Goal: Information Seeking & Learning: Compare options

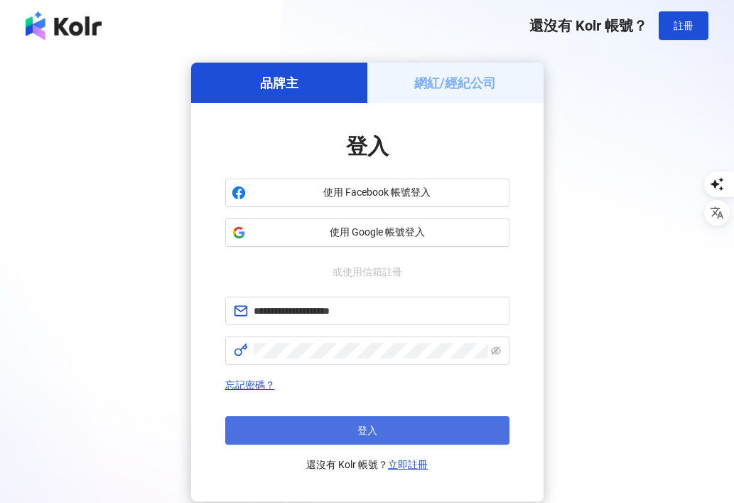
click at [321, 429] on button "登入" at bounding box center [367, 430] width 284 height 28
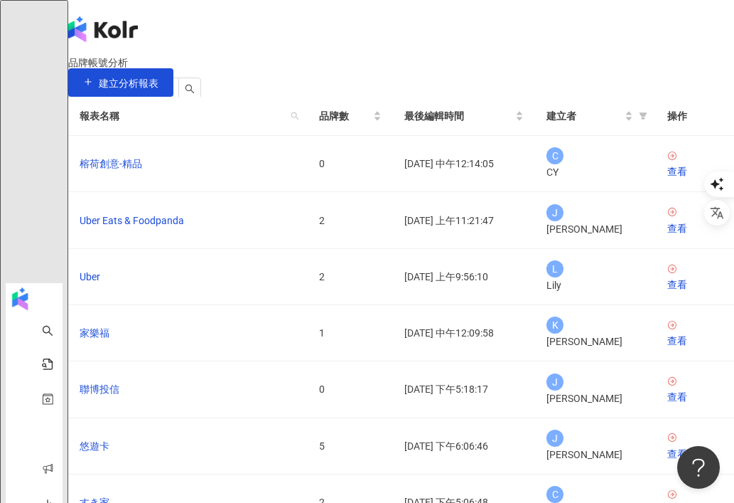
click at [96, 243] on img at bounding box center [82, 256] width 27 height 27
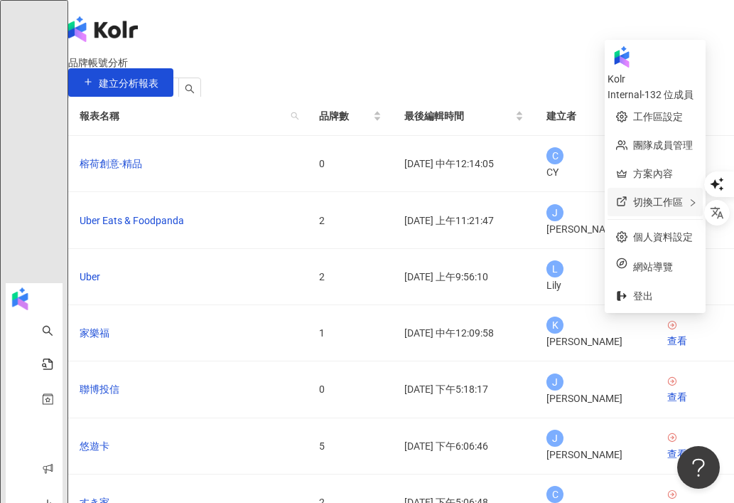
click at [633, 196] on span "切換工作區" at bounding box center [658, 201] width 50 height 11
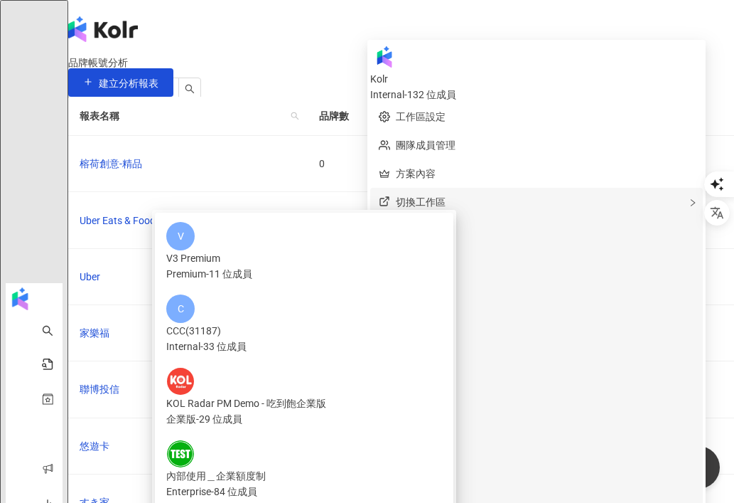
scroll to position [43, 0]
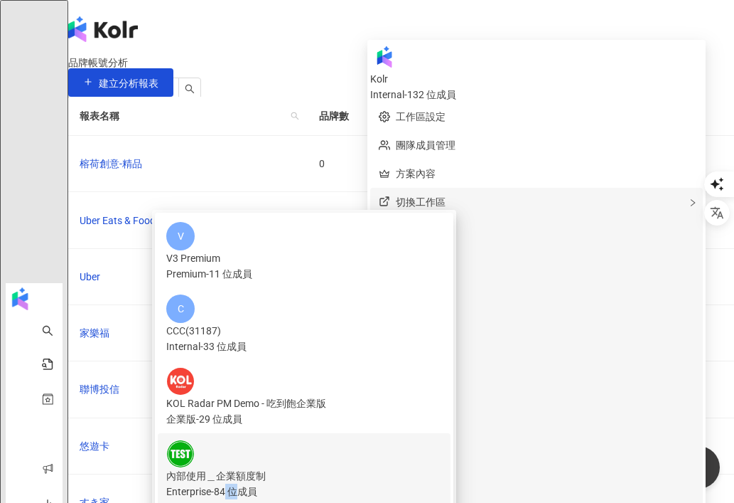
drag, startPoint x: 455, startPoint y: 325, endPoint x: 444, endPoint y: 325, distance: 10.7
click at [442, 483] on div "Enterprise - 84 位成員" at bounding box center [304, 491] width 276 height 16
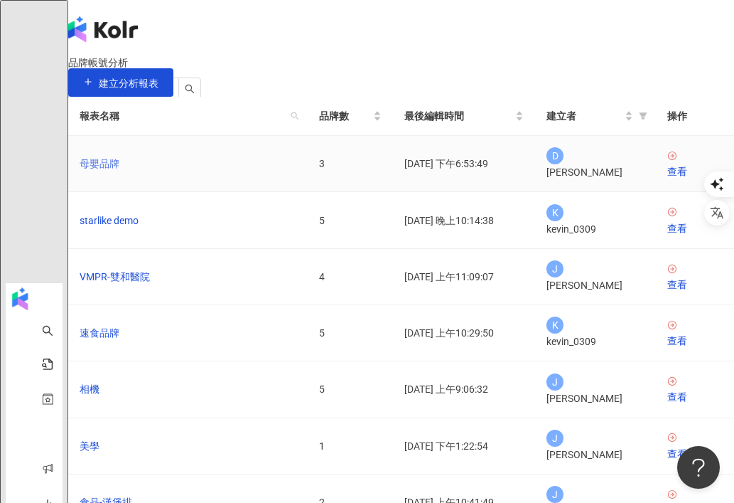
click at [119, 171] on link "母嬰品牌" at bounding box center [100, 164] width 40 height 16
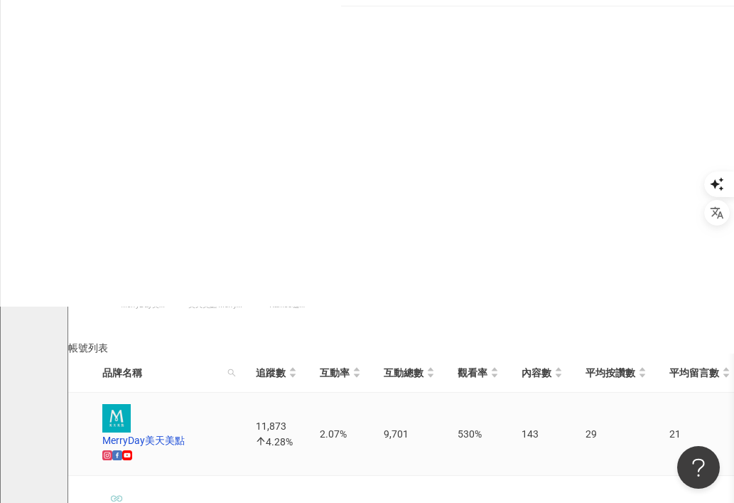
scroll to position [697, 0]
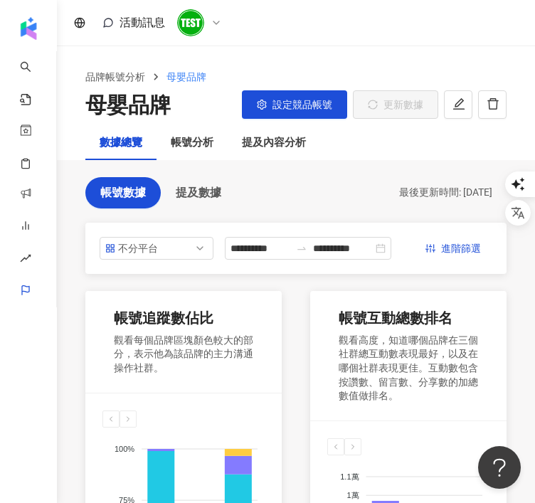
scroll to position [746, 0]
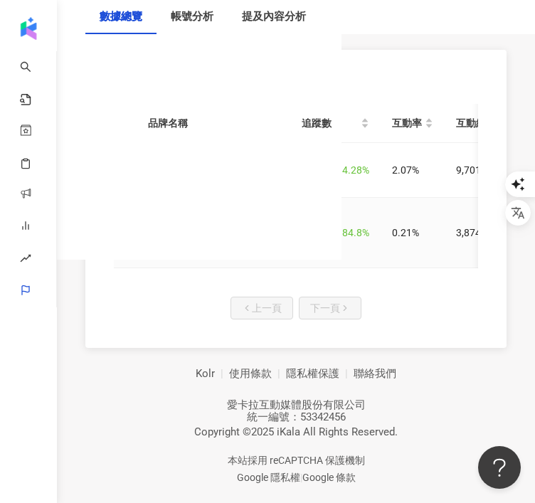
click at [314, 232] on div "35,539 84.8%" at bounding box center [335, 233] width 68 height 16
copy div "35,539"
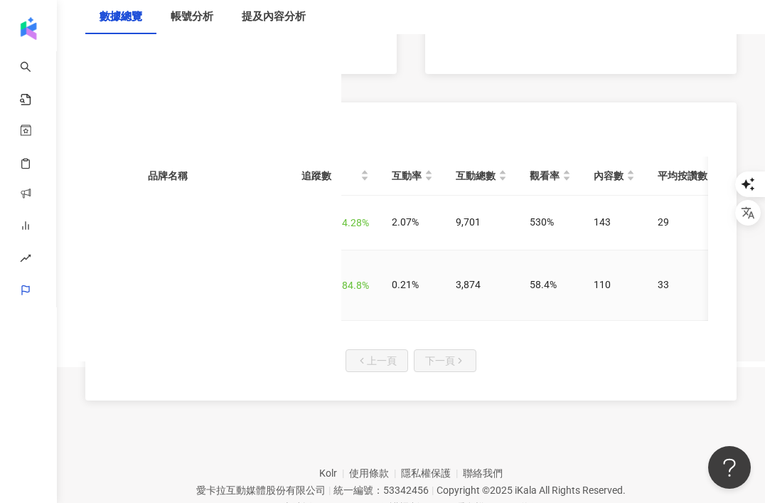
scroll to position [643, 0]
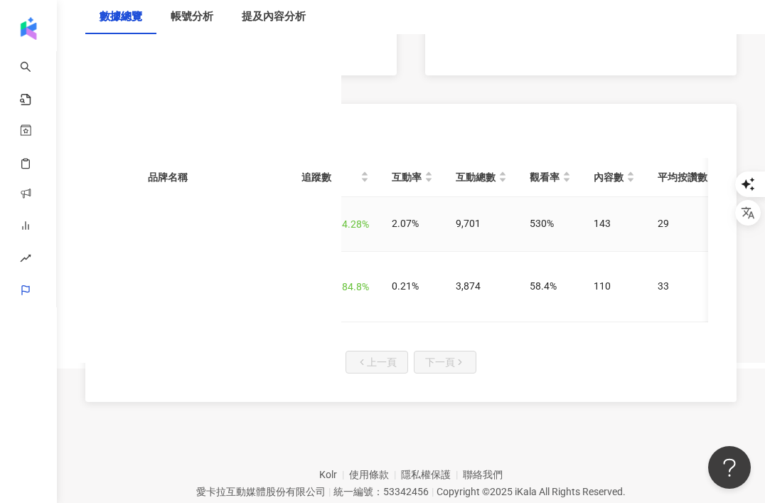
click at [230, 224] on div "MerryDay美天美點" at bounding box center [223, 216] width 82 height 16
click at [218, 294] on div "Kamee咖米｜客製化保健品第一品牌" at bounding box center [230, 278] width 97 height 31
click at [326, 294] on div "35,539 84.8%" at bounding box center [335, 286] width 68 height 16
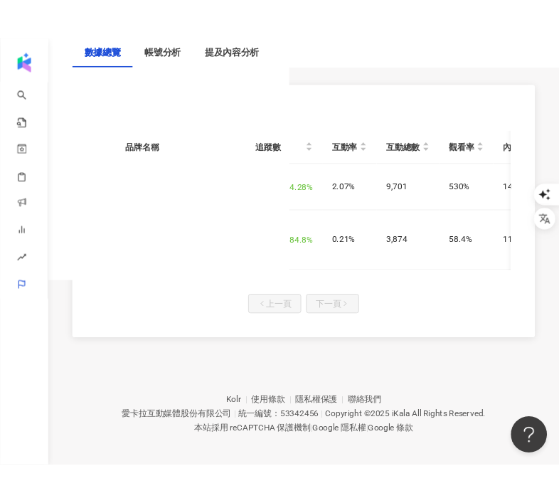
scroll to position [734, 0]
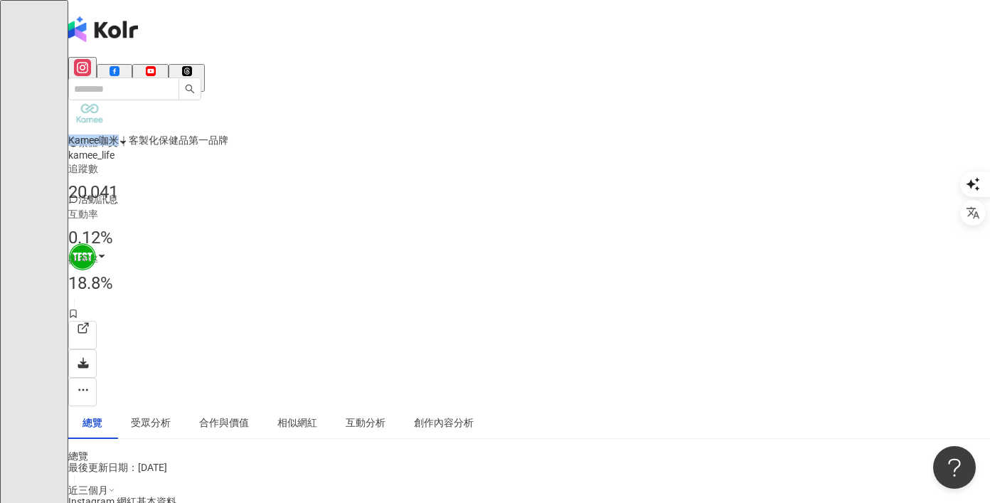
drag, startPoint x: 216, startPoint y: 103, endPoint x: 149, endPoint y: 103, distance: 67.5
click at [149, 103] on div "Kamee咖米｜客製化保健品第一品牌 kamee_life 追蹤數 20,041 互動率 0.12% 觀看率 18.8%" at bounding box center [528, 249] width 921 height 314
copy div "Kamee咖米"
click at [151, 77] on input "search" at bounding box center [123, 88] width 111 height 23
paste input "*******"
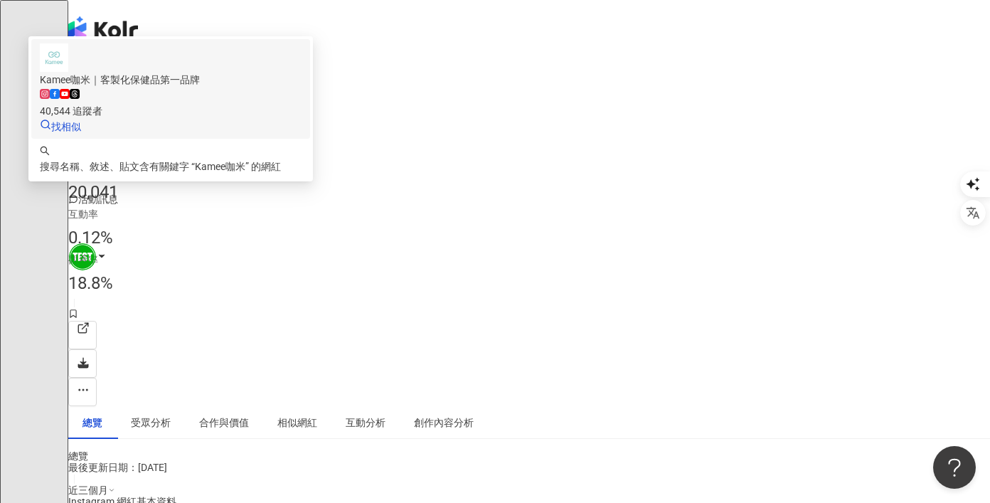
type input "*******"
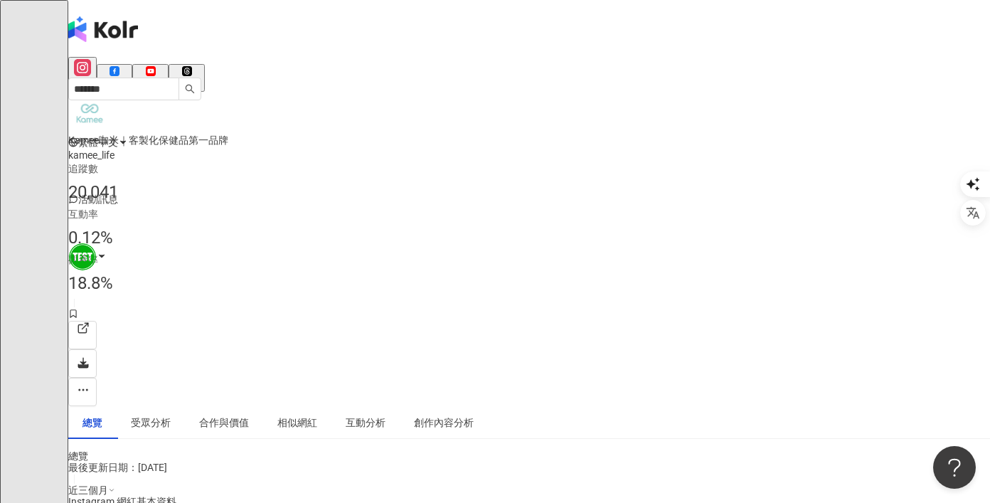
click at [471, 67] on div "2萬 1.6萬 3,180 1,352" at bounding box center [528, 74] width 921 height 35
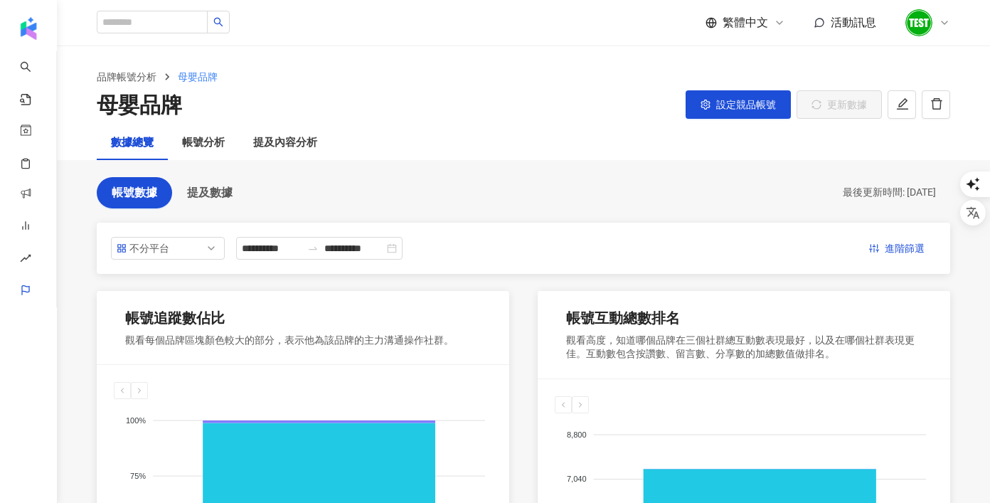
click at [933, 30] on div at bounding box center [927, 23] width 46 height 28
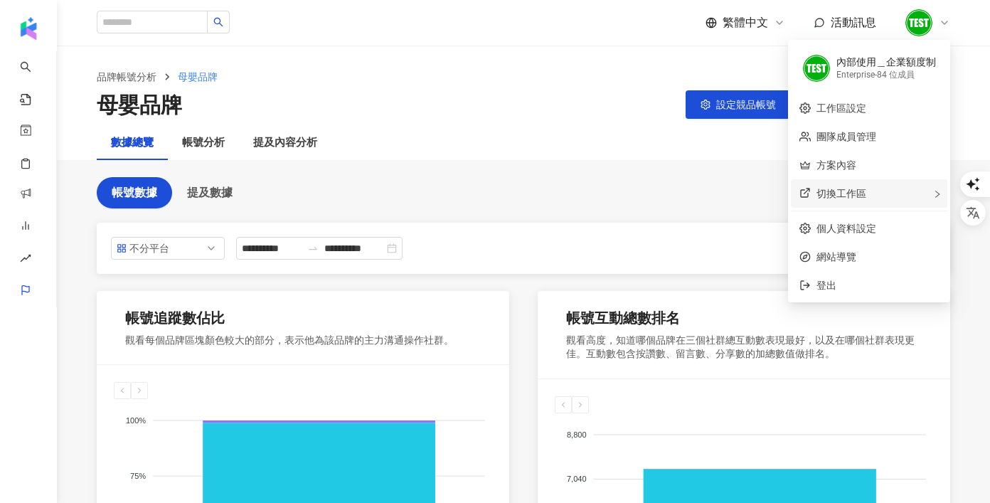
click at [860, 190] on span "切換工作區" at bounding box center [841, 193] width 50 height 11
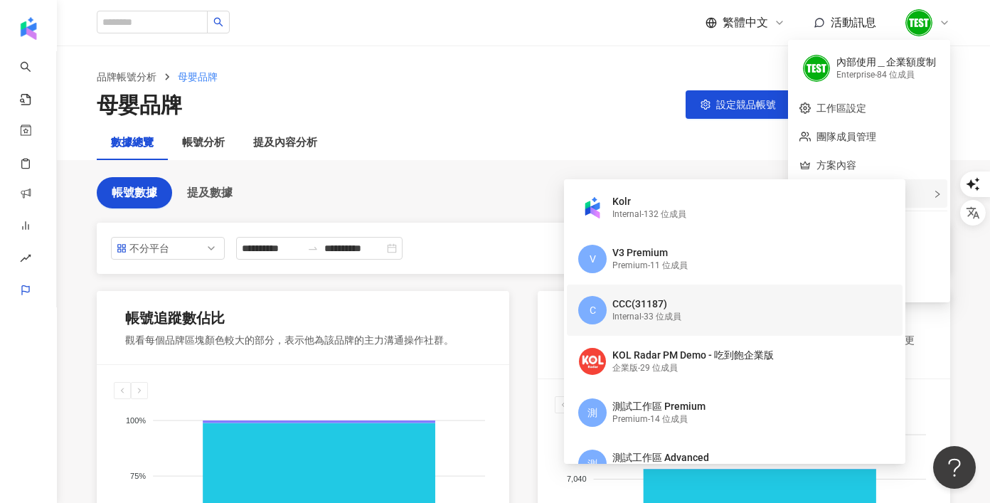
click at [679, 303] on div "CCC(31187)" at bounding box center [646, 304] width 69 height 14
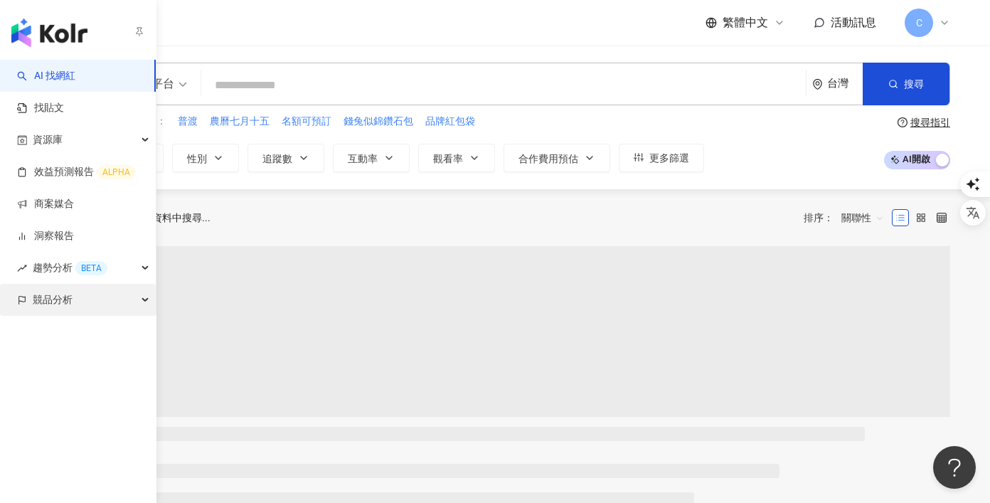
click at [77, 306] on div "競品分析" at bounding box center [78, 300] width 156 height 32
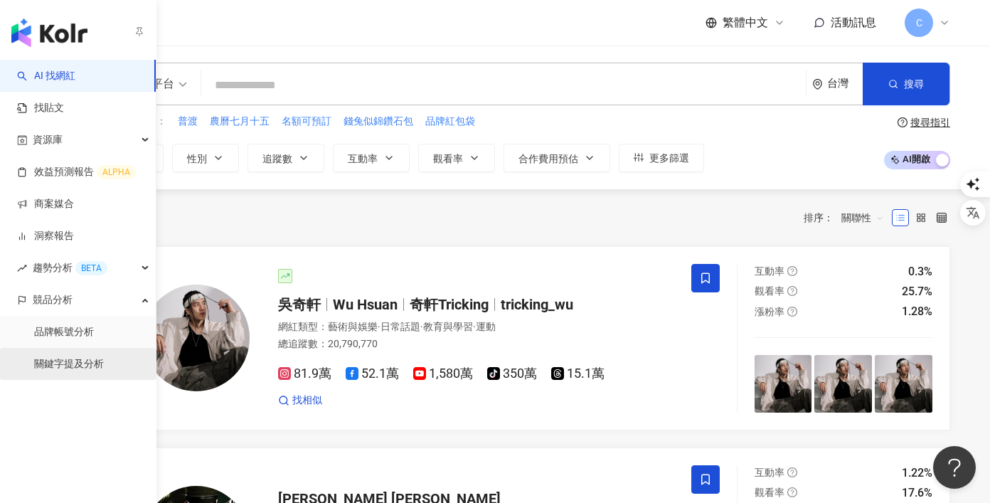
click at [82, 368] on link "關鍵字提及分析" at bounding box center [69, 364] width 70 height 14
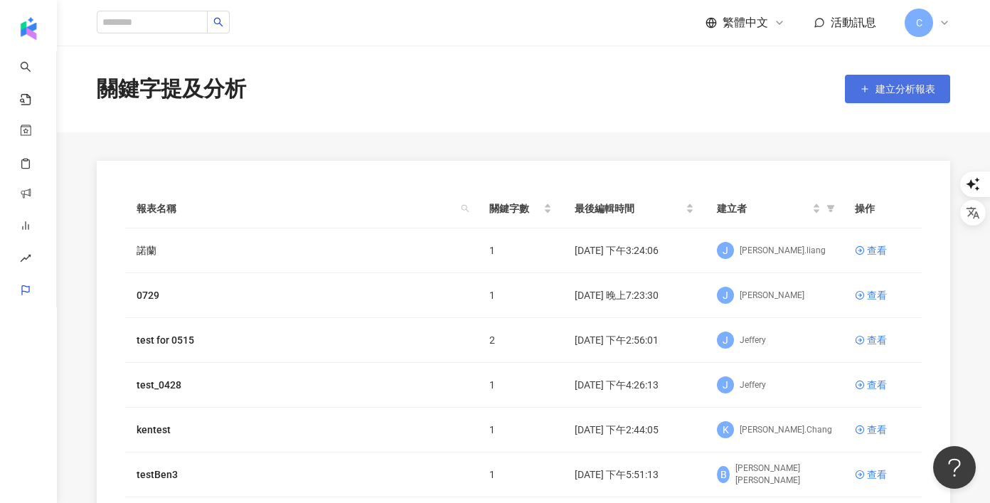
click at [925, 89] on span "建立分析報表" at bounding box center [905, 88] width 60 height 11
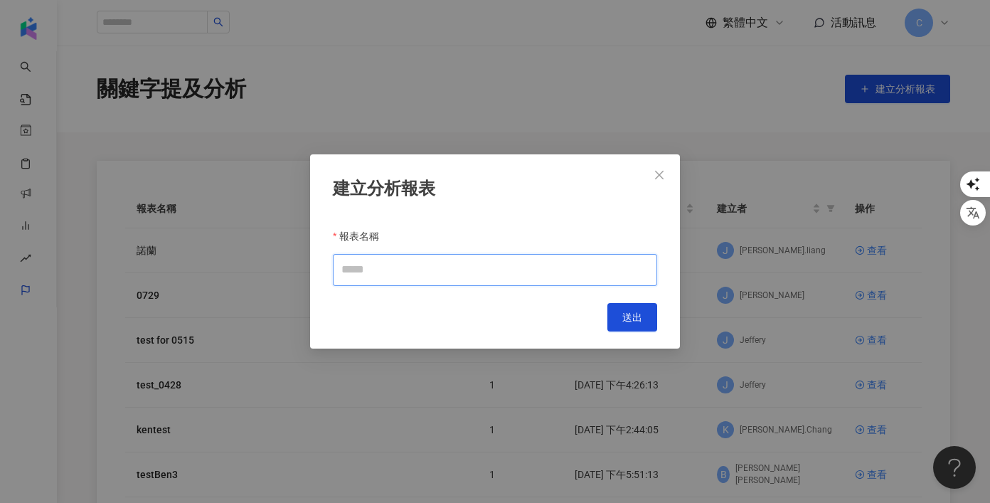
click at [472, 267] on input "報表名稱" at bounding box center [495, 270] width 324 height 32
type input "*******"
click at [638, 314] on span "送出" at bounding box center [632, 316] width 20 height 11
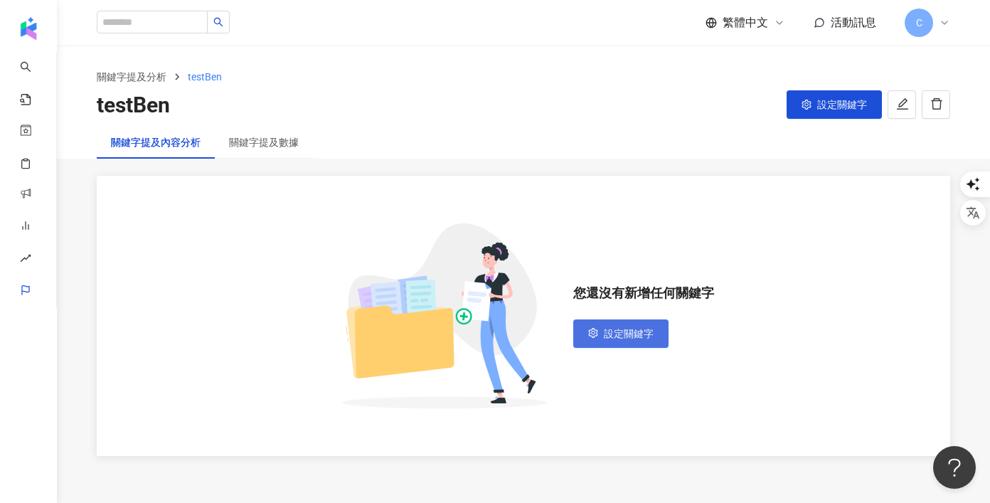
click at [657, 336] on button "設定關鍵字" at bounding box center [620, 333] width 95 height 28
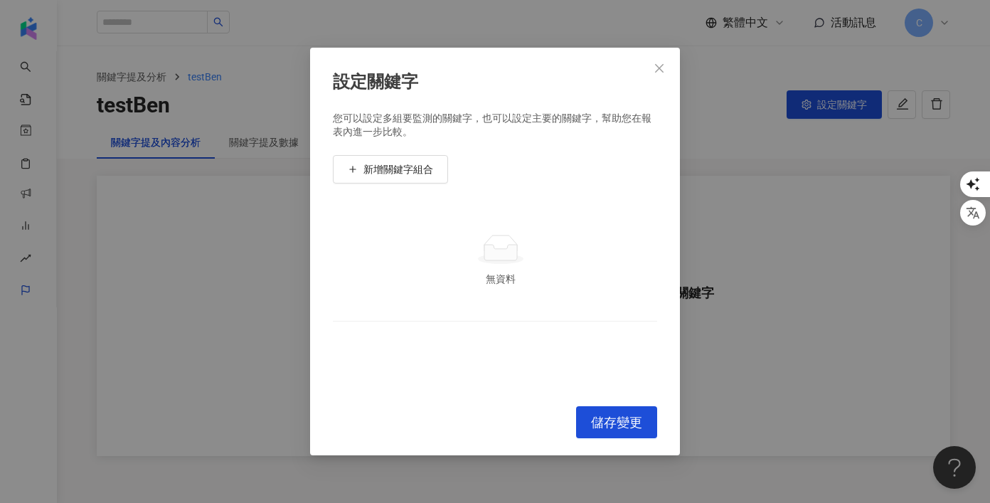
click at [503, 369] on div "無資料 To pick up a draggable item, press the space bar. While dragging, use the a…" at bounding box center [495, 294] width 324 height 190
click at [135, 432] on div "設定關鍵字 您可以設定多組要監測的關鍵字，也可以設定主要的關鍵字，幫助您在報表內進一步比較。 新增關鍵字組合 無資料 To pick up a draggab…" at bounding box center [495, 251] width 990 height 503
click at [668, 72] on span "Close" at bounding box center [659, 68] width 28 height 11
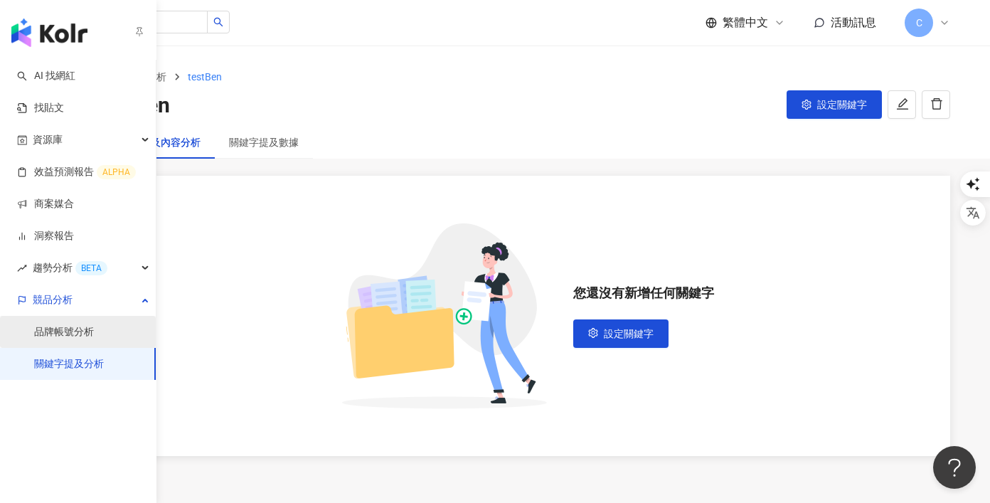
click at [62, 325] on link "品牌帳號分析" at bounding box center [64, 332] width 60 height 14
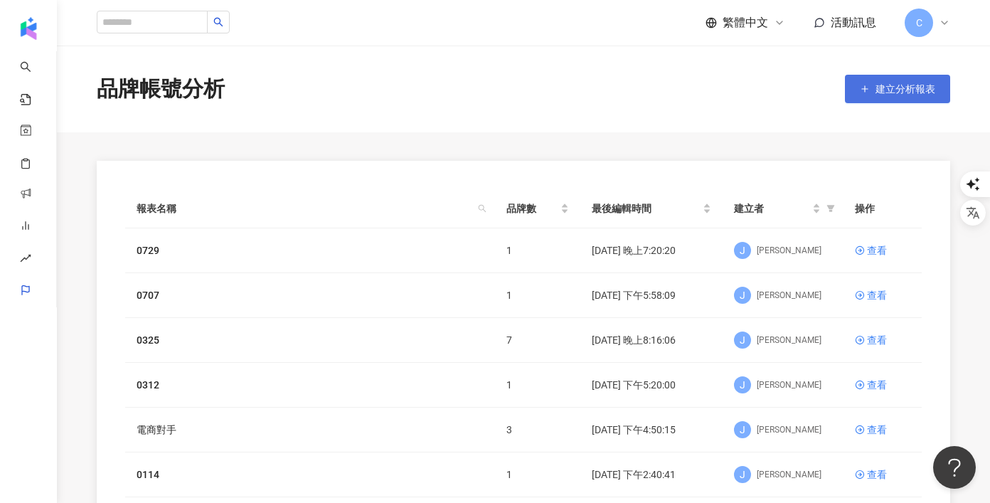
click at [895, 97] on button "建立分析報表" at bounding box center [897, 89] width 105 height 28
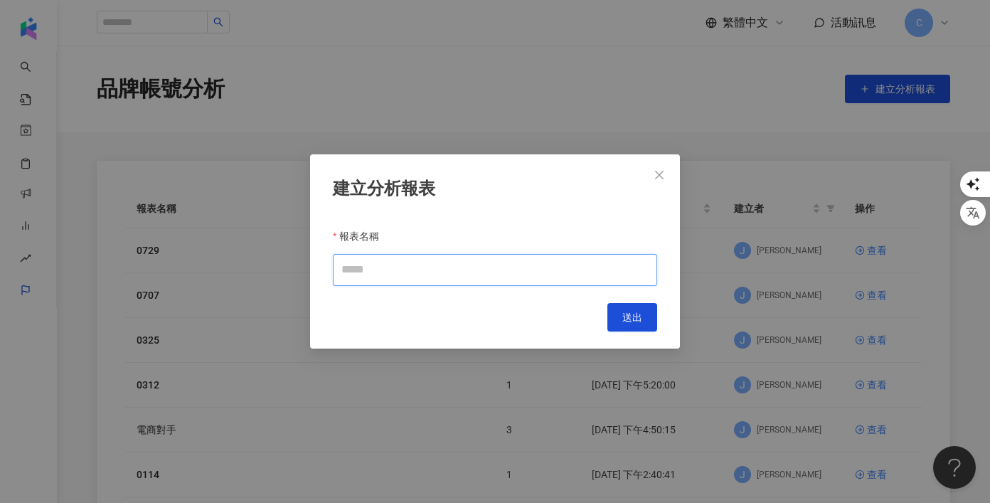
click at [432, 274] on input "報表名稱" at bounding box center [495, 270] width 324 height 32
type input "*******"
click at [641, 315] on span "送出" at bounding box center [632, 316] width 20 height 11
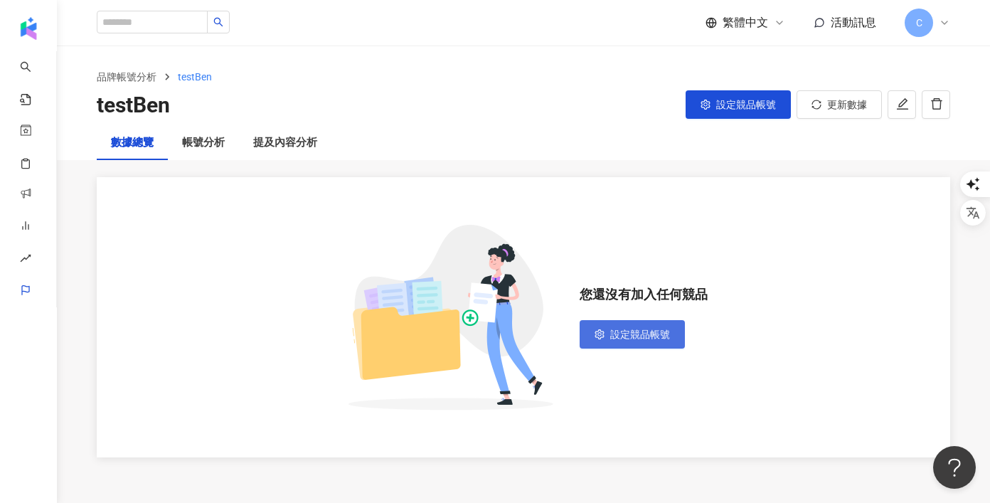
click at [646, 326] on button "設定競品帳號" at bounding box center [631, 334] width 105 height 28
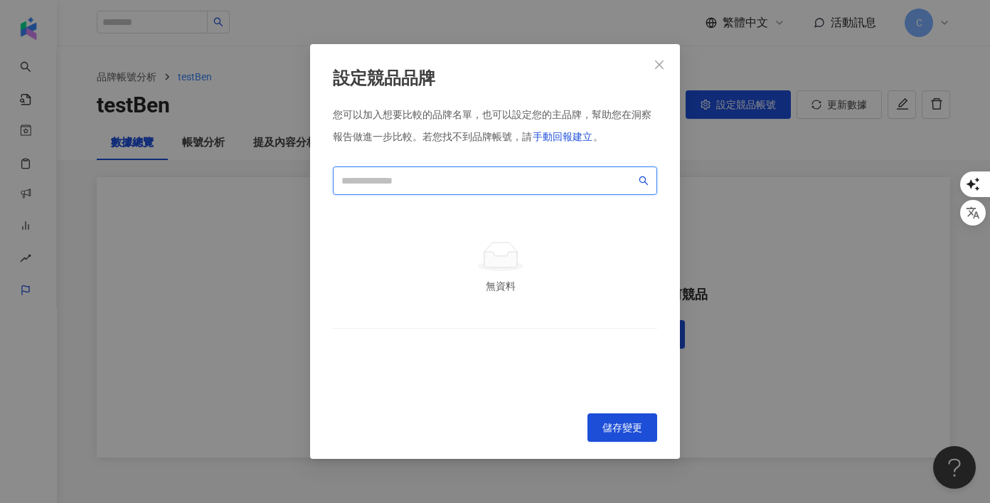
click at [441, 178] on input "search" at bounding box center [488, 181] width 294 height 16
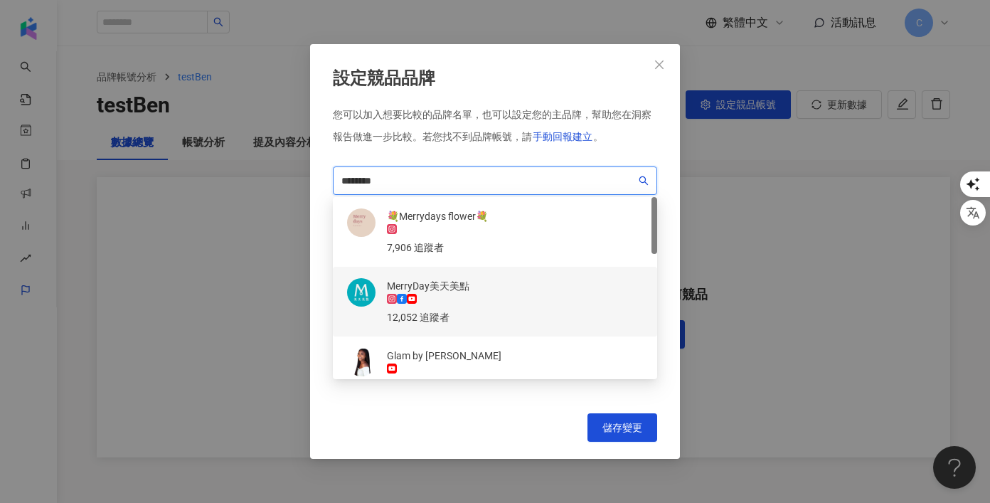
click at [469, 309] on div "12,052 追蹤者" at bounding box center [428, 317] width 82 height 16
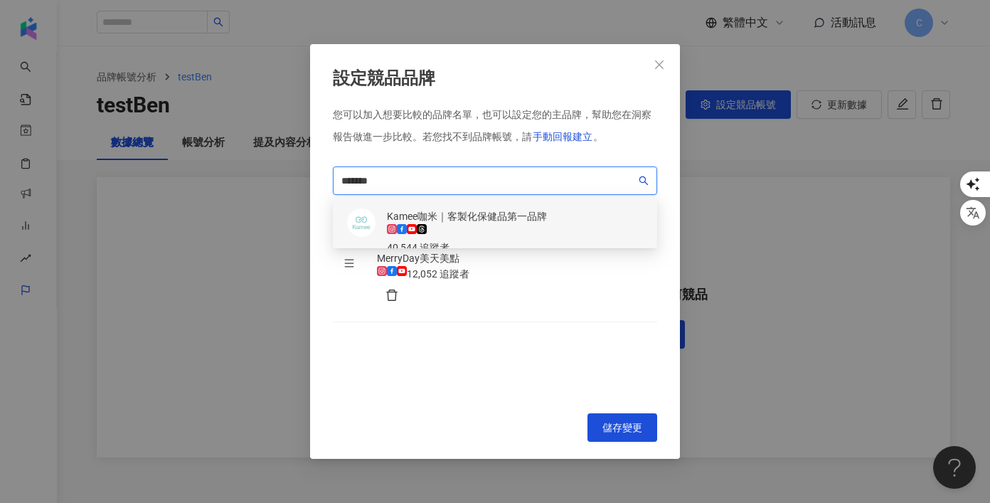
click at [491, 221] on div "Kamee咖米｜客製化保健品第一品牌" at bounding box center [467, 216] width 160 height 16
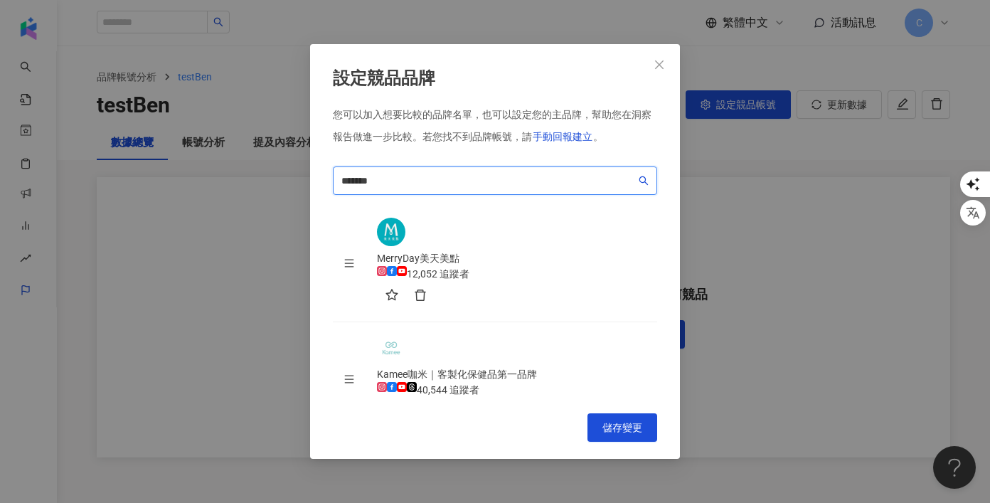
type input "*******"
click at [478, 386] on div "MerryDay美天美點 12,052 追蹤者 Kamee咖米｜客製化保健品第一品牌 40,544 追蹤者 To pick up a draggable it…" at bounding box center [495, 301] width 324 height 190
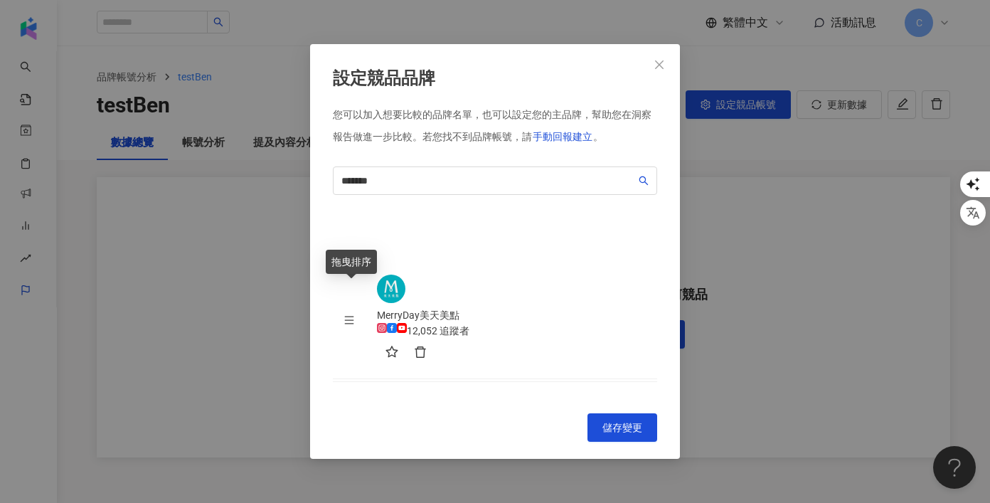
drag, startPoint x: 351, startPoint y: 230, endPoint x: 351, endPoint y: 301, distance: 71.1
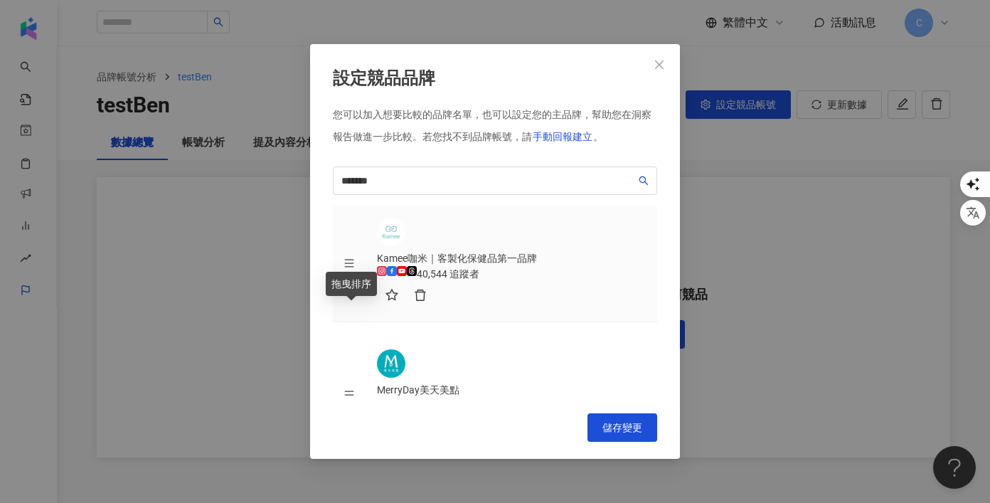
drag, startPoint x: 351, startPoint y: 301, endPoint x: 348, endPoint y: 317, distance: 16.0
click at [348, 390] on icon "menu" at bounding box center [349, 395] width 10 height 10
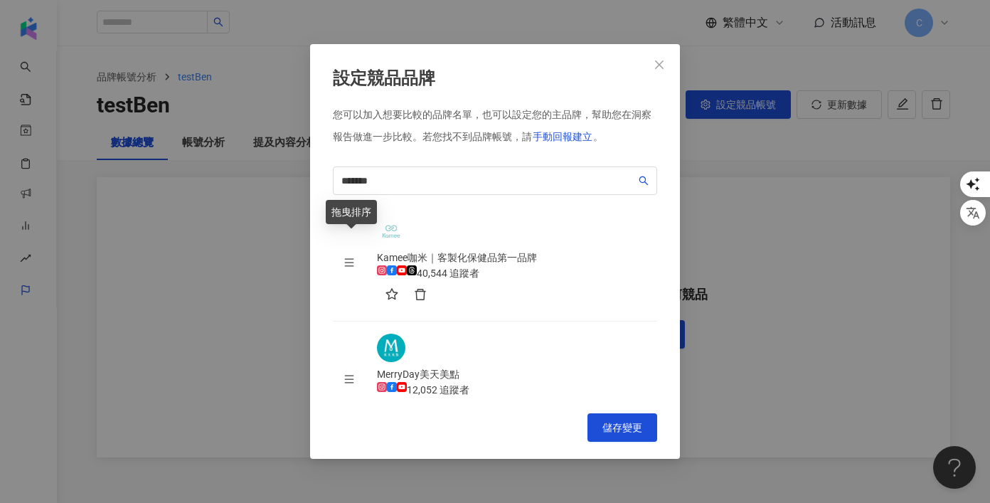
click at [354, 257] on icon "menu" at bounding box center [349, 262] width 10 height 10
click at [397, 405] on icon "star" at bounding box center [391, 410] width 12 height 11
click at [405, 397] on button "button" at bounding box center [391, 411] width 28 height 28
click at [397, 405] on icon "star" at bounding box center [391, 410] width 12 height 11
click at [405, 397] on button "button" at bounding box center [391, 411] width 28 height 28
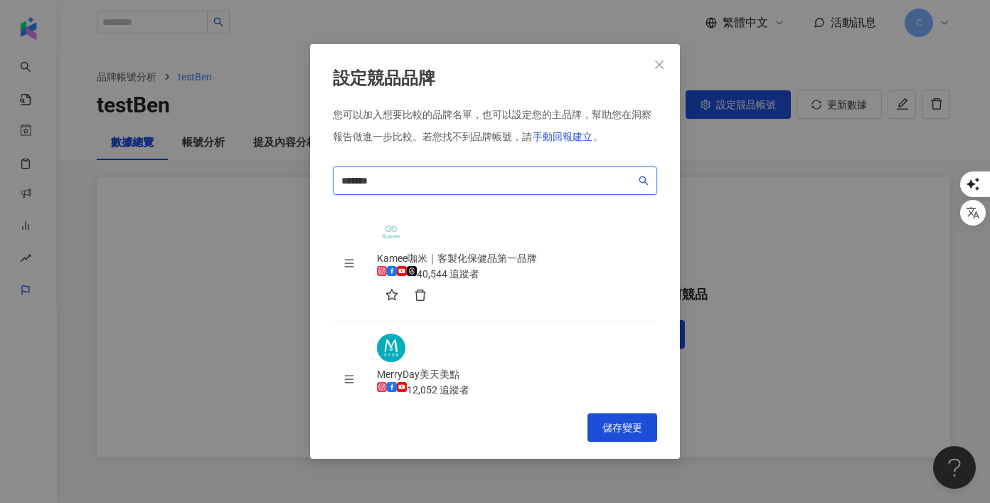
click at [467, 180] on input "*******" at bounding box center [488, 181] width 294 height 16
click at [444, 193] on span "**" at bounding box center [495, 180] width 324 height 28
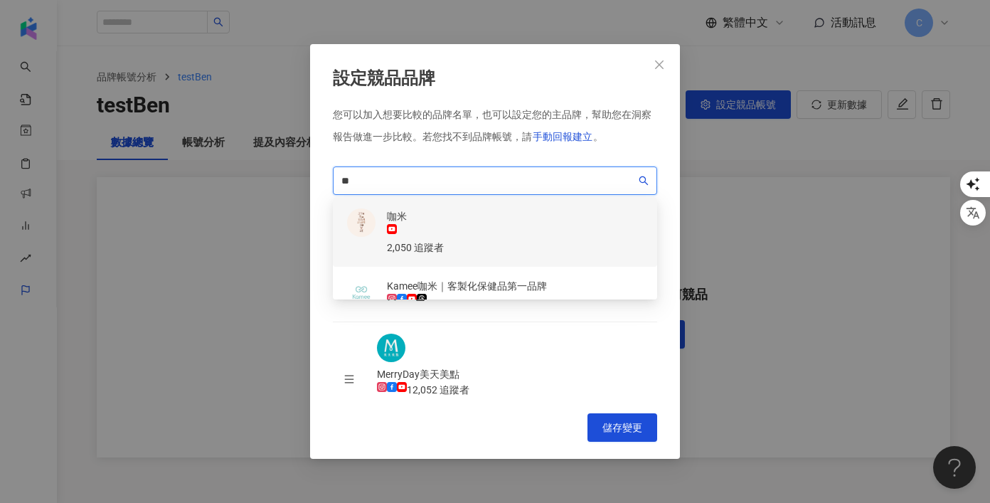
click at [444, 186] on input "**" at bounding box center [488, 181] width 294 height 16
click at [427, 221] on div "咖米" at bounding box center [415, 216] width 57 height 16
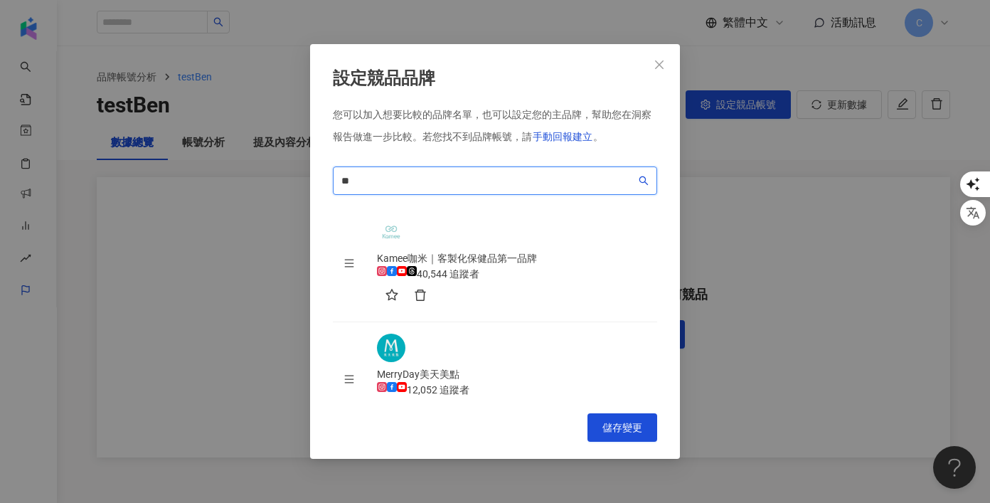
click at [372, 176] on input "**" at bounding box center [488, 181] width 294 height 16
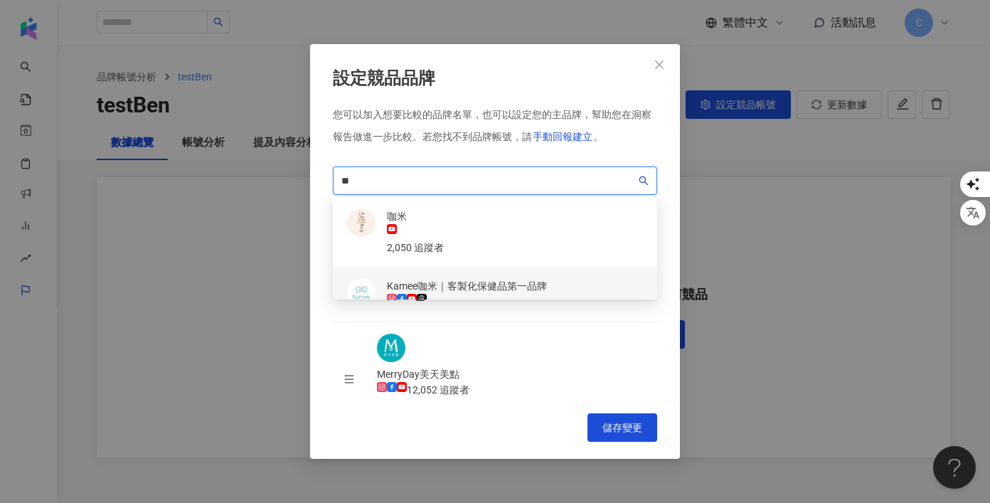
click at [390, 295] on rect at bounding box center [392, 299] width 8 height 8
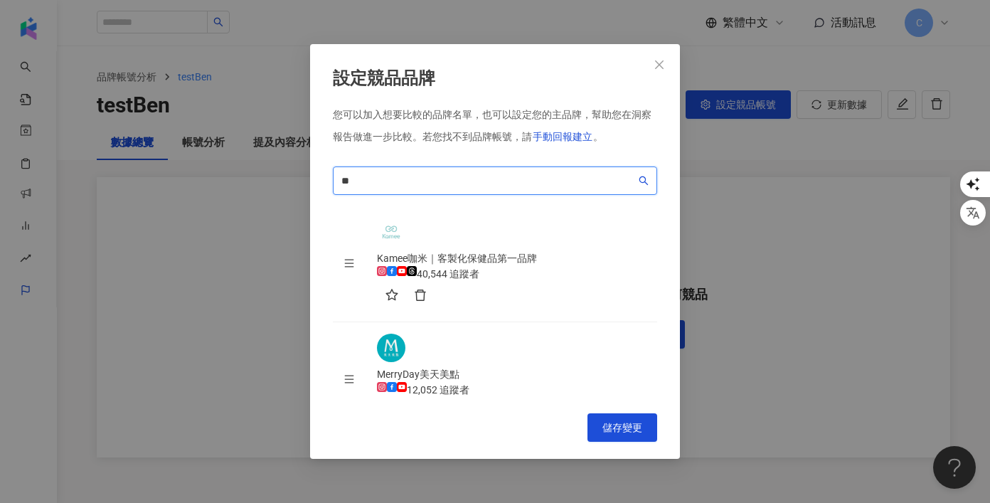
click at [417, 186] on input "**" at bounding box center [488, 181] width 294 height 16
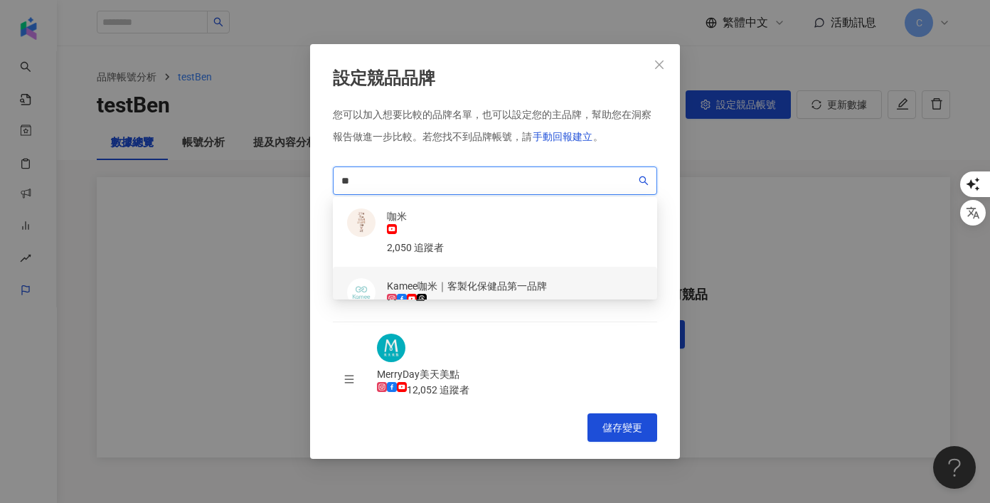
click at [465, 309] on div "40,544 追蹤者" at bounding box center [467, 317] width 160 height 16
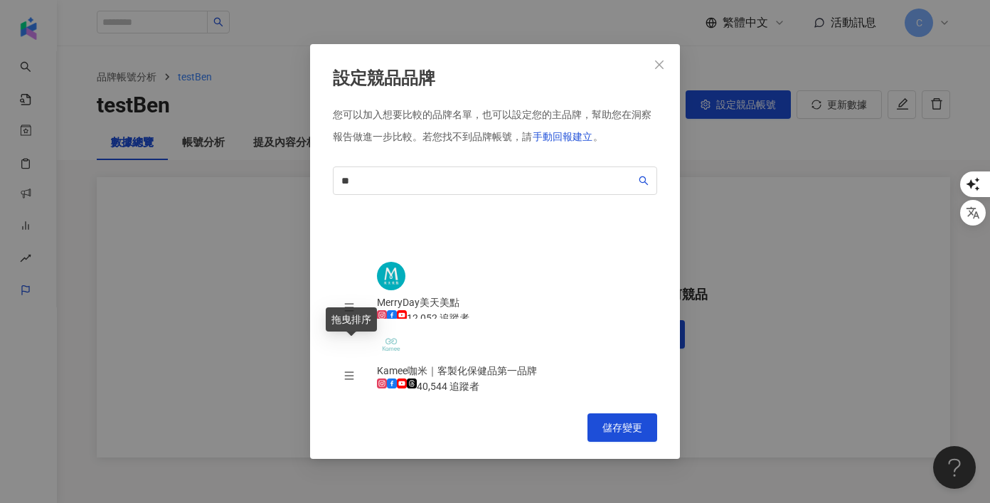
drag, startPoint x: 353, startPoint y: 238, endPoint x: 353, endPoint y: 350, distance: 111.6
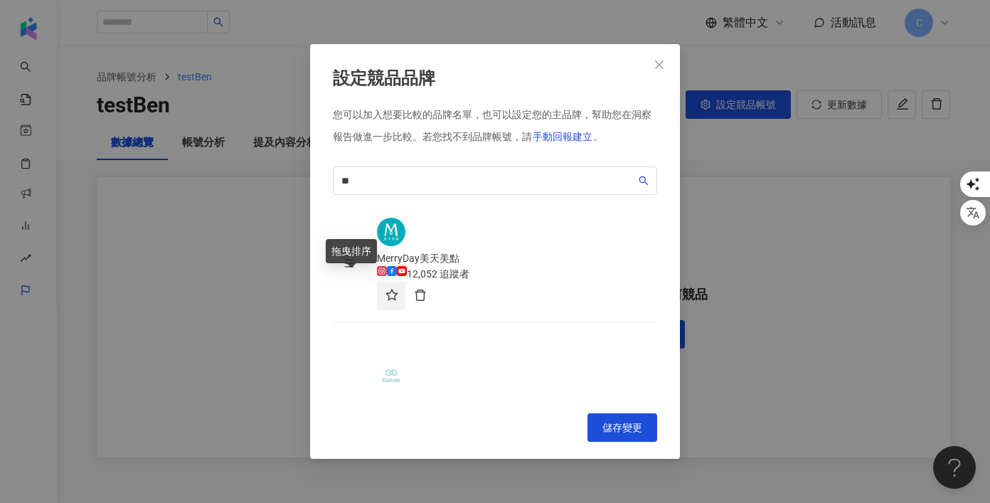
drag, startPoint x: 351, startPoint y: 352, endPoint x: 342, endPoint y: 222, distance: 130.4
click at [342, 350] on td at bounding box center [349, 408] width 33 height 116
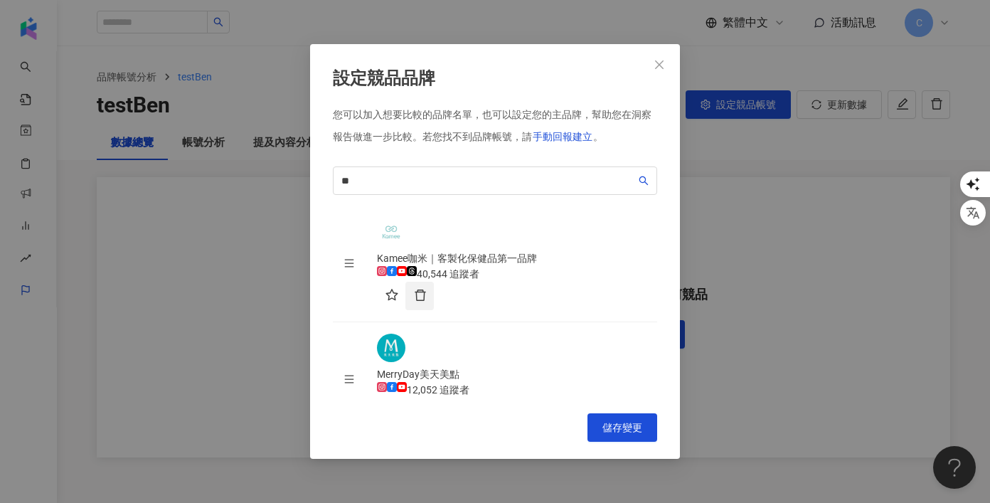
click at [427, 289] on icon "delete" at bounding box center [420, 295] width 13 height 13
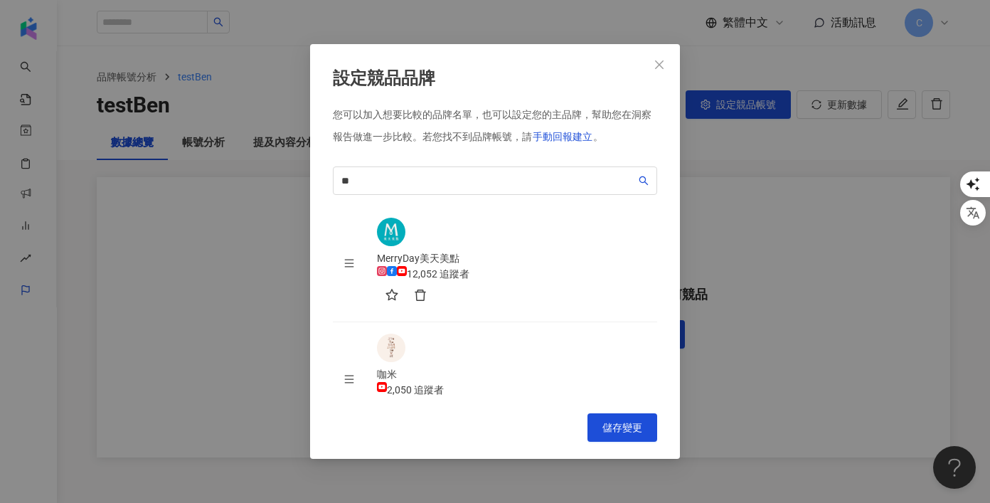
click at [524, 366] on div "咖米 2,050 追蹤者" at bounding box center [517, 396] width 280 height 60
click at [459, 169] on span "**" at bounding box center [495, 180] width 324 height 28
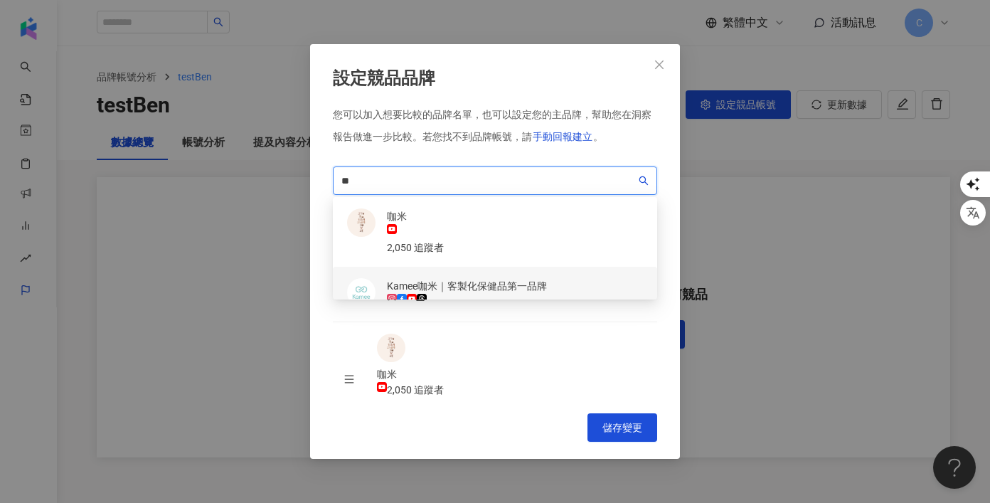
click at [446, 278] on div "Kamee咖米｜客製化保健品第一品牌" at bounding box center [467, 286] width 160 height 16
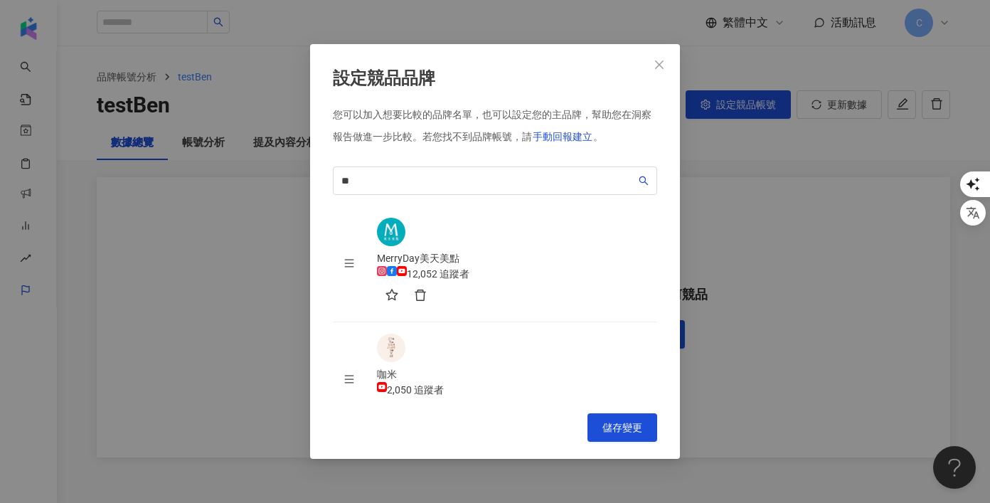
drag, startPoint x: 503, startPoint y: 298, endPoint x: 503, endPoint y: 365, distance: 67.5
click at [503, 368] on tbody "MerryDay美天美點 12,052 追蹤者 咖米 2,050 追蹤者 Kamee咖米｜客製化保健品第一品牌 40,544 追蹤者" at bounding box center [495, 380] width 324 height 348
click at [491, 164] on div "您可以加入想要比較的品牌名單，也可以設定您的主品牌，幫助您在洞察報告做進一步比較。 若您找不到品牌帳號，請 手動回報建立 。 ** 1b66817a-c8dc…" at bounding box center [495, 252] width 324 height 288
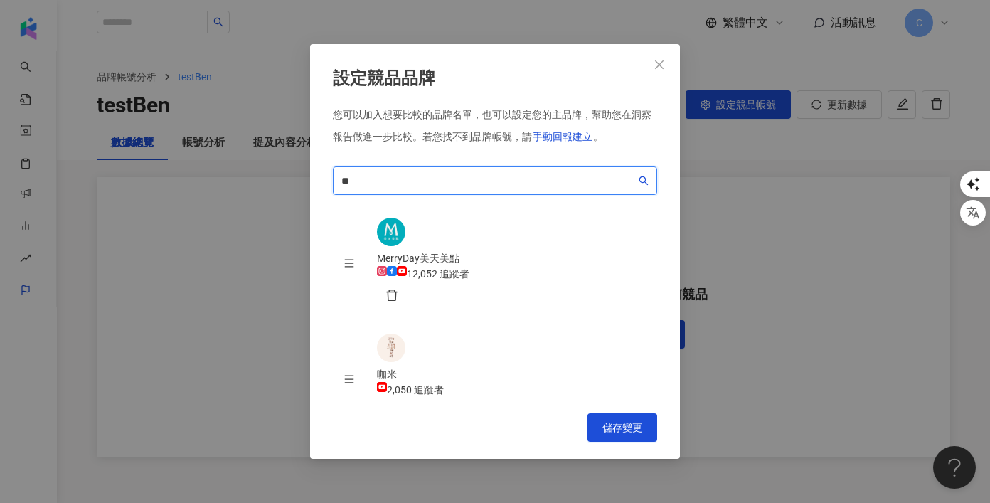
click at [446, 181] on input "**" at bounding box center [488, 181] width 294 height 16
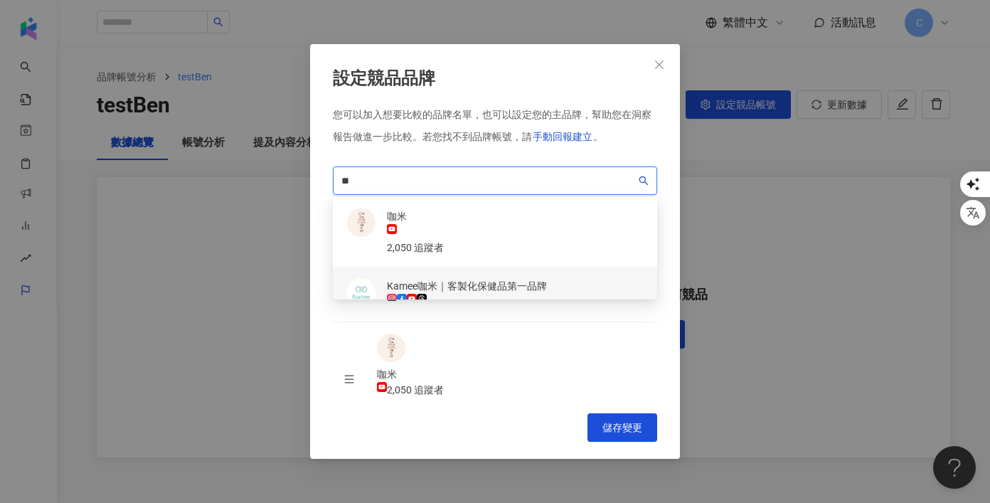
click at [465, 278] on div "Kamee咖米｜客製化保健品第一品牌" at bounding box center [467, 286] width 160 height 16
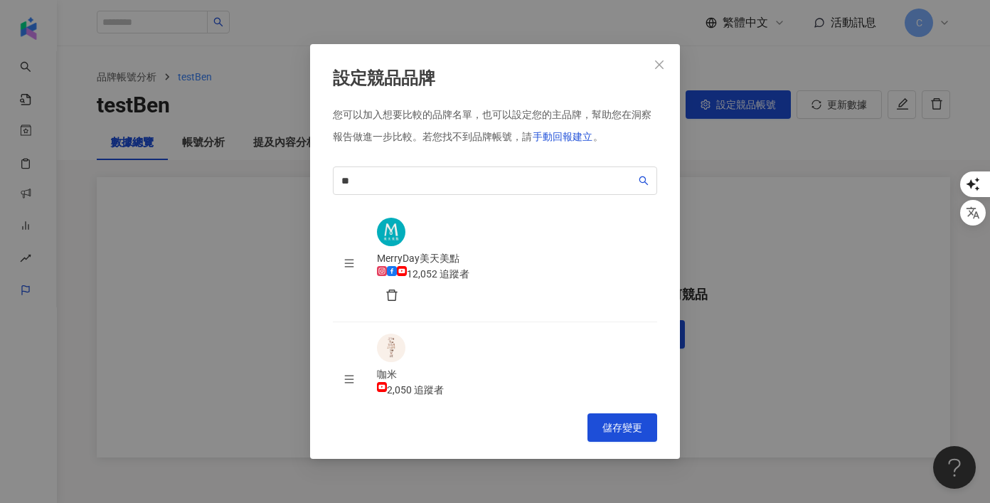
click at [468, 322] on td "咖米 2,050 追蹤者" at bounding box center [510, 380] width 291 height 116
click at [398, 405] on icon "delete" at bounding box center [391, 411] width 13 height 13
click at [486, 326] on td "Kamee咖米｜客製化保健品第一品牌 40,544 追蹤者" at bounding box center [510, 380] width 291 height 116
drag, startPoint x: 465, startPoint y: 307, endPoint x: 424, endPoint y: 291, distance: 44.1
click at [424, 366] on div "Kamee咖米｜客製化保健品第一品牌 40,544 追蹤者" at bounding box center [517, 381] width 280 height 31
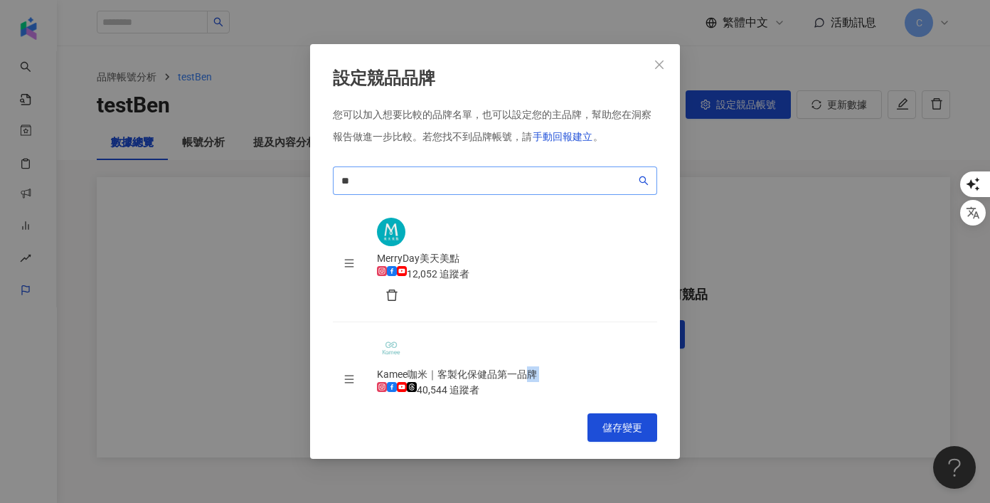
click at [452, 188] on span "**" at bounding box center [495, 180] width 324 height 28
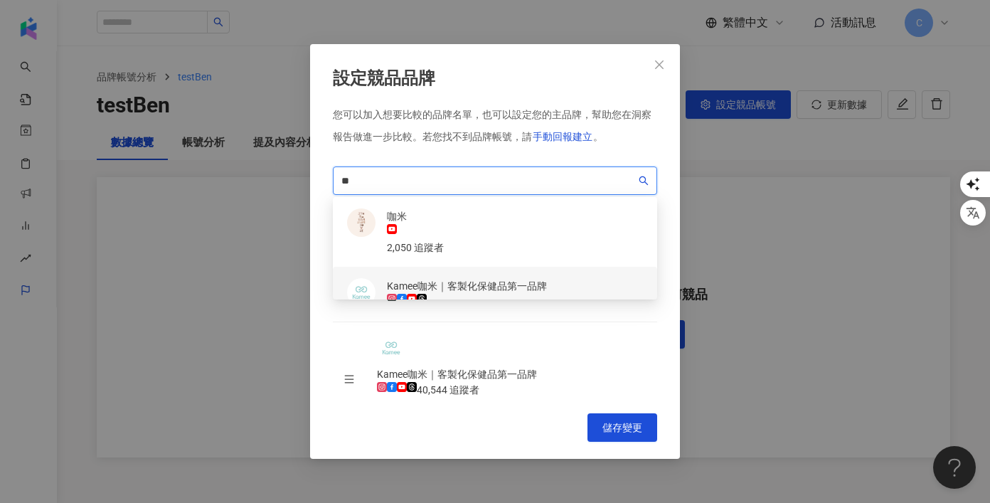
type input "*"
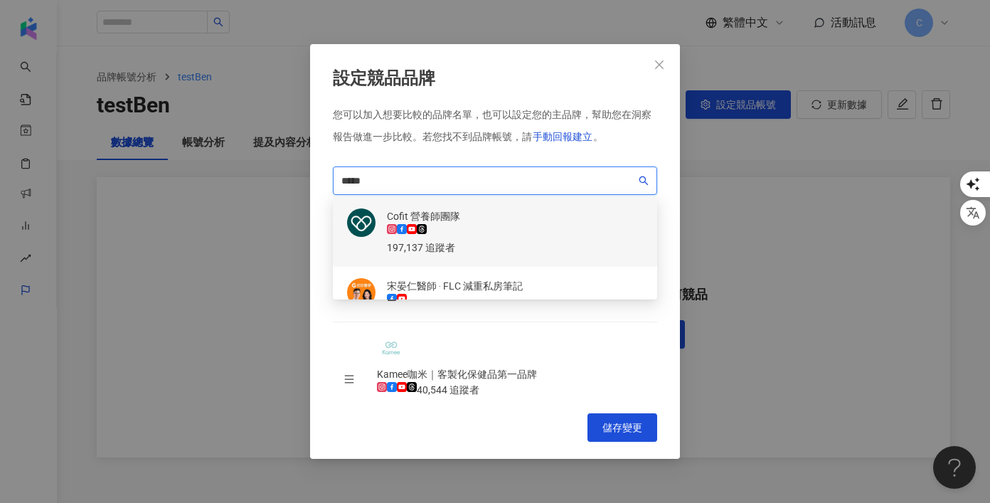
click at [460, 220] on div "Cofit 營養師團隊" at bounding box center [423, 216] width 73 height 16
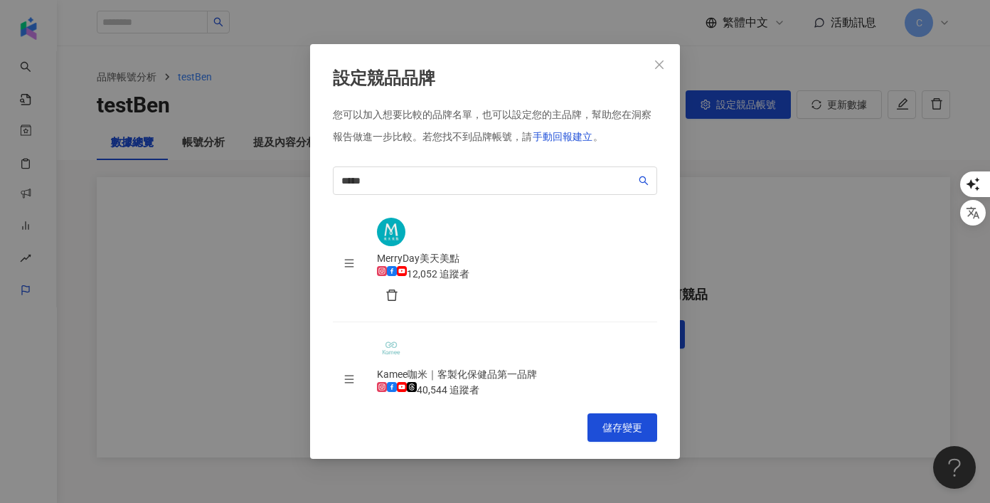
click at [476, 382] on div "40,544 追蹤者" at bounding box center [448, 390] width 63 height 16
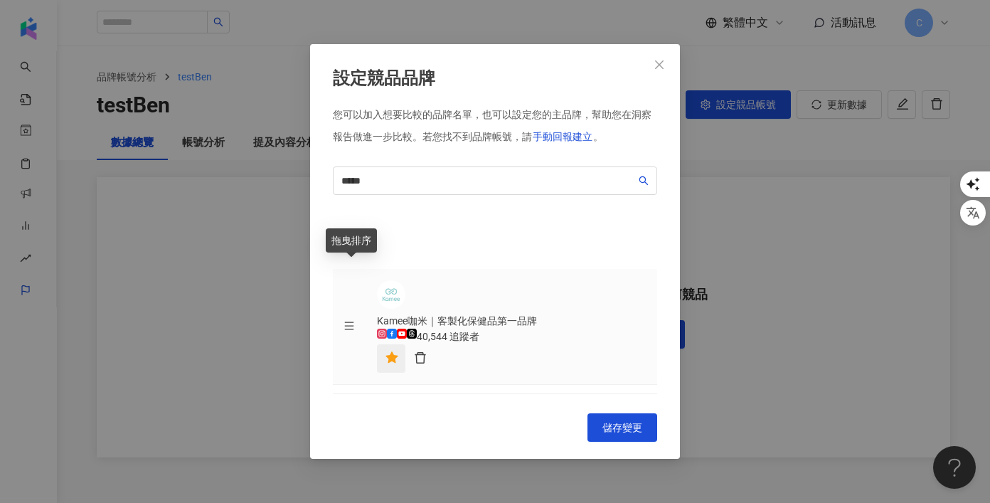
drag, startPoint x: 349, startPoint y: 299, endPoint x: 346, endPoint y: 240, distance: 59.1
click at [346, 240] on body "AI 找網紅 找貼文 資源庫 效益預測報告 ALPHA 商案媒合 洞察報告 趨勢分析 BETA 競品分析 繁體中文 活動訊息 C 品牌帳號分析 testBen…" at bounding box center [495, 251] width 990 height 503
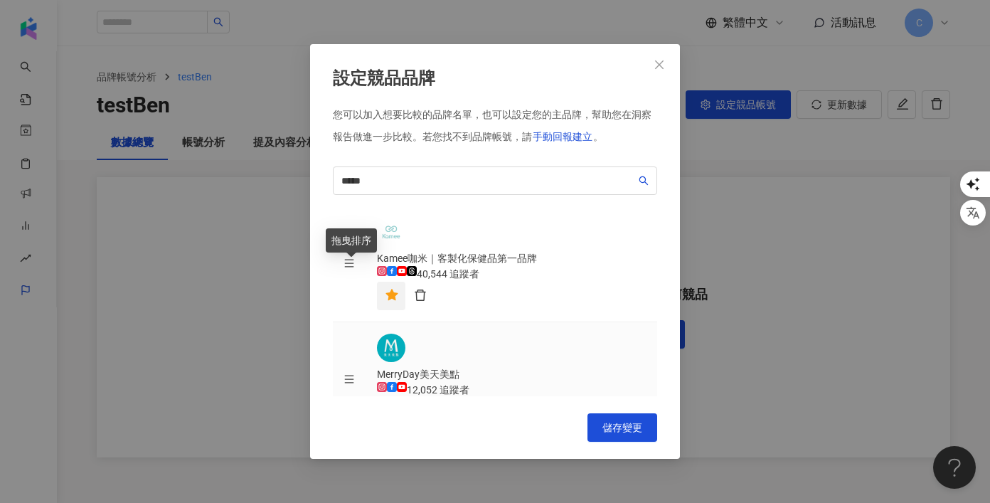
click at [346, 245] on div "拖曳排序" at bounding box center [351, 240] width 51 height 24
click at [618, 322] on td "MerryDay美天美點 12,052 追蹤者" at bounding box center [510, 380] width 291 height 116
click at [608, 282] on div at bounding box center [517, 296] width 280 height 28
click at [398, 405] on icon "star" at bounding box center [391, 411] width 13 height 13
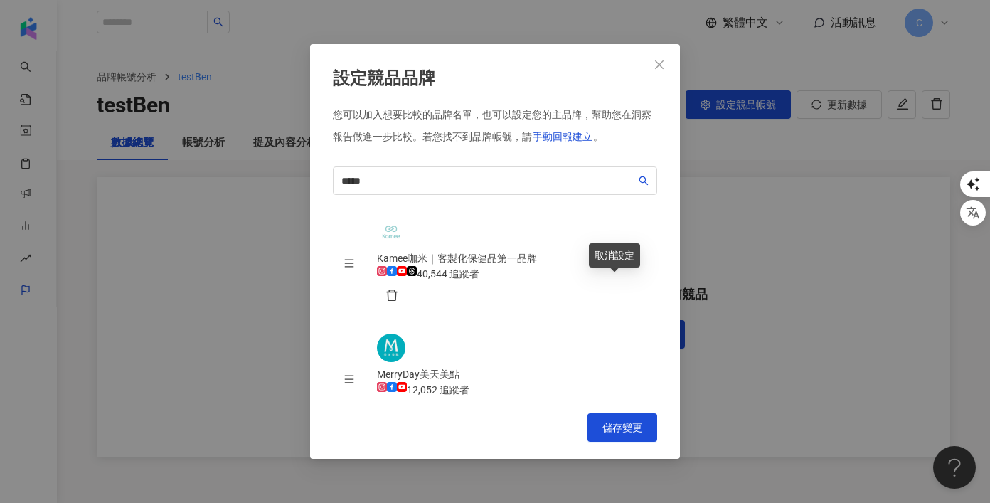
click at [397, 405] on icon "star" at bounding box center [391, 410] width 12 height 11
click at [405, 397] on button "button" at bounding box center [391, 411] width 28 height 28
click at [397, 405] on icon "star" at bounding box center [391, 410] width 12 height 11
click at [405, 397] on button "button" at bounding box center [391, 411] width 28 height 28
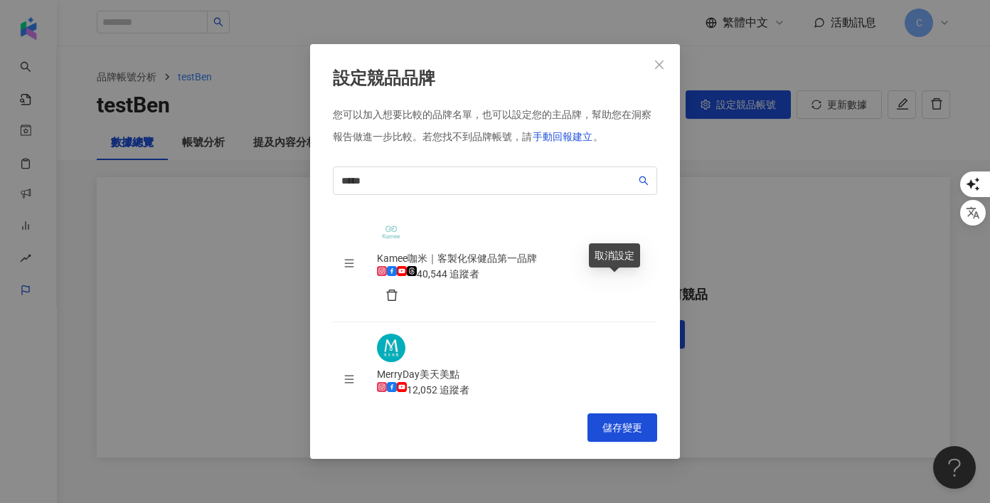
click at [616, 438] on td "Cofit 營養師團隊 197,137 追蹤者" at bounding box center [510, 496] width 291 height 116
click at [397, 405] on icon "star" at bounding box center [391, 410] width 12 height 11
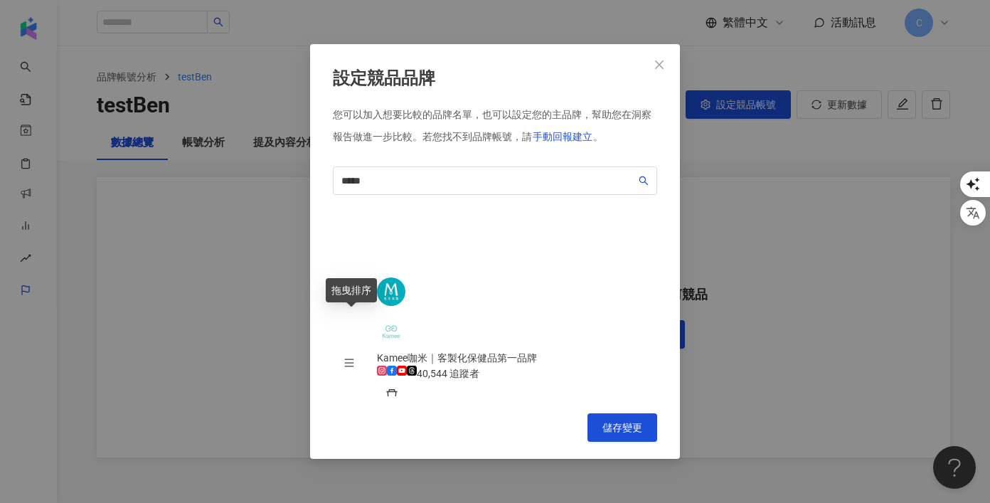
drag, startPoint x: 346, startPoint y: 229, endPoint x: 349, endPoint y: 343, distance: 113.8
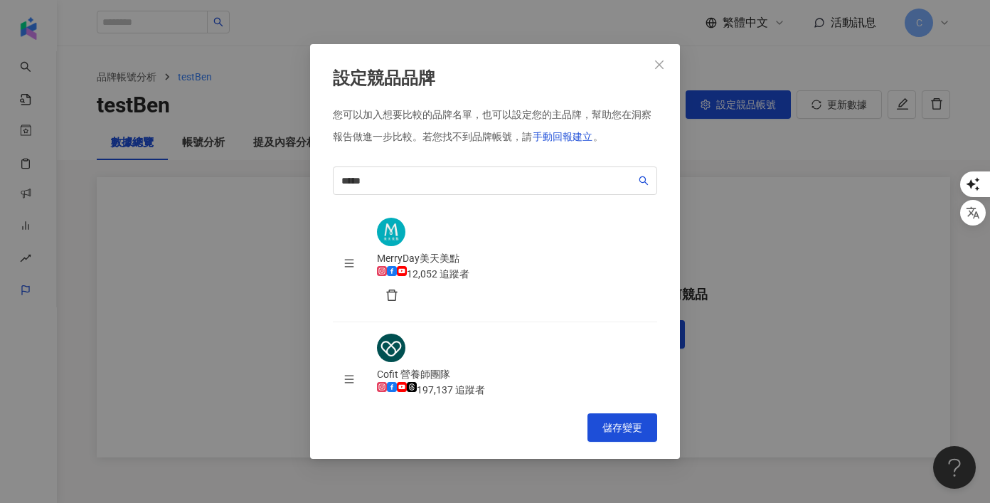
click at [737, 354] on div "設定競品品牌 您可以加入想要比較的品牌名單，也可以設定您的主品牌，幫助您在洞察報告做進一步比較。 若您找不到品牌帳號，請 手動回報建立 。 ***** 747…" at bounding box center [495, 251] width 990 height 503
click at [412, 333] on div "Cofit 營養師團隊 197,137 追蹤者" at bounding box center [517, 379] width 280 height 92
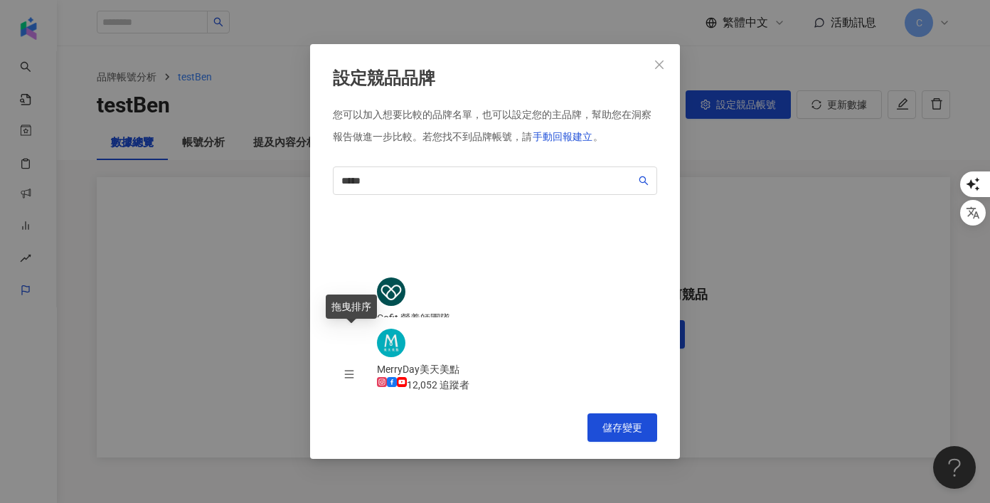
drag, startPoint x: 353, startPoint y: 226, endPoint x: 353, endPoint y: 345, distance: 118.7
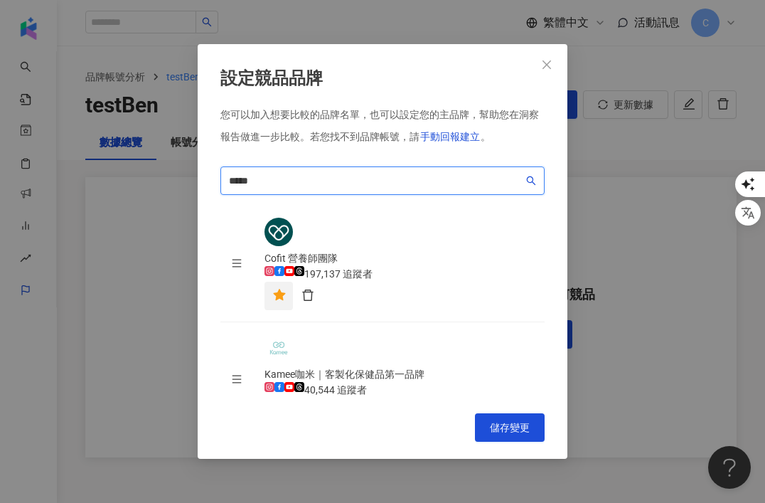
click at [267, 177] on input "*****" at bounding box center [376, 181] width 294 height 16
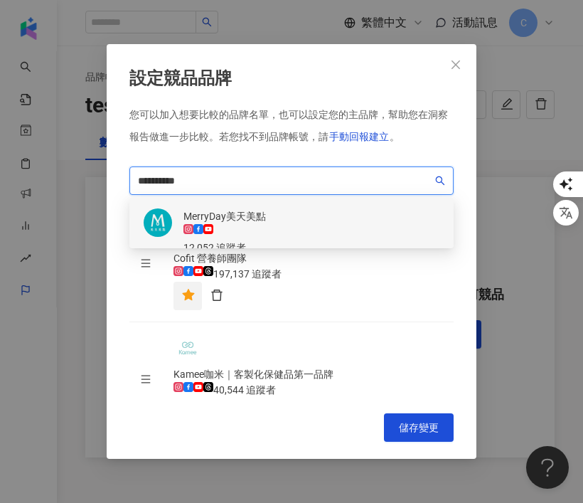
type input "**********"
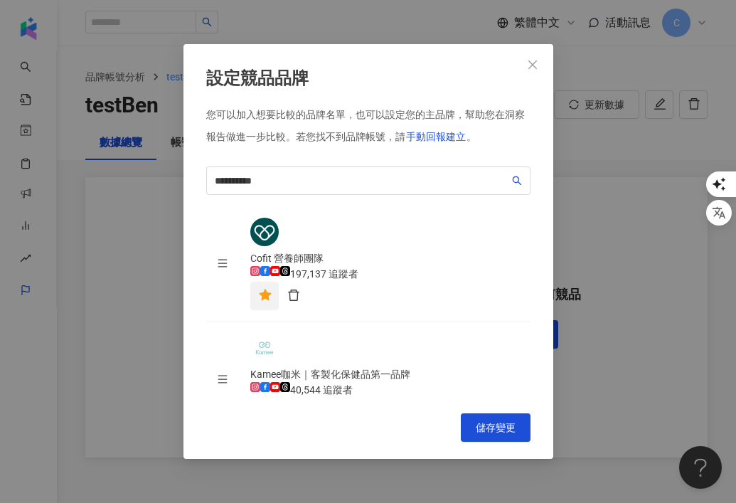
click at [139, 258] on div "**********" at bounding box center [368, 251] width 736 height 503
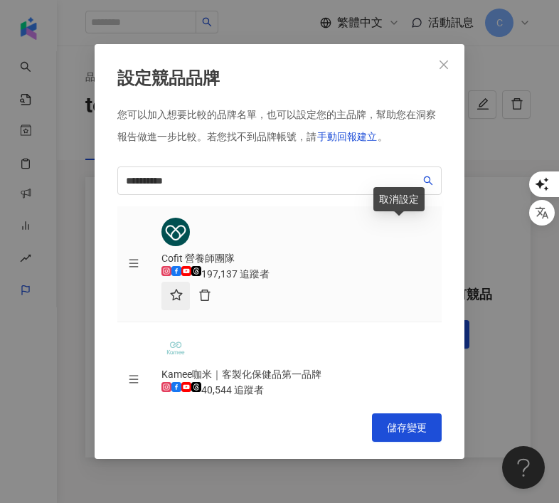
click at [183, 289] on icon "star" at bounding box center [176, 295] width 13 height 13
click at [413, 410] on div "**********" at bounding box center [280, 251] width 370 height 414
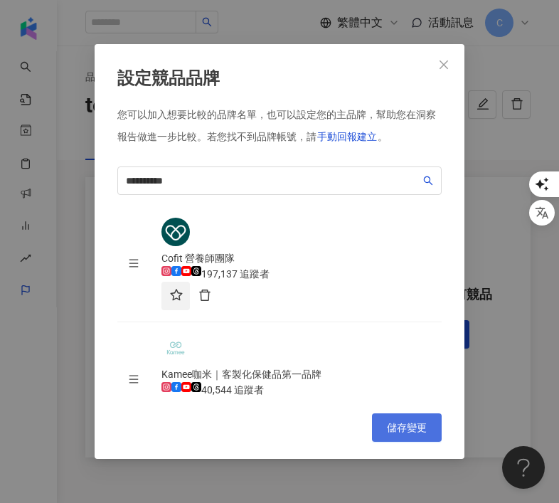
click at [417, 423] on span "儲存變更" at bounding box center [407, 427] width 40 height 11
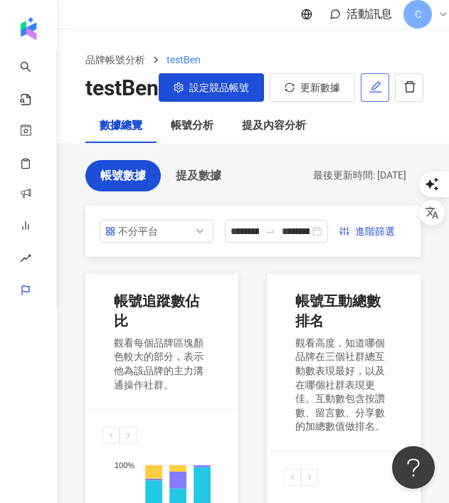
click at [373, 92] on icon "edit" at bounding box center [375, 86] width 11 height 11
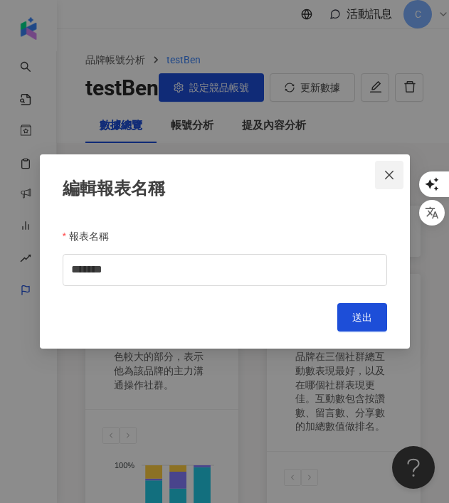
click at [387, 179] on icon "close" at bounding box center [388, 174] width 11 height 11
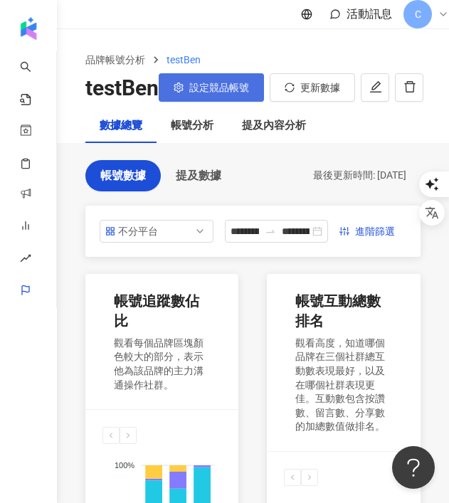
click at [227, 102] on button "設定競品帳號" at bounding box center [211, 87] width 105 height 28
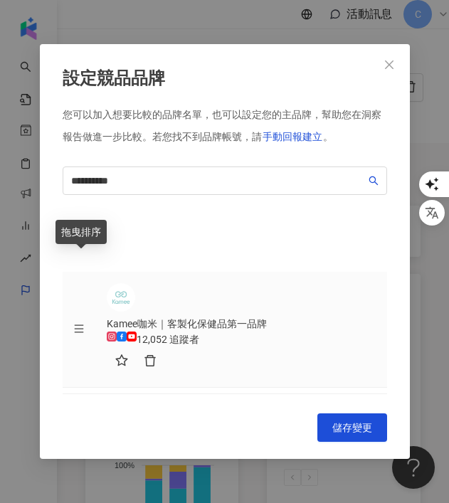
drag, startPoint x: 78, startPoint y: 293, endPoint x: 78, endPoint y: 242, distance: 51.2
click at [78, 242] on body "**********" at bounding box center [224, 251] width 449 height 503
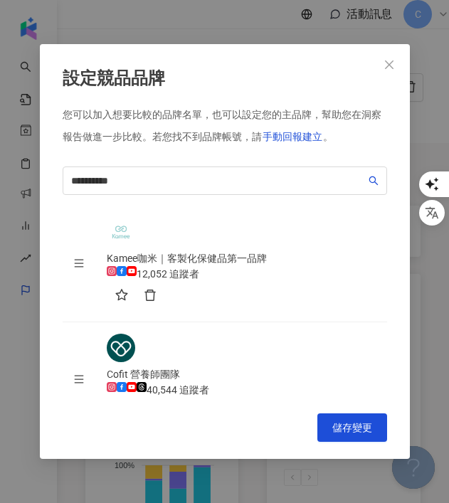
drag, startPoint x: 78, startPoint y: 242, endPoint x: 70, endPoint y: 361, distance: 119.7
click at [70, 361] on body "**********" at bounding box center [224, 251] width 449 height 503
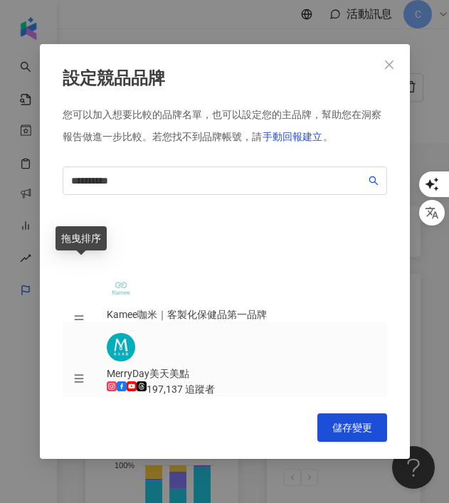
drag, startPoint x: 76, startPoint y: 363, endPoint x: 77, endPoint y: 246, distance: 117.3
click at [77, 246] on body "**********" at bounding box center [224, 251] width 449 height 503
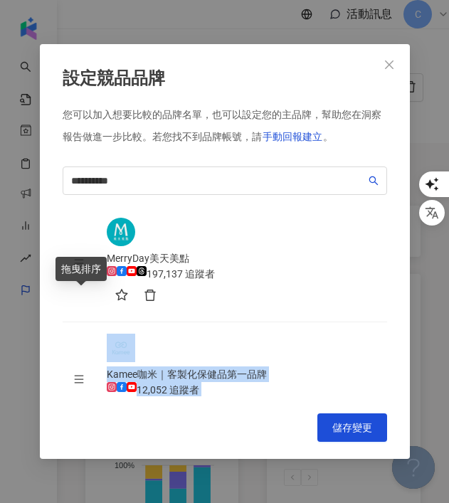
drag, startPoint x: 84, startPoint y: 242, endPoint x: 82, endPoint y: 299, distance: 57.6
click at [82, 299] on body "**********" at bounding box center [224, 251] width 449 height 503
click at [385, 64] on icon "close" at bounding box center [388, 64] width 11 height 11
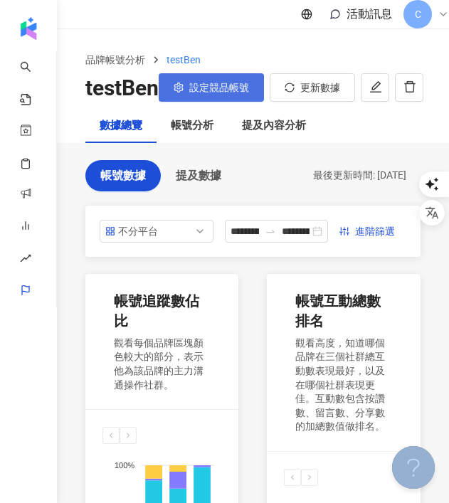
click at [245, 93] on span "設定競品帳號" at bounding box center [219, 87] width 60 height 11
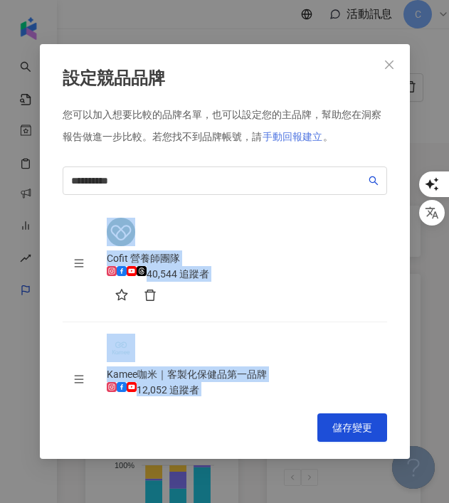
click at [319, 129] on button "手動回報建立" at bounding box center [292, 136] width 61 height 28
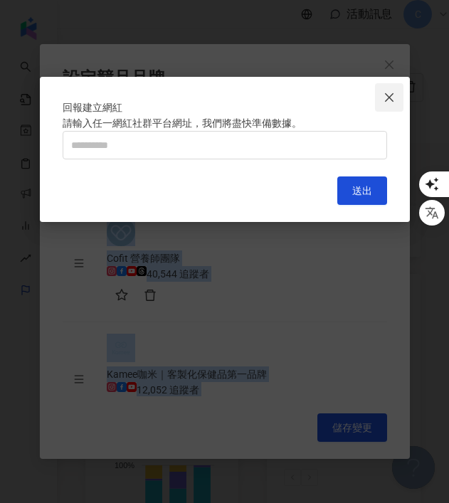
click at [383, 100] on icon "close" at bounding box center [388, 97] width 11 height 11
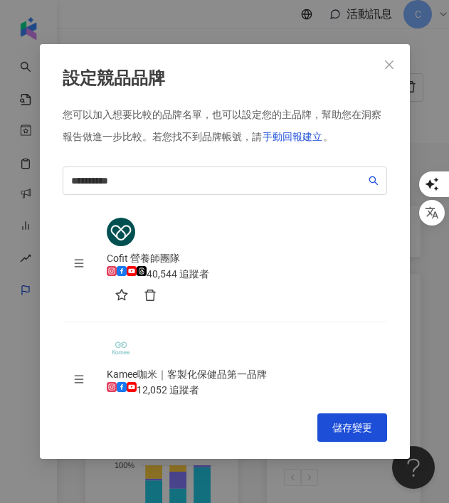
click at [295, 67] on div "設定競品品牌" at bounding box center [225, 79] width 324 height 24
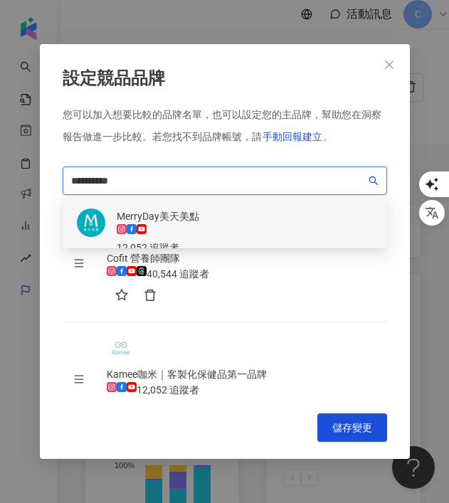
click at [199, 173] on input "**********" at bounding box center [218, 181] width 294 height 16
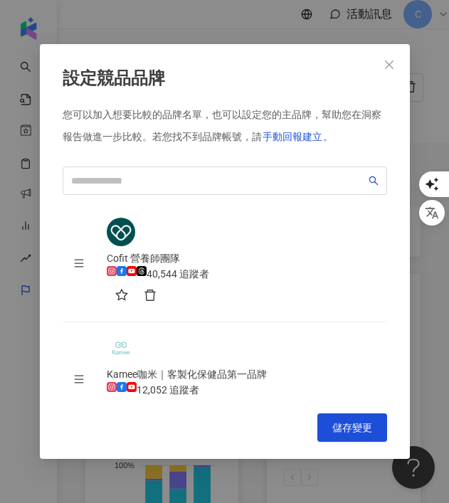
click at [274, 69] on div "設定競品品牌" at bounding box center [225, 79] width 324 height 24
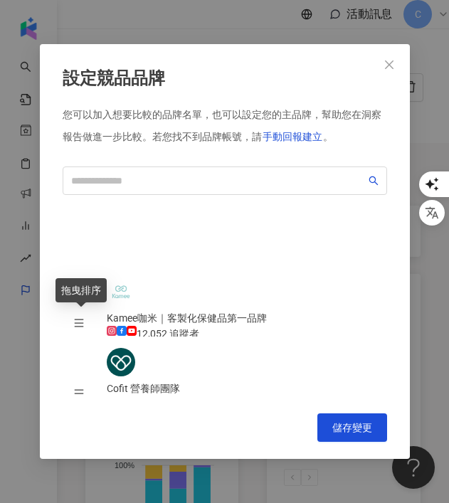
scroll to position [4, 0]
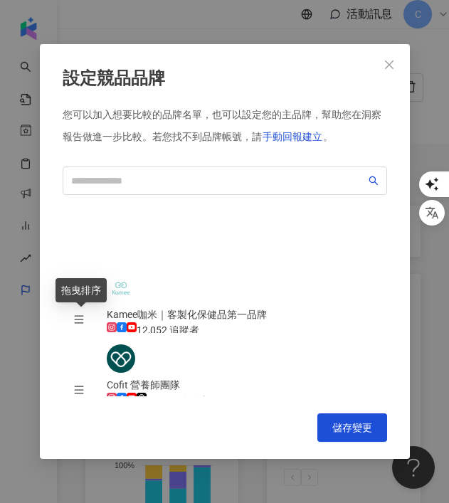
drag, startPoint x: 82, startPoint y: 232, endPoint x: 77, endPoint y: 368, distance: 135.9
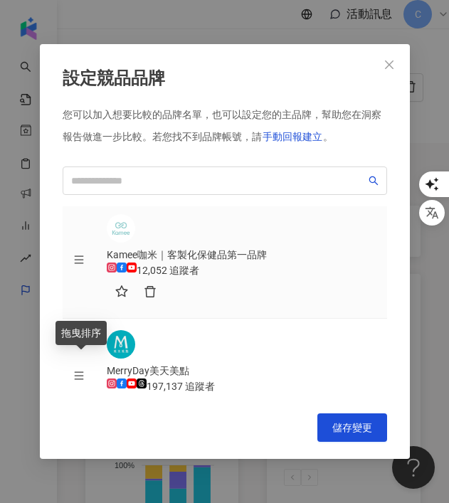
scroll to position [0, 0]
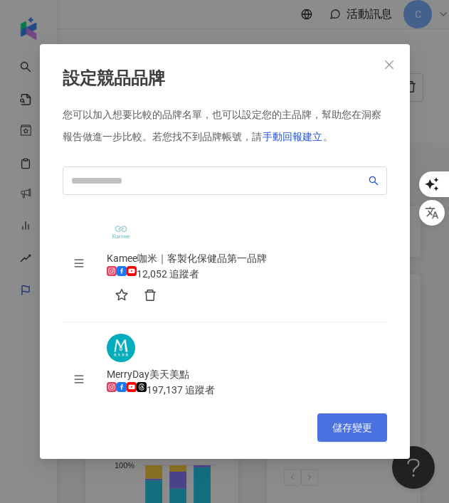
click at [348, 428] on span "儲存變更" at bounding box center [352, 427] width 40 height 11
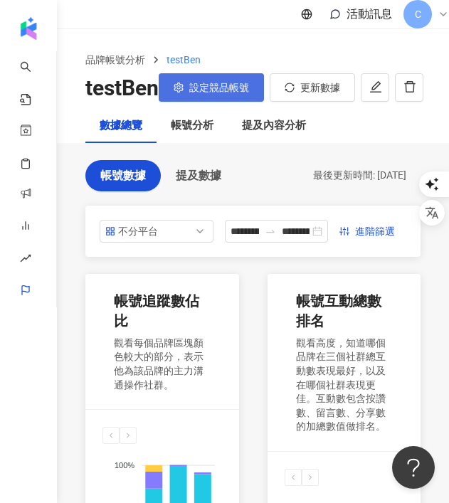
click at [232, 93] on span "設定競品帳號" at bounding box center [219, 87] width 60 height 11
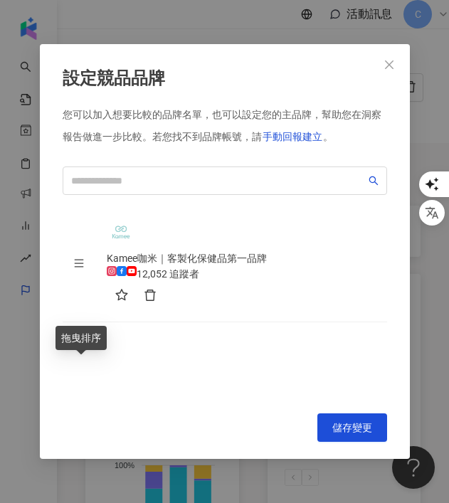
scroll to position [1, 0]
drag, startPoint x: 85, startPoint y: 300, endPoint x: 84, endPoint y: 363, distance: 62.6
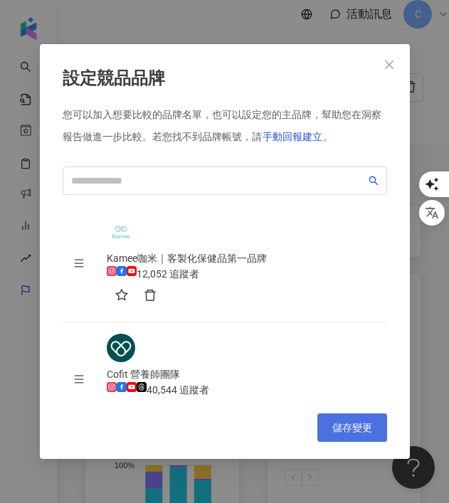
click at [338, 429] on span "儲存變更" at bounding box center [352, 427] width 40 height 11
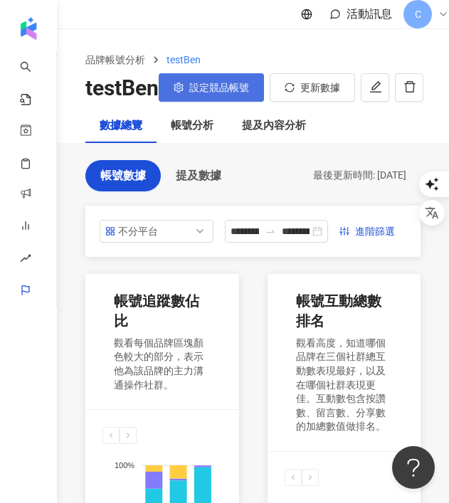
click at [233, 93] on span "設定競品帳號" at bounding box center [219, 87] width 60 height 11
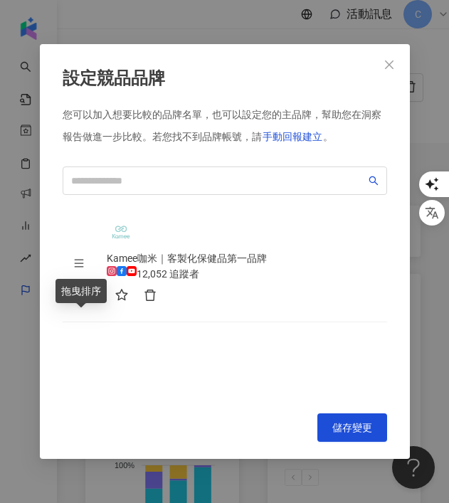
drag, startPoint x: 83, startPoint y: 361, endPoint x: 80, endPoint y: 305, distance: 56.3
click at [80, 440] on icon "menu" at bounding box center [79, 445] width 10 height 10
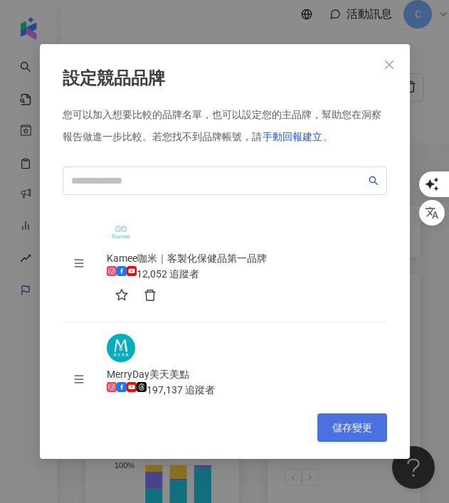
click at [356, 428] on span "儲存變更" at bounding box center [352, 427] width 40 height 11
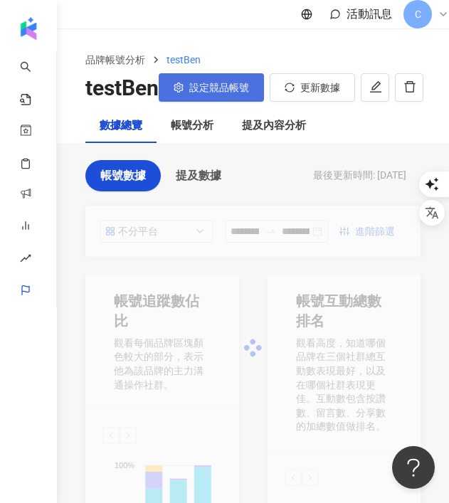
click at [237, 93] on span "設定競品帳號" at bounding box center [219, 87] width 60 height 11
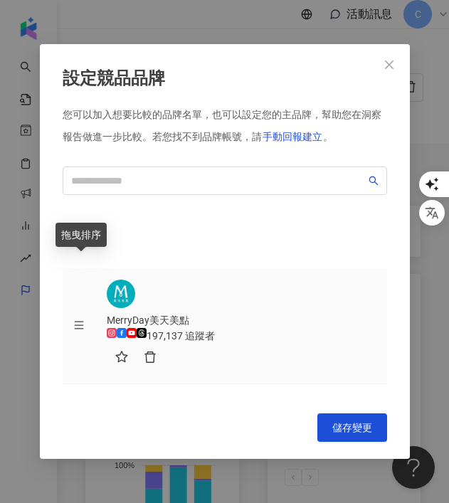
drag, startPoint x: 82, startPoint y: 304, endPoint x: 76, endPoint y: 229, distance: 74.9
click at [76, 229] on body "**********" at bounding box center [224, 251] width 449 height 503
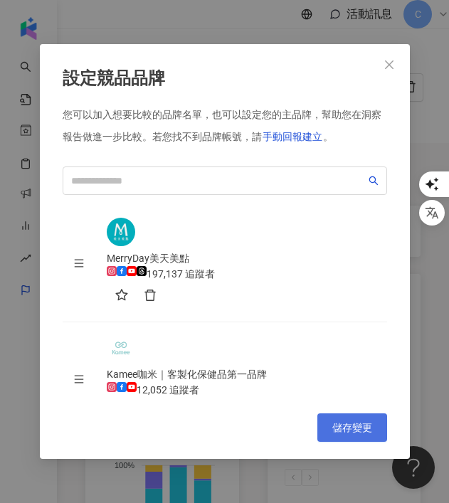
click at [351, 427] on span "儲存變更" at bounding box center [352, 427] width 40 height 11
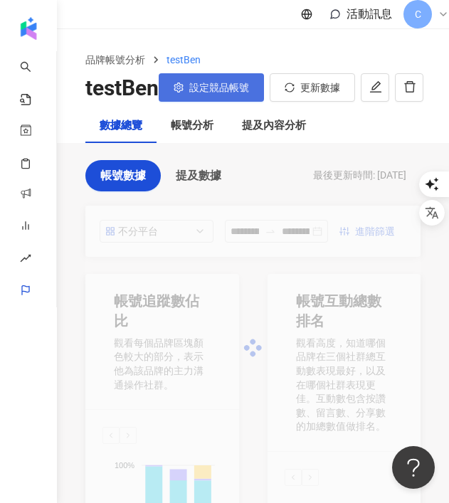
click at [232, 93] on button "設定競品帳號" at bounding box center [211, 87] width 105 height 28
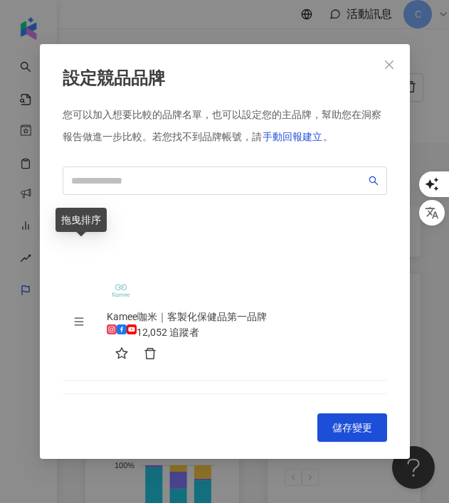
drag, startPoint x: 80, startPoint y: 299, endPoint x: 80, endPoint y: 241, distance: 58.3
click at [80, 316] on icon "menu" at bounding box center [79, 321] width 10 height 10
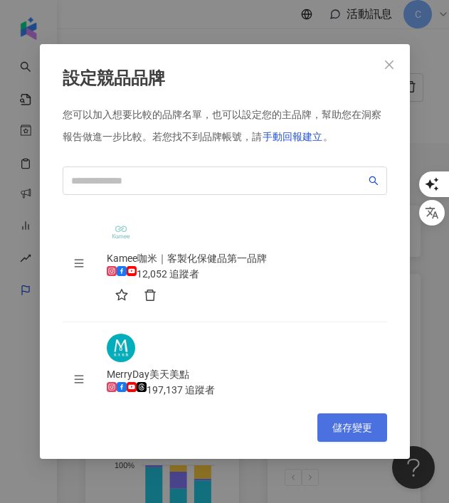
click at [356, 427] on span "儲存變更" at bounding box center [352, 427] width 40 height 11
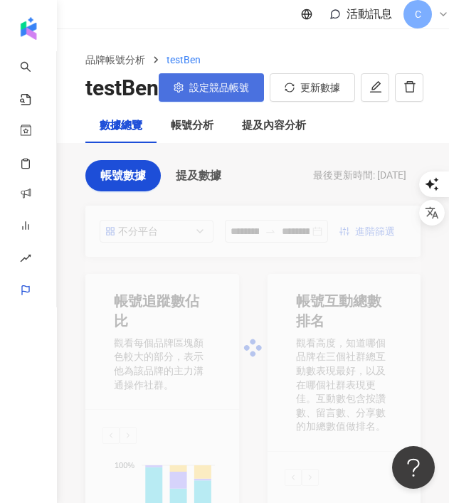
click at [218, 102] on button "設定競品帳號" at bounding box center [211, 87] width 105 height 28
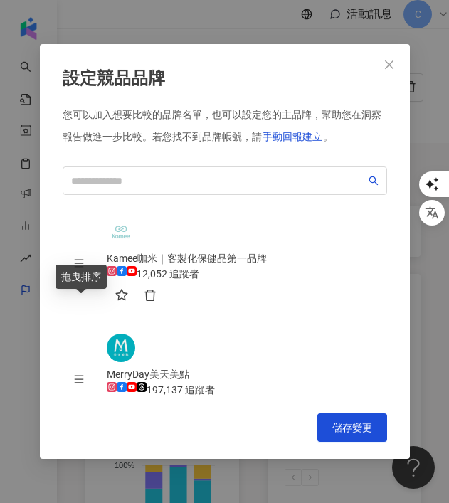
click at [82, 375] on icon "menu" at bounding box center [78, 379] width 9 height 8
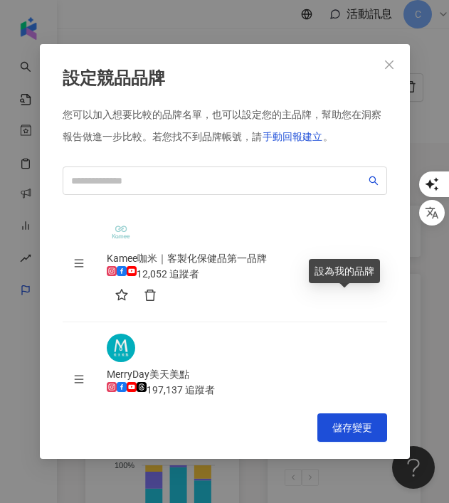
click at [135, 397] on button "button" at bounding box center [121, 411] width 28 height 28
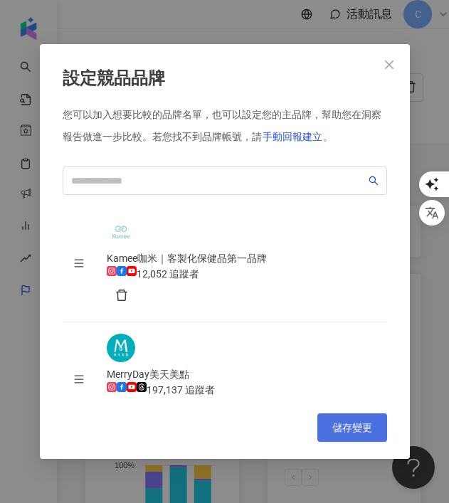
click at [365, 422] on span "儲存變更" at bounding box center [352, 427] width 40 height 11
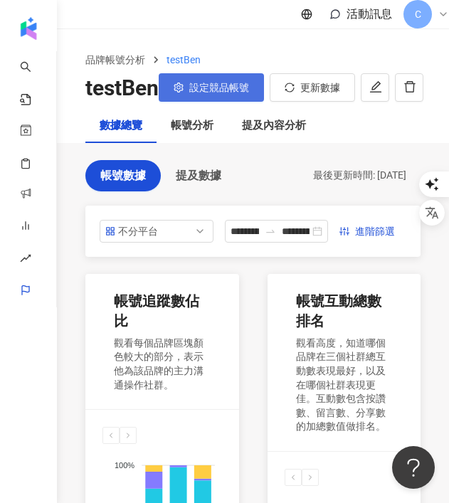
click at [231, 93] on span "設定競品帳號" at bounding box center [219, 87] width 60 height 11
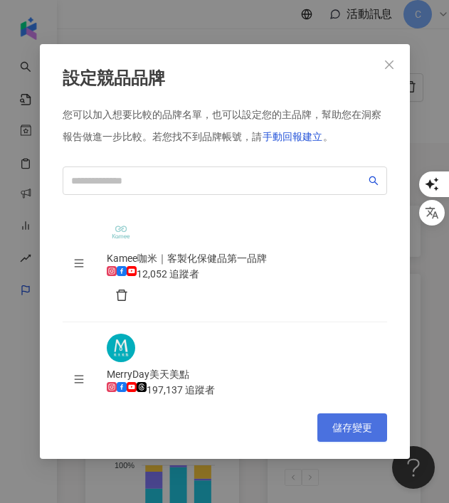
click at [358, 432] on span "儲存變更" at bounding box center [352, 427] width 40 height 11
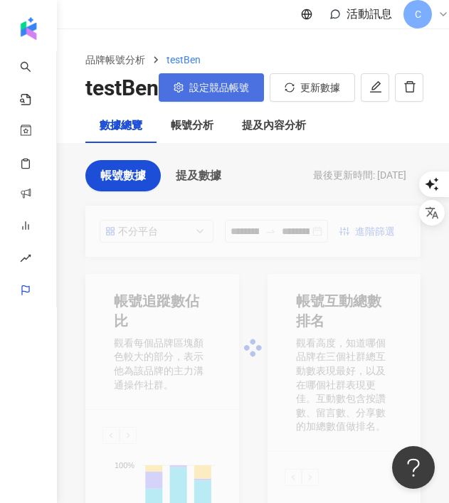
click at [233, 93] on span "設定競品帳號" at bounding box center [219, 87] width 60 height 11
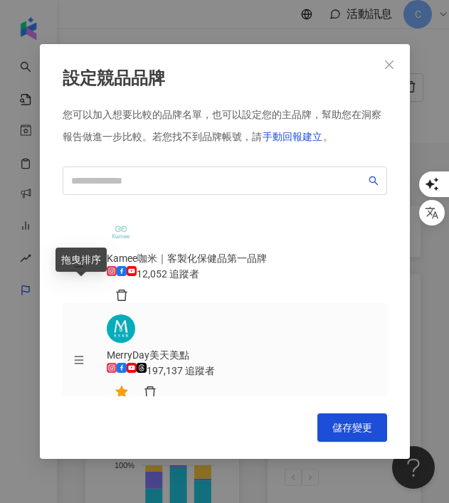
drag, startPoint x: 78, startPoint y: 294, endPoint x: 77, endPoint y: 250, distance: 43.4
click at [77, 250] on body "**********" at bounding box center [224, 251] width 449 height 503
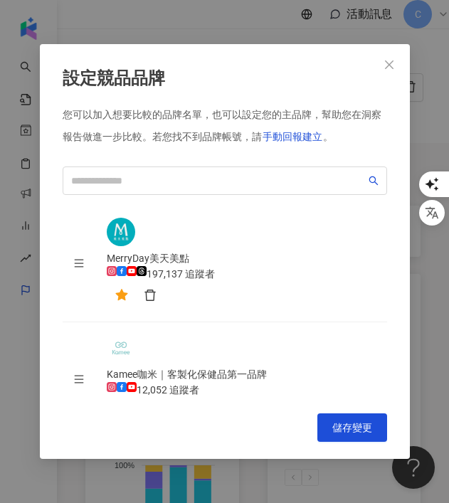
click at [340, 410] on div "設定競品品牌 您可以加入想要比較的品牌名單，也可以設定您的主品牌，幫助您在洞察報告做進一步比較。 若您找不到品牌帳號，請 手動回報建立 。 15e11231-…" at bounding box center [225, 251] width 370 height 414
click at [351, 422] on span "儲存變更" at bounding box center [352, 427] width 40 height 11
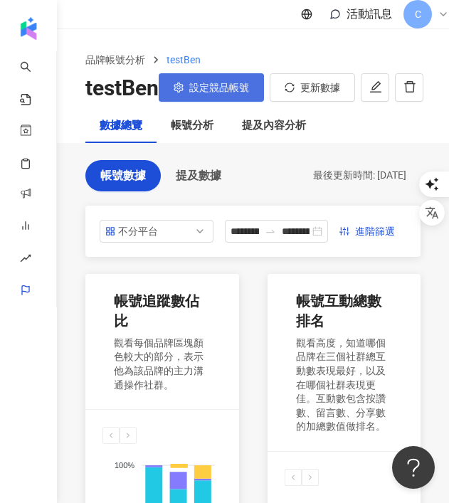
click at [204, 95] on button "設定競品帳號" at bounding box center [211, 87] width 105 height 28
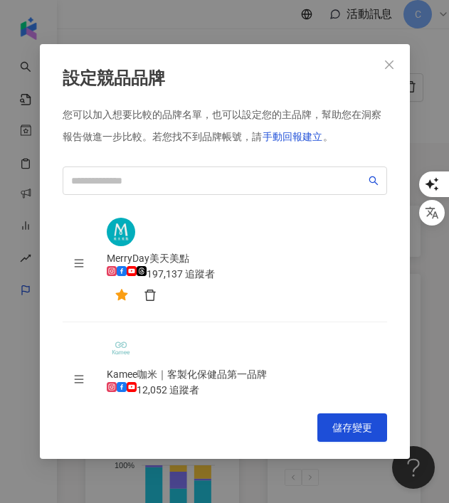
click at [353, 482] on div "Cofit 營養師團隊 40,544 追蹤者" at bounding box center [247, 512] width 280 height 60
click at [135, 282] on button "button" at bounding box center [121, 296] width 28 height 28
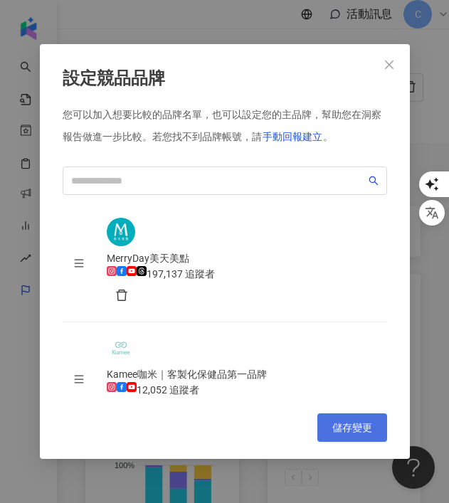
click at [345, 429] on span "儲存變更" at bounding box center [352, 427] width 40 height 11
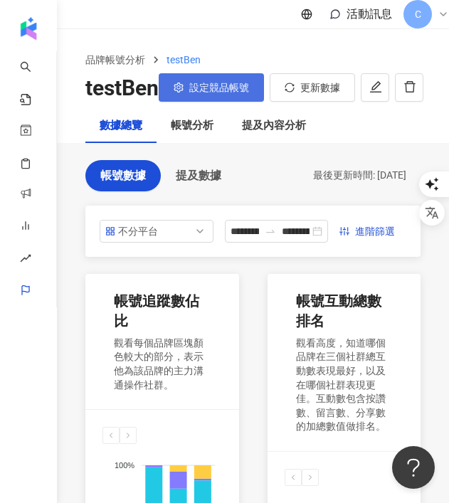
click at [202, 93] on span "設定競品帳號" at bounding box center [219, 87] width 60 height 11
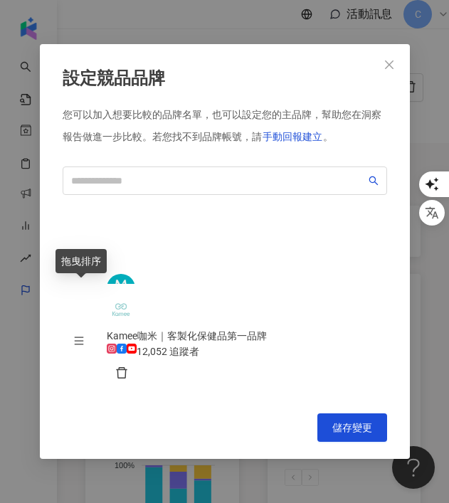
drag, startPoint x: 74, startPoint y: 290, endPoint x: 72, endPoint y: 237, distance: 52.7
click at [72, 284] on td at bounding box center [79, 342] width 33 height 116
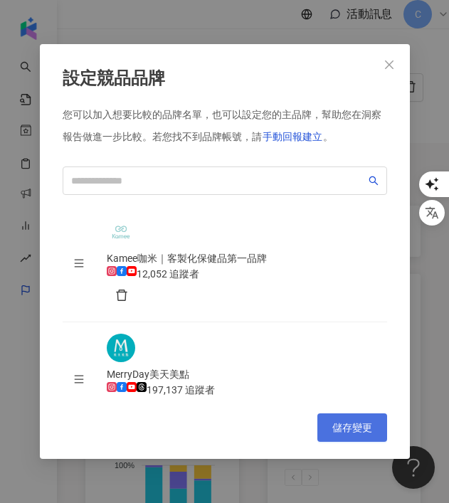
click at [356, 427] on span "儲存變更" at bounding box center [352, 427] width 40 height 11
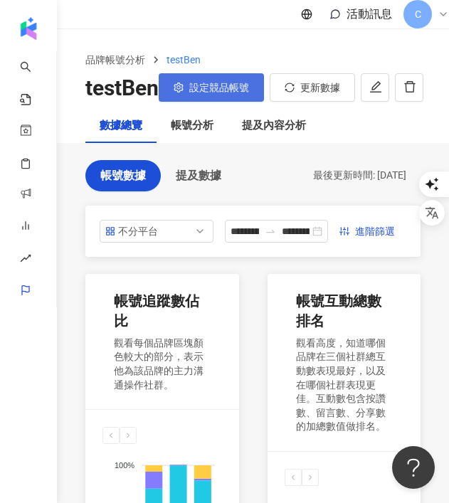
click at [215, 93] on span "設定競品帳號" at bounding box center [219, 87] width 60 height 11
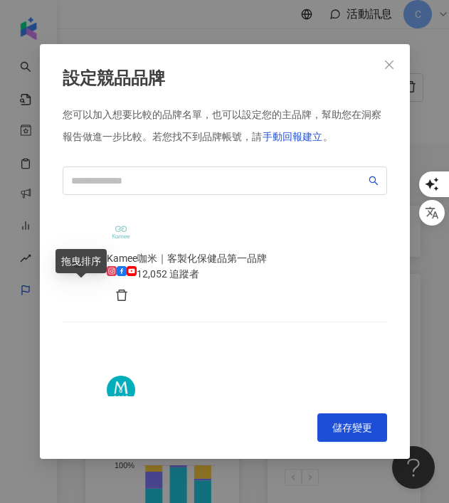
drag, startPoint x: 80, startPoint y: 285, endPoint x: 79, endPoint y: 327, distance: 42.0
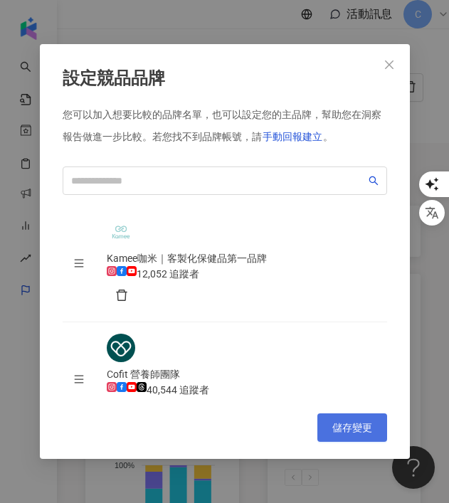
click at [360, 429] on span "儲存變更" at bounding box center [352, 427] width 40 height 11
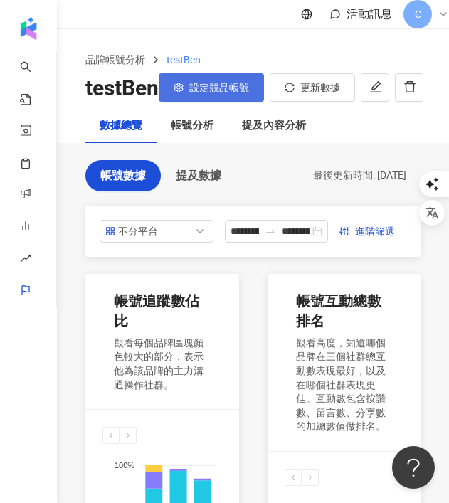
click at [223, 102] on button "設定競品帳號" at bounding box center [211, 87] width 105 height 28
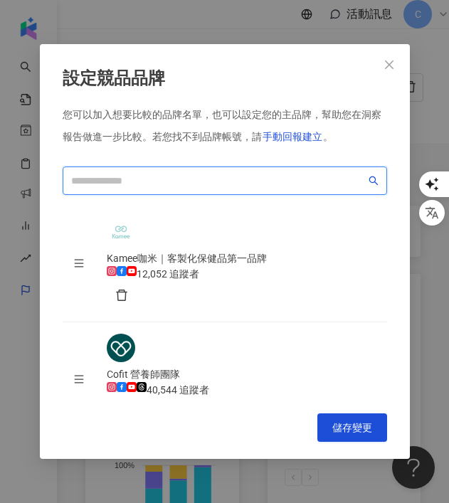
click at [289, 181] on input "search" at bounding box center [218, 181] width 294 height 16
type input "*"
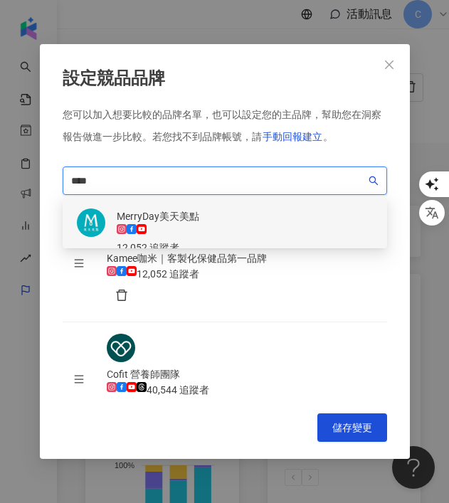
click at [257, 221] on div "MerryDay美天美點 12,052 追蹤者" at bounding box center [225, 232] width 324 height 70
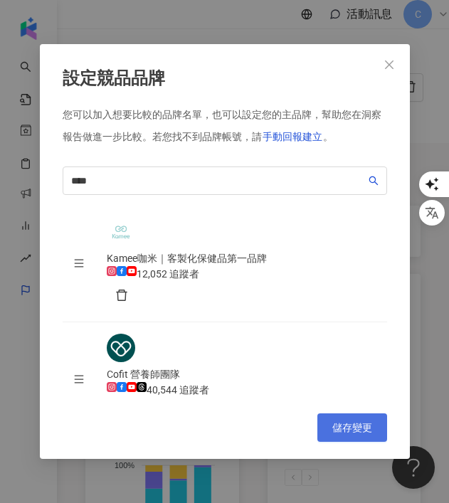
click at [349, 419] on button "儲存變更" at bounding box center [352, 427] width 70 height 28
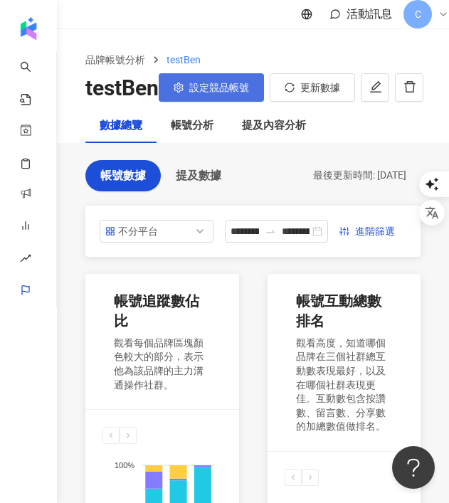
click at [215, 102] on button "設定競品帳號" at bounding box center [211, 87] width 105 height 28
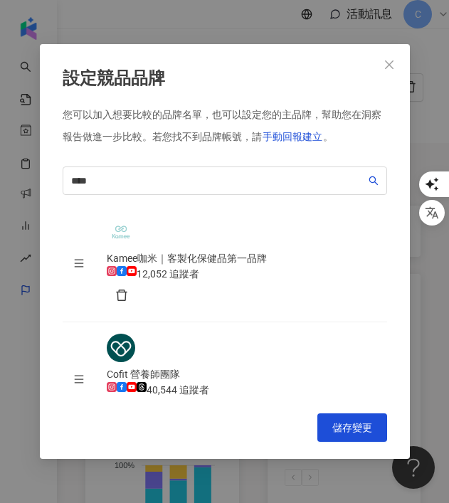
click at [355, 425] on span "儲存變更" at bounding box center [352, 427] width 40 height 11
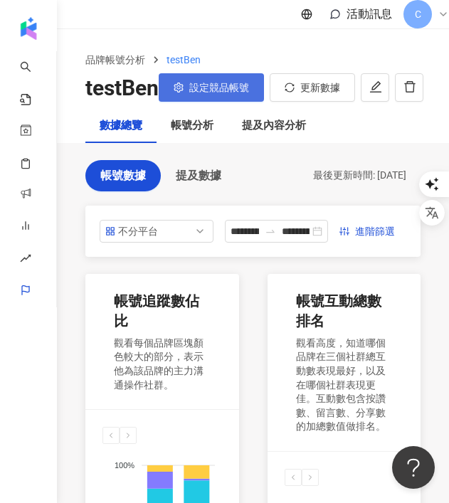
click at [226, 93] on span "設定競品帳號" at bounding box center [219, 87] width 60 height 11
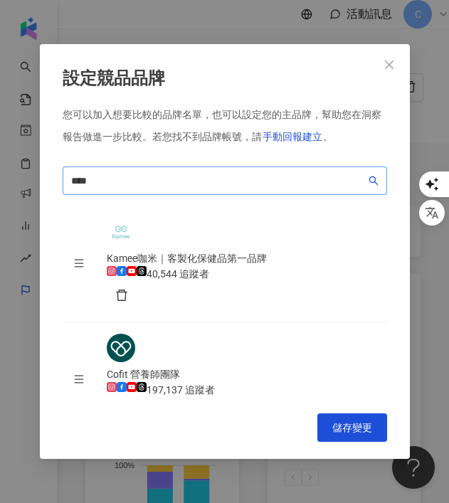
click at [193, 171] on span "****" at bounding box center [225, 180] width 324 height 28
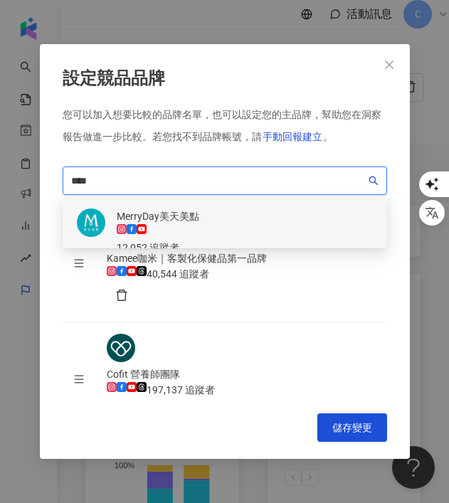
click at [199, 240] on div "12,052 追蹤者" at bounding box center [158, 248] width 82 height 16
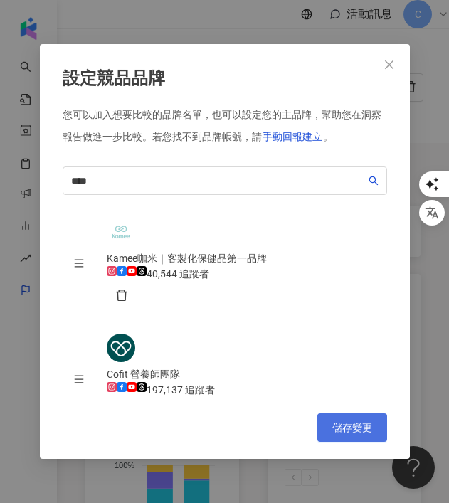
click at [341, 421] on button "儲存變更" at bounding box center [352, 427] width 70 height 28
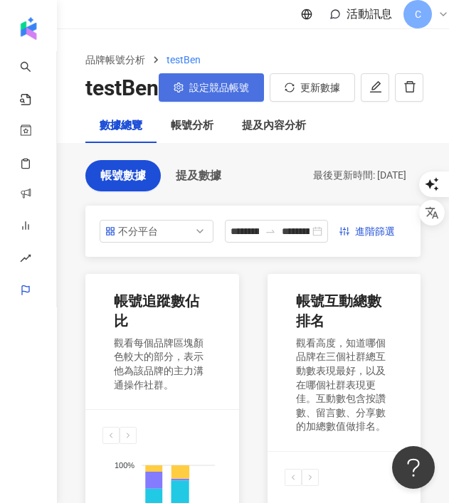
click at [240, 93] on span "設定競品帳號" at bounding box center [219, 87] width 60 height 11
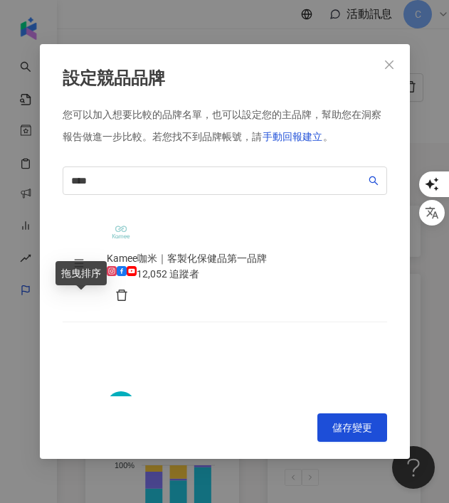
drag, startPoint x: 85, startPoint y: 348, endPoint x: 84, endPoint y: 289, distance: 59.7
click at [84, 432] on icon "menu" at bounding box center [79, 437] width 10 height 10
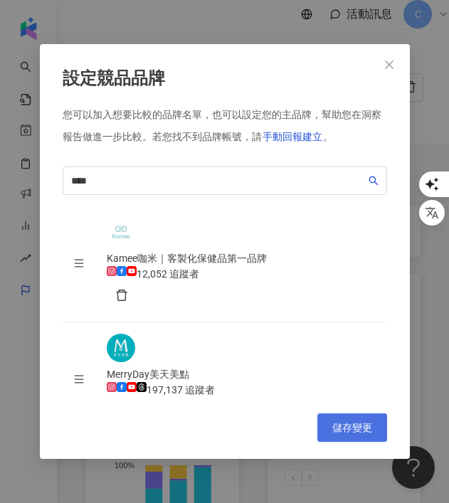
click at [361, 427] on span "儲存變更" at bounding box center [352, 427] width 40 height 11
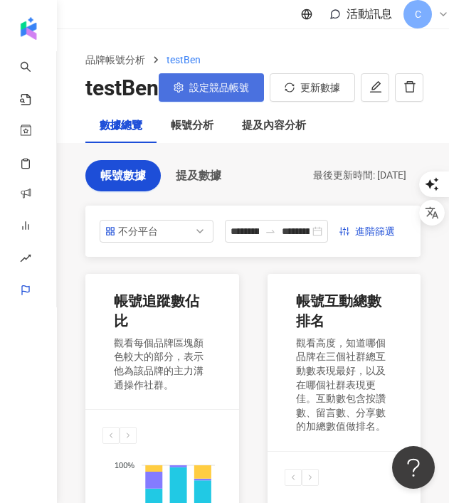
click at [209, 93] on span "設定競品帳號" at bounding box center [219, 87] width 60 height 11
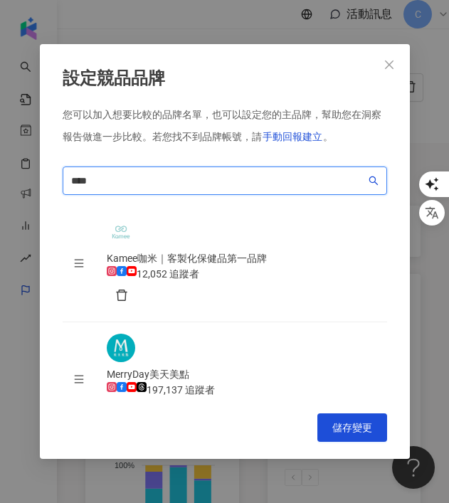
click at [240, 176] on input "****" at bounding box center [218, 181] width 294 height 16
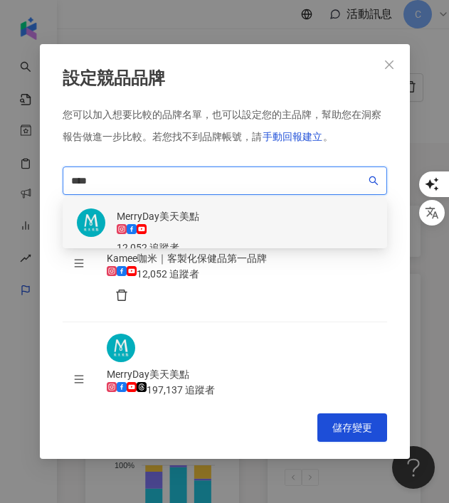
click at [240, 176] on input "****" at bounding box center [218, 181] width 294 height 16
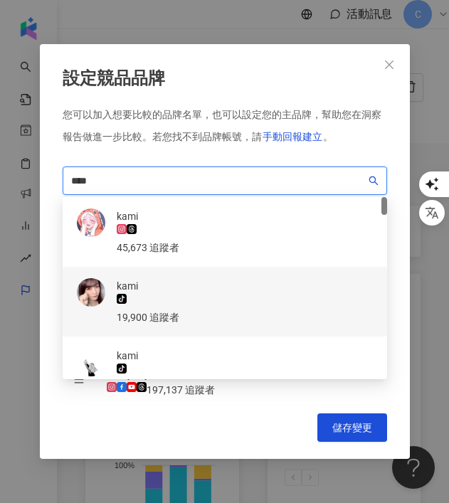
click at [178, 278] on div "kami" at bounding box center [148, 286] width 63 height 16
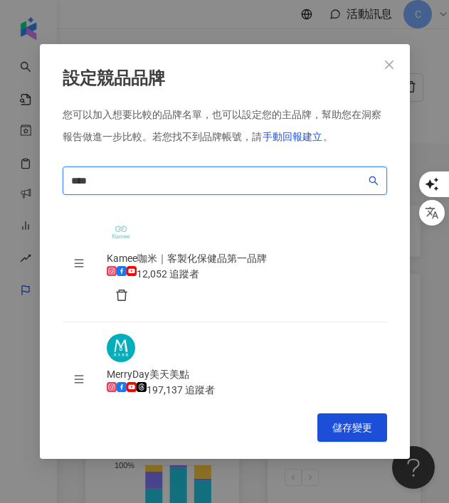
scroll to position [35, 0]
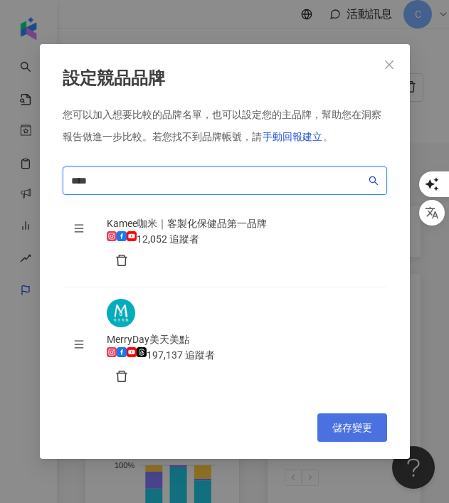
type input "****"
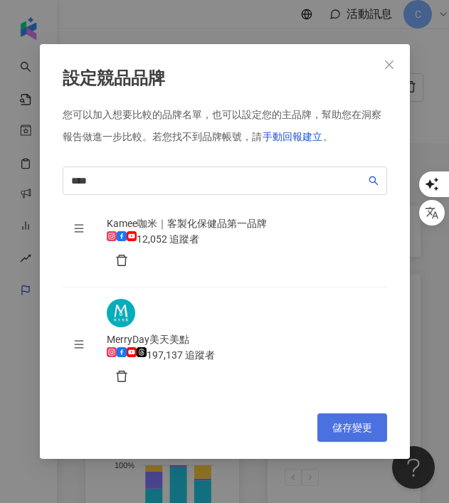
click at [350, 427] on span "儲存變更" at bounding box center [352, 427] width 40 height 11
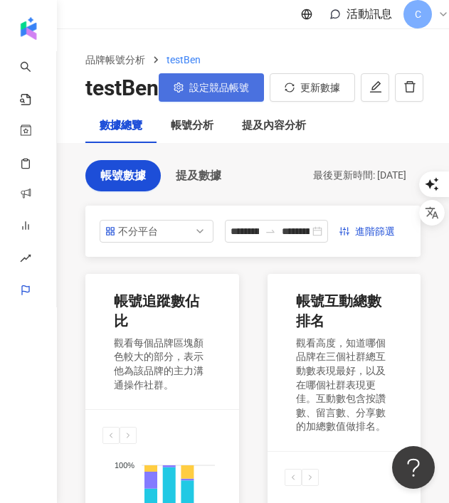
click at [230, 93] on span "設定競品帳號" at bounding box center [219, 87] width 60 height 11
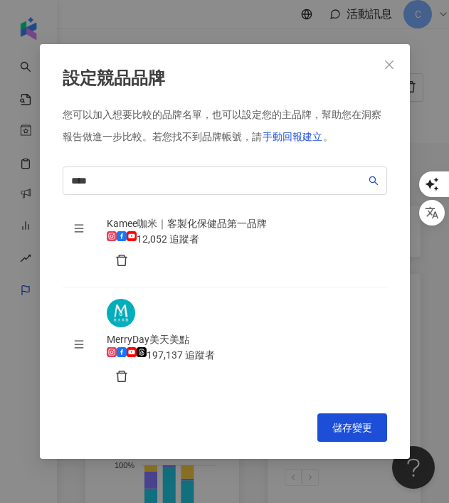
click at [430, 256] on div "設定競品品牌 您可以加入想要比較的品牌名單，也可以設定您的主品牌，幫助您在洞察報告做進一步比較。 若您找不到品牌帳號，請 手動回報建立 。 **** 24e4…" at bounding box center [224, 251] width 449 height 503
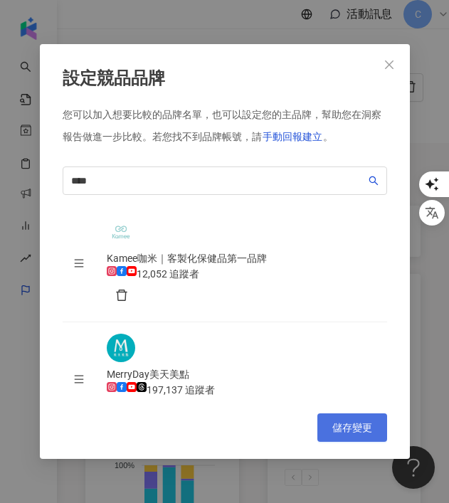
click at [359, 426] on span "儲存變更" at bounding box center [352, 427] width 40 height 11
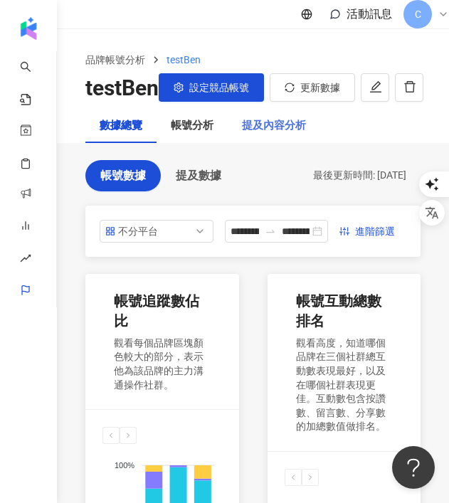
click at [274, 143] on div "提及內容分析" at bounding box center [274, 126] width 92 height 34
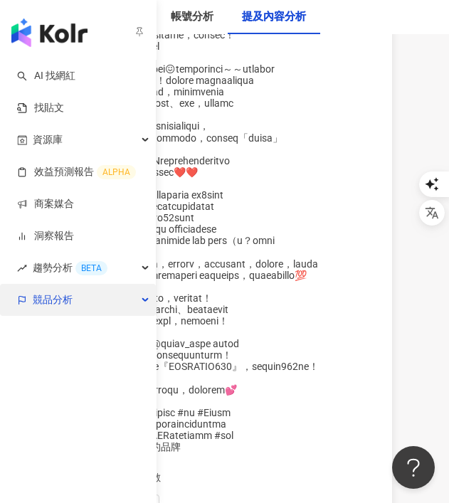
scroll to position [6018, 0]
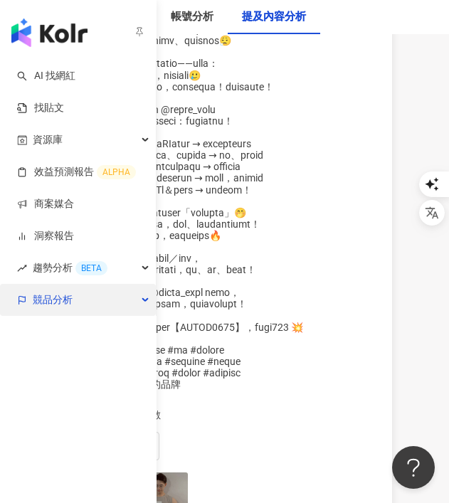
click at [69, 296] on span "競品分析" at bounding box center [53, 300] width 40 height 32
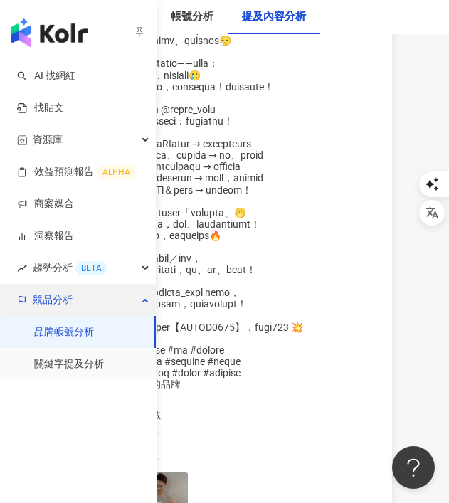
click at [69, 295] on span "競品分析" at bounding box center [53, 300] width 40 height 32
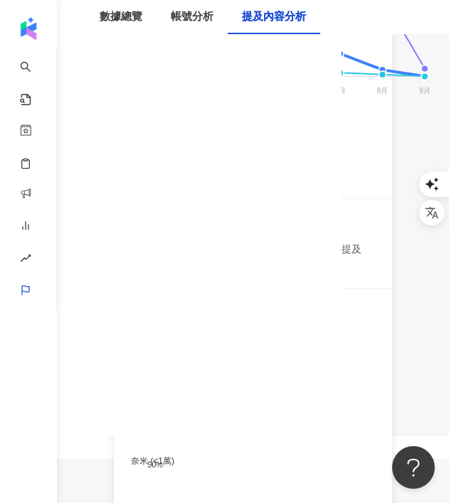
scroll to position [0, 0]
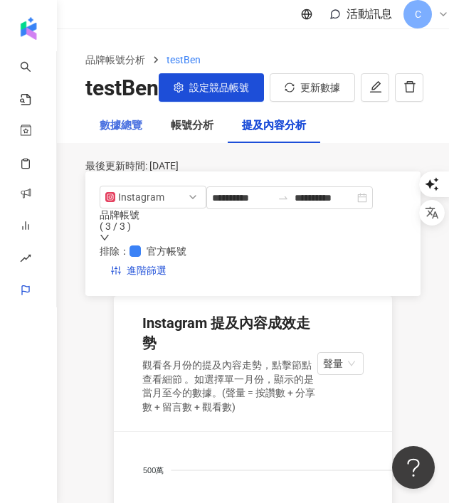
click at [117, 143] on div "數據總覽" at bounding box center [120, 126] width 71 height 34
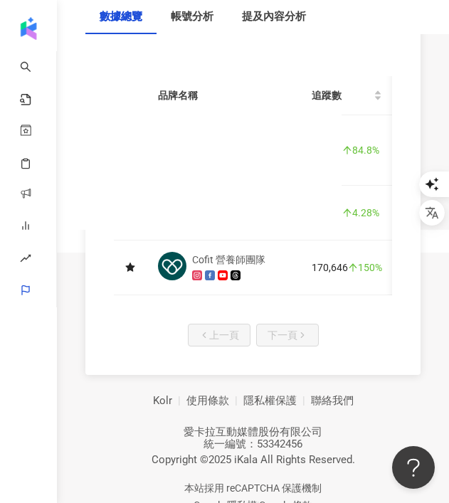
scroll to position [769, 0]
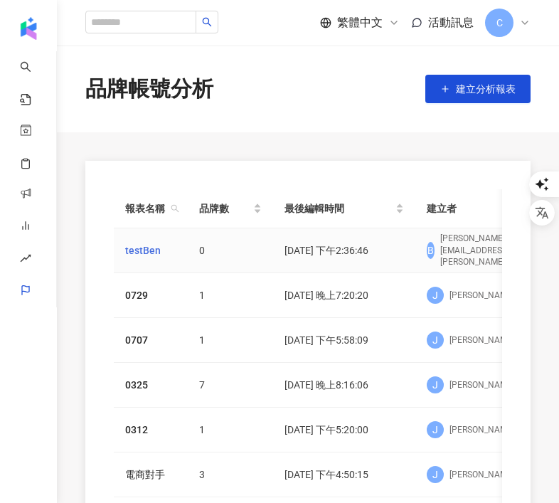
click at [140, 249] on link "testBen" at bounding box center [143, 250] width 36 height 16
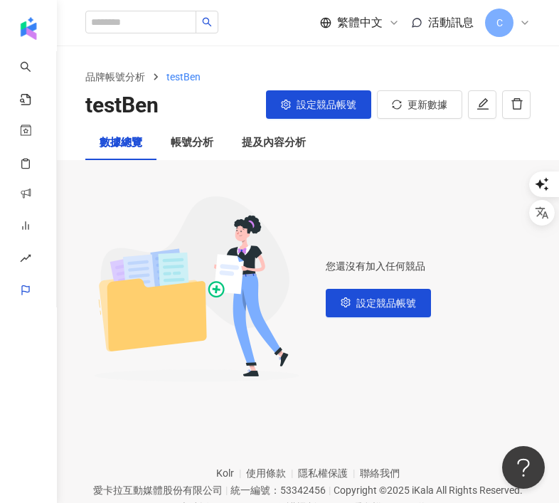
click at [515, 21] on div "C" at bounding box center [508, 23] width 46 height 28
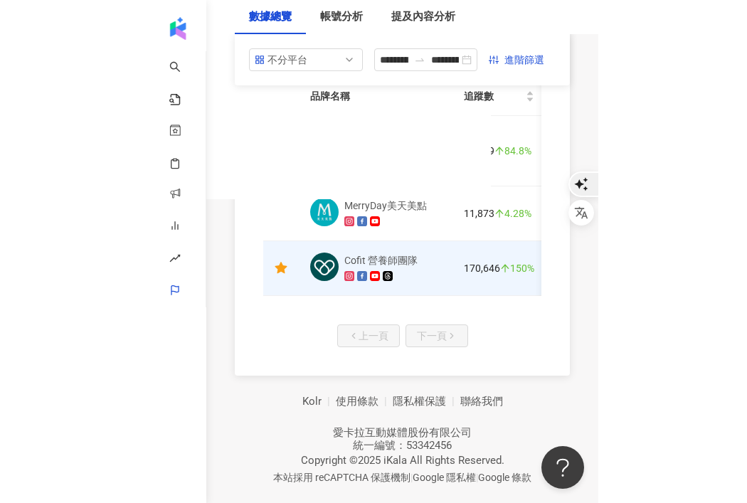
scroll to position [773, 0]
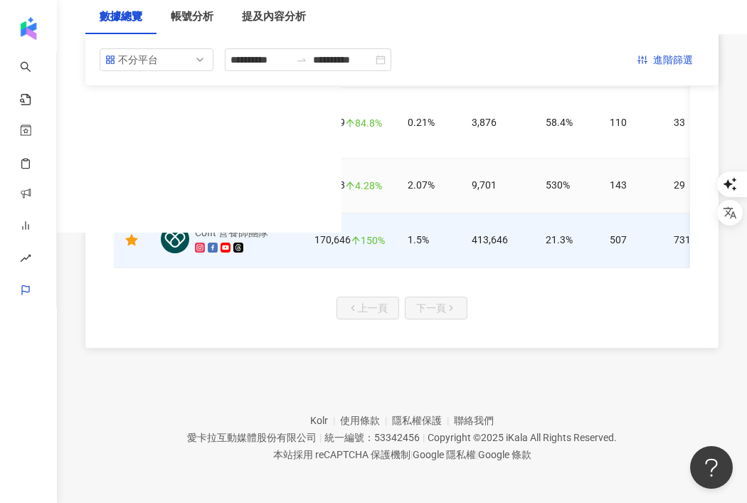
click at [345, 181] on icon "arrow-up" at bounding box center [350, 186] width 10 height 10
copy div "11,873"
drag, startPoint x: 343, startPoint y: 185, endPoint x: 315, endPoint y: 185, distance: 28.4
click at [315, 185] on div "11,873 4.28%" at bounding box center [349, 185] width 70 height 16
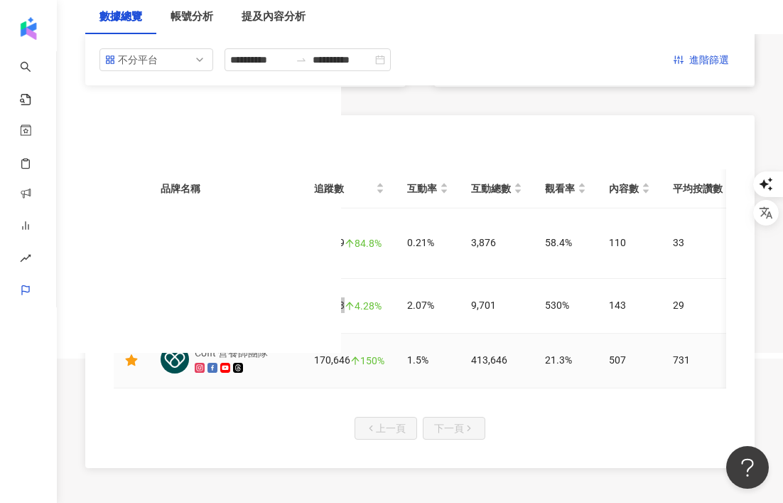
scroll to position [636, 0]
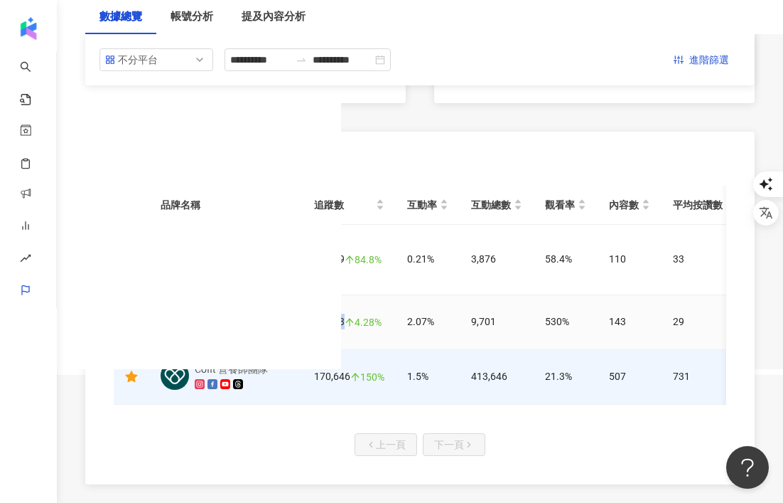
click at [331, 326] on div "11,873 4.28%" at bounding box center [349, 322] width 70 height 16
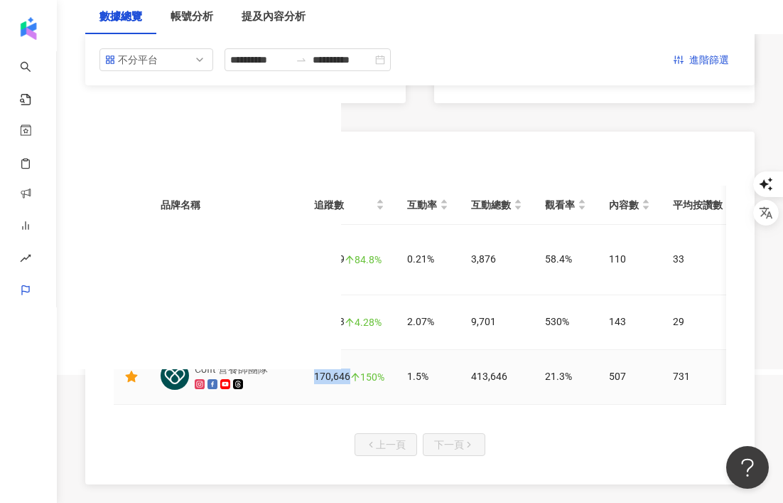
drag, startPoint x: 348, startPoint y: 377, endPoint x: 314, endPoint y: 377, distance: 34.1
click at [314, 377] on div "170,646 150%" at bounding box center [349, 376] width 70 height 16
click at [316, 380] on div "170,646 150%" at bounding box center [349, 376] width 70 height 16
drag, startPoint x: 383, startPoint y: 378, endPoint x: 353, endPoint y: 378, distance: 30.6
click at [353, 378] on div "150%" at bounding box center [368, 377] width 34 height 10
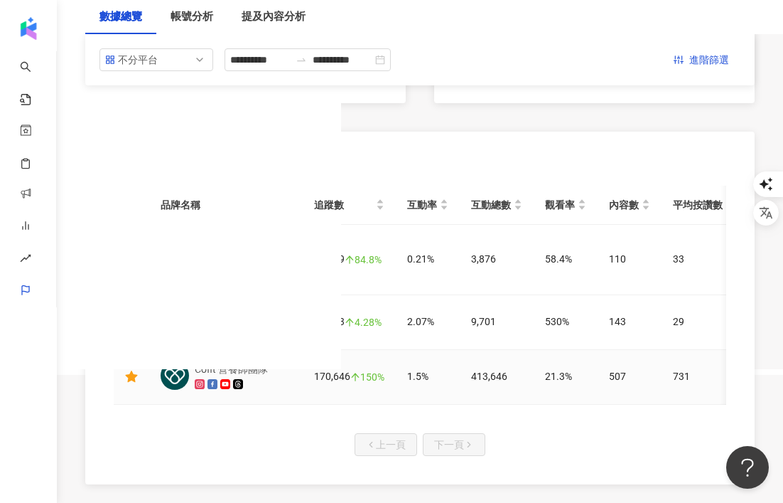
click at [387, 375] on td "170,646 150%" at bounding box center [349, 377] width 93 height 55
drag, startPoint x: 389, startPoint y: 377, endPoint x: 354, endPoint y: 375, distance: 34.9
click at [354, 376] on td "170,646 150%" at bounding box center [349, 377] width 93 height 55
drag, startPoint x: 310, startPoint y: 378, endPoint x: 358, endPoint y: 376, distance: 48.4
click at [360, 376] on td "170,646 150%" at bounding box center [349, 377] width 93 height 55
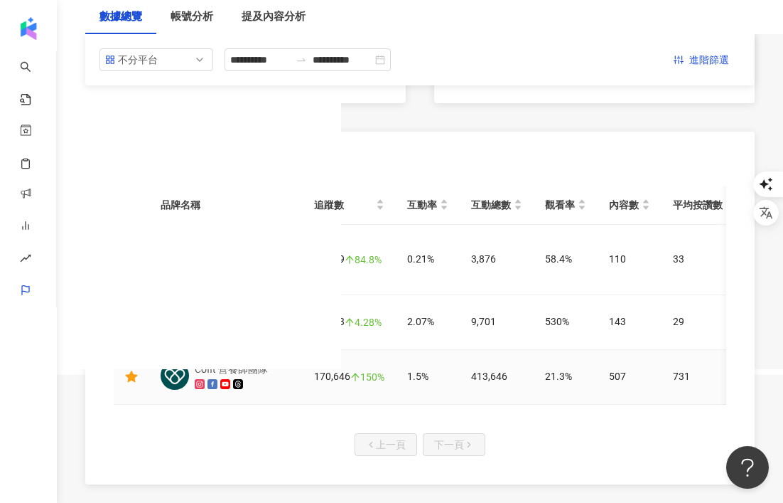
click at [378, 380] on div "150%" at bounding box center [368, 377] width 34 height 10
click at [382, 377] on td "170,646 150%" at bounding box center [349, 377] width 93 height 55
click at [368, 379] on div "150%" at bounding box center [368, 377] width 34 height 10
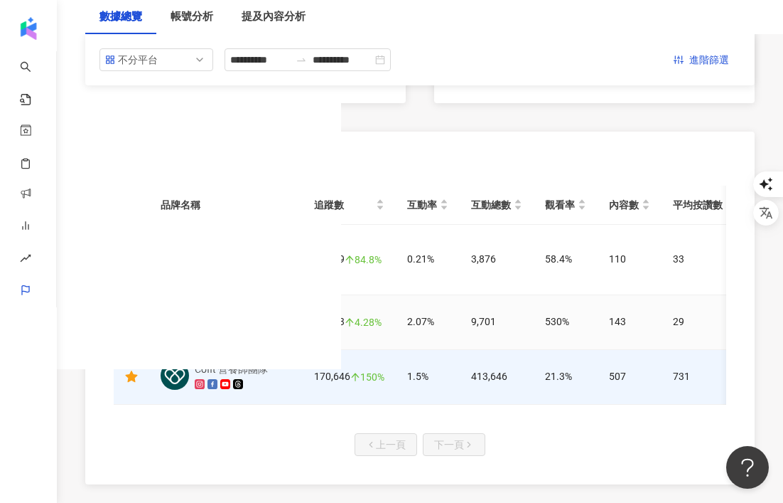
scroll to position [0, 0]
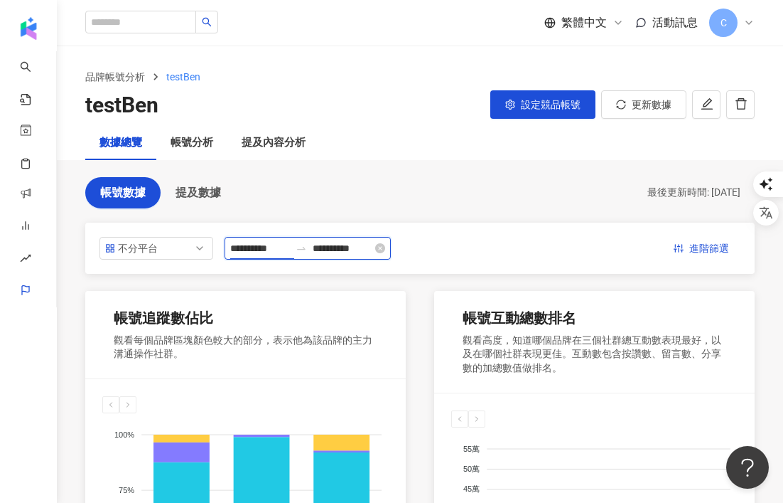
click at [272, 250] on input "**********" at bounding box center [260, 248] width 60 height 16
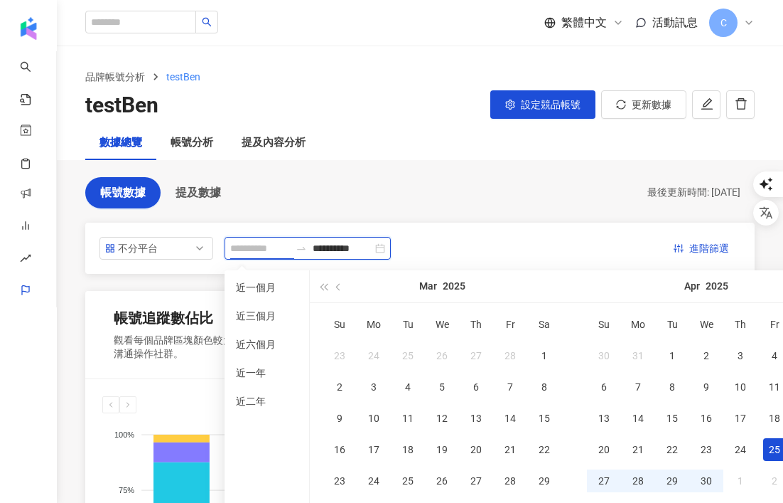
type input "**********"
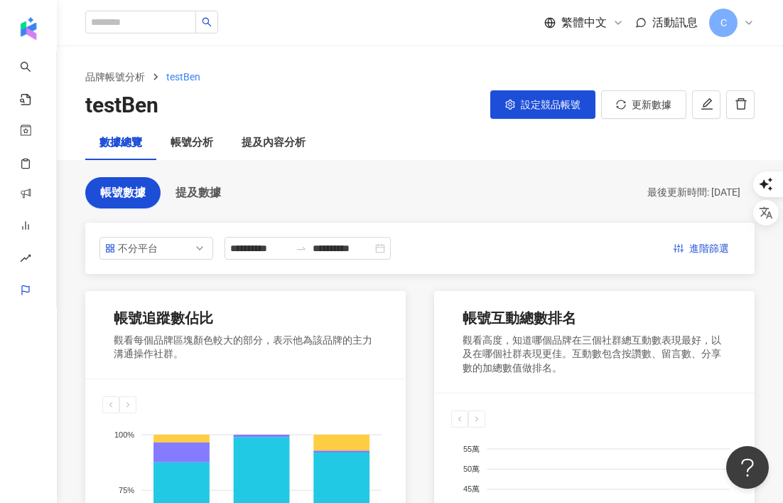
click at [448, 223] on div "**********" at bounding box center [420, 248] width 670 height 51
click at [448, 104] on span "設定競品帳號" at bounding box center [551, 104] width 60 height 11
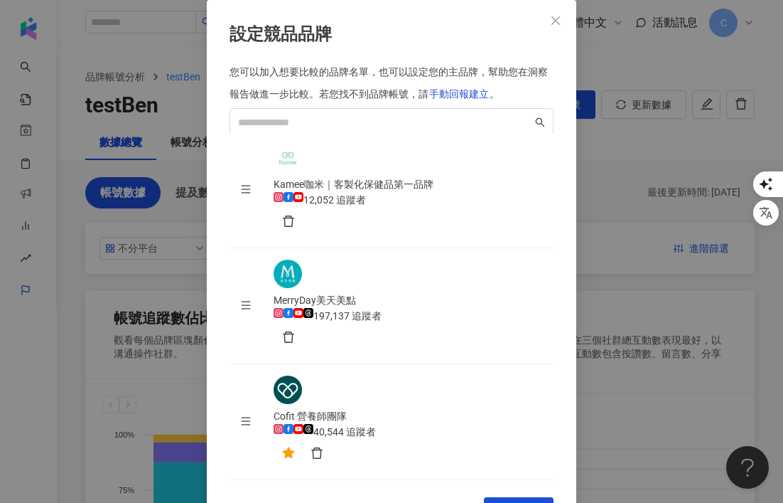
click at [448, 426] on div "設定競品品牌 您可以加入想要比較的品牌名單，也可以設定您的主品牌，幫助您在洞察報告做進一步比較。 若您找不到品牌帳號，請 手動回報建立 。 Kamee咖米｜客…" at bounding box center [391, 251] width 783 height 503
click at [448, 277] on div "設定競品品牌 您可以加入想要比較的品牌名單，也可以設定您的主品牌，幫助您在洞察報告做進一步比較。 若您找不到品牌帳號，請 手動回報建立 。 Kamee咖米｜客…" at bounding box center [391, 251] width 783 height 503
click at [448, 24] on icon "close" at bounding box center [556, 20] width 9 height 9
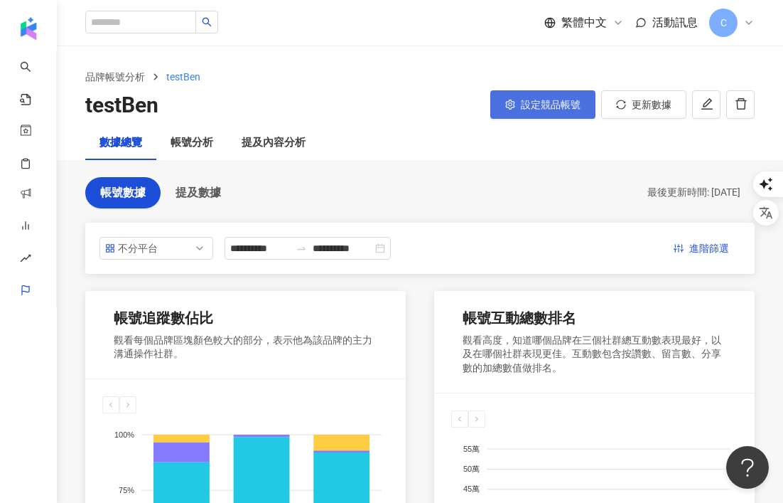
click at [448, 108] on span "設定競品帳號" at bounding box center [551, 104] width 60 height 11
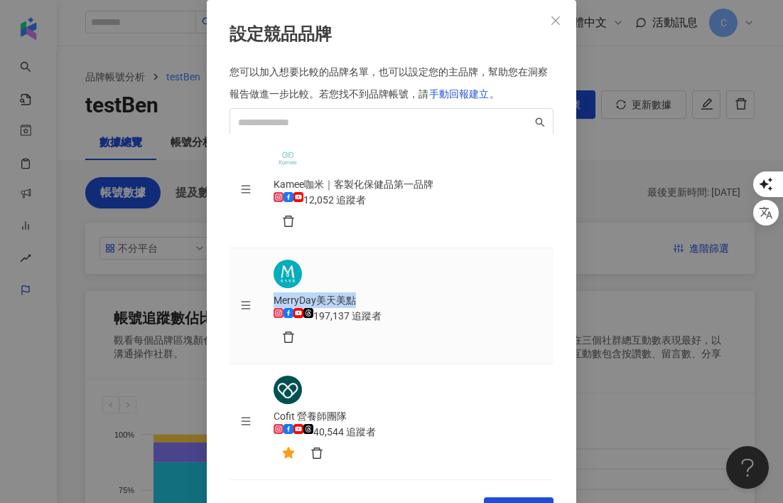
drag, startPoint x: 416, startPoint y: 283, endPoint x: 318, endPoint y: 282, distance: 98.1
click at [318, 292] on div "MerryDay美天美點" at bounding box center [408, 300] width 269 height 16
copy div "MerryDay美天美點"
drag, startPoint x: 400, startPoint y: 342, endPoint x: 319, endPoint y: 340, distance: 80.4
click at [319, 408] on div "Cofit 營養師團隊" at bounding box center [408, 416] width 269 height 16
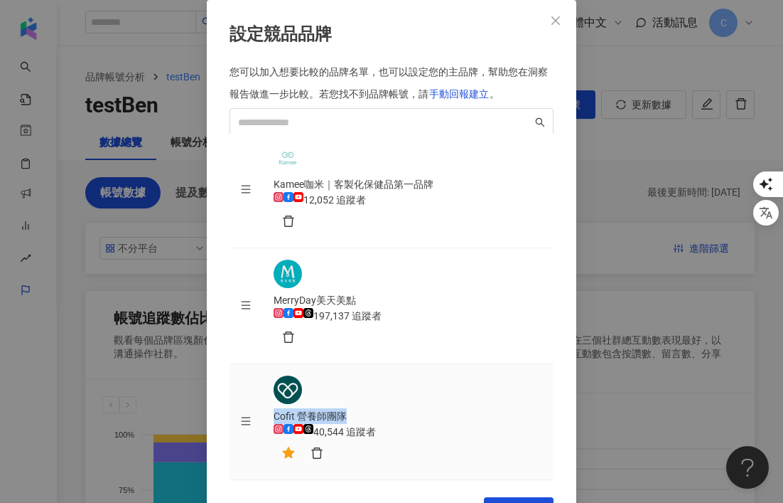
copy div "Cofit 營養師團隊"
drag, startPoint x: 374, startPoint y: 226, endPoint x: 316, endPoint y: 225, distance: 57.6
click at [316, 225] on div "Kamee咖米｜客製化保健品第一品牌 12,052 追蹤者" at bounding box center [408, 190] width 269 height 92
copy div "Kamee咖米"
click at [295, 228] on icon "delete" at bounding box center [288, 221] width 13 height 13
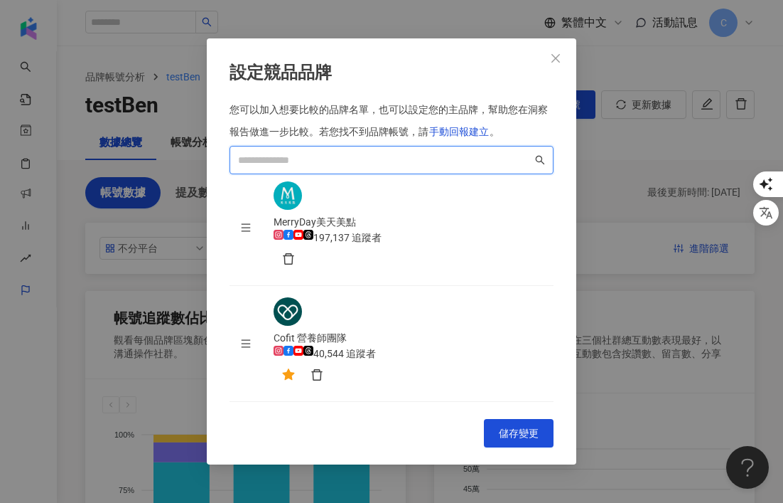
click at [390, 168] on input "search" at bounding box center [385, 160] width 294 height 16
paste input "*******"
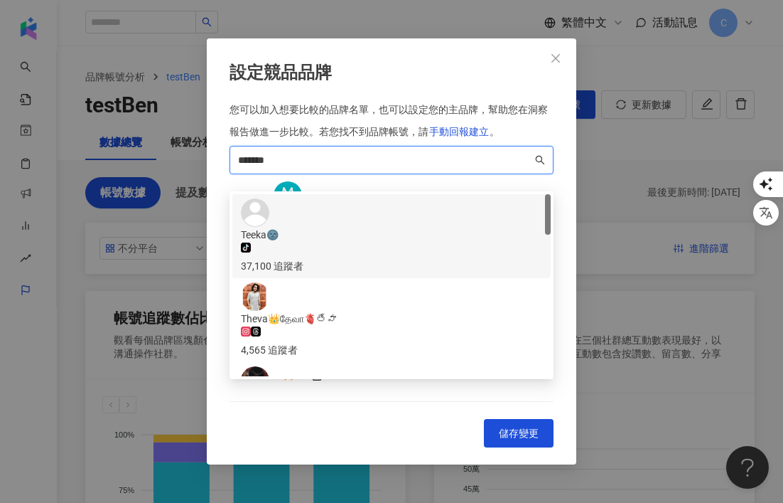
click at [344, 227] on div "Teeka🌚" at bounding box center [391, 235] width 301 height 16
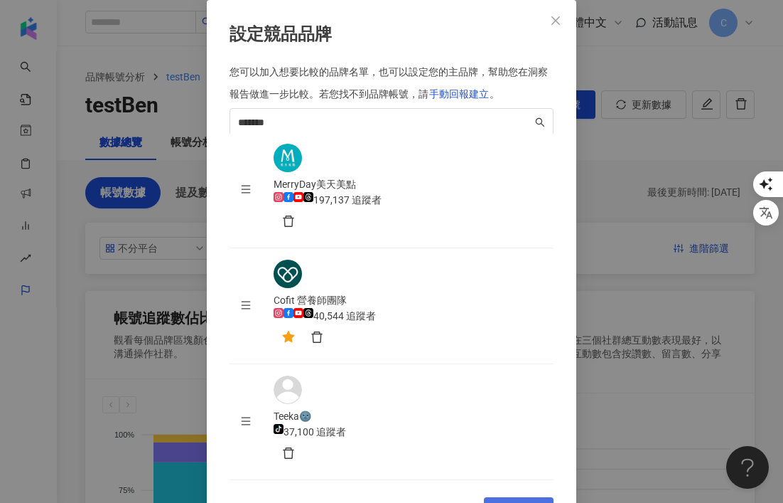
click at [448, 502] on span "儲存變更" at bounding box center [519, 511] width 40 height 11
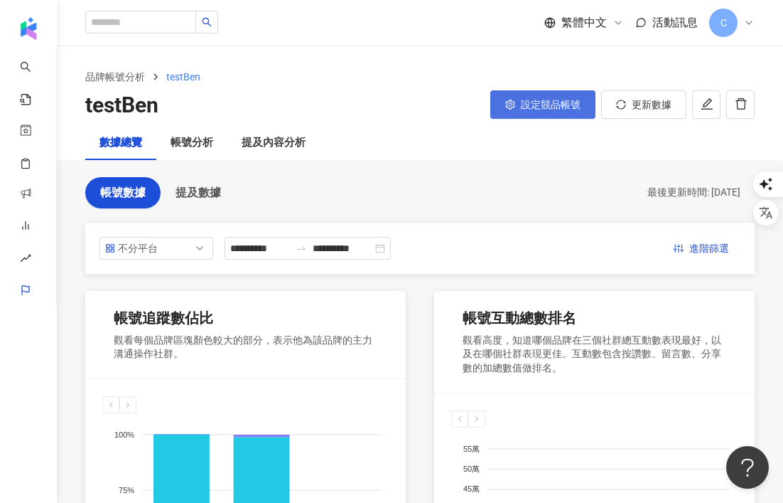
click at [448, 105] on span "設定競品帳號" at bounding box center [551, 104] width 60 height 11
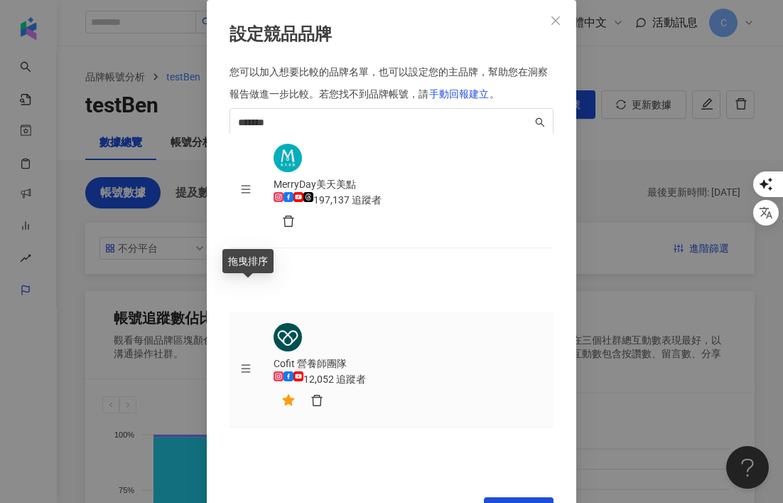
drag, startPoint x: 245, startPoint y: 288, endPoint x: 244, endPoint y: 351, distance: 63.3
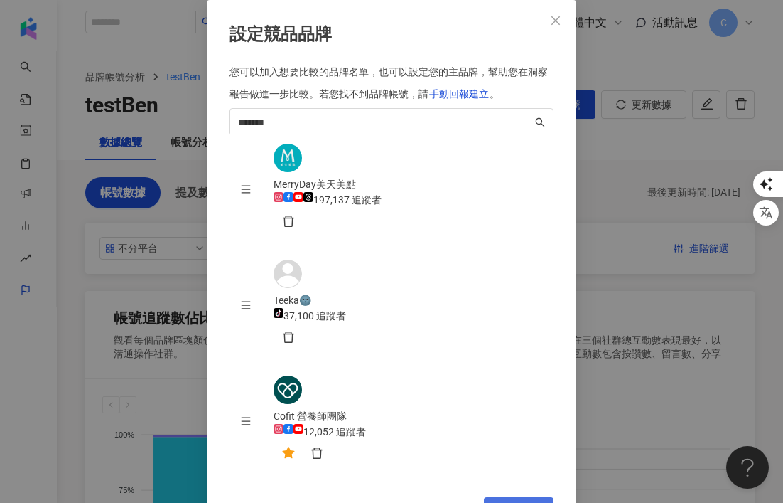
click at [448, 502] on span "儲存變更" at bounding box center [519, 511] width 40 height 11
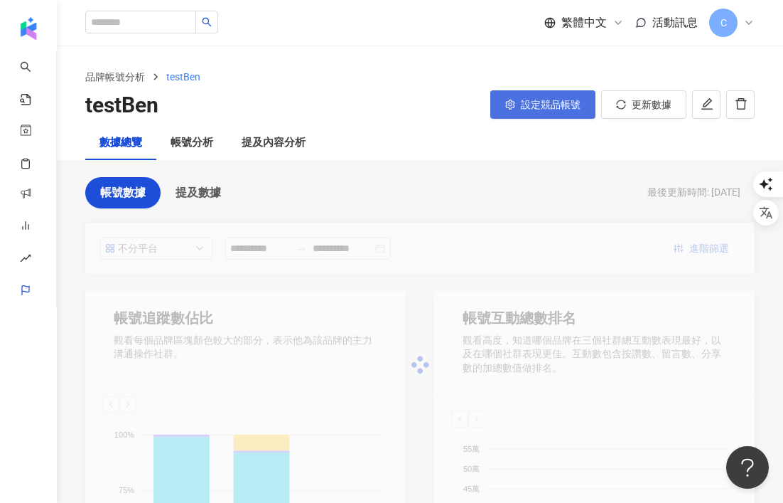
click at [448, 99] on span "設定競品帳號" at bounding box center [551, 104] width 60 height 11
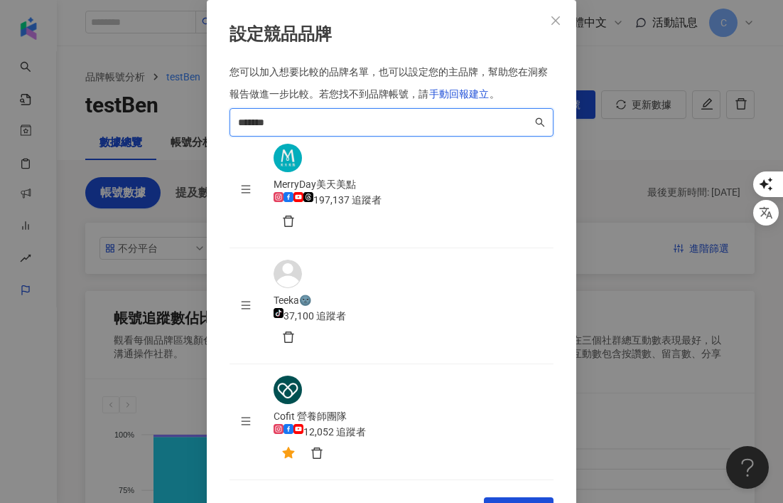
click at [352, 130] on input "*******" at bounding box center [385, 122] width 294 height 16
type input "********"
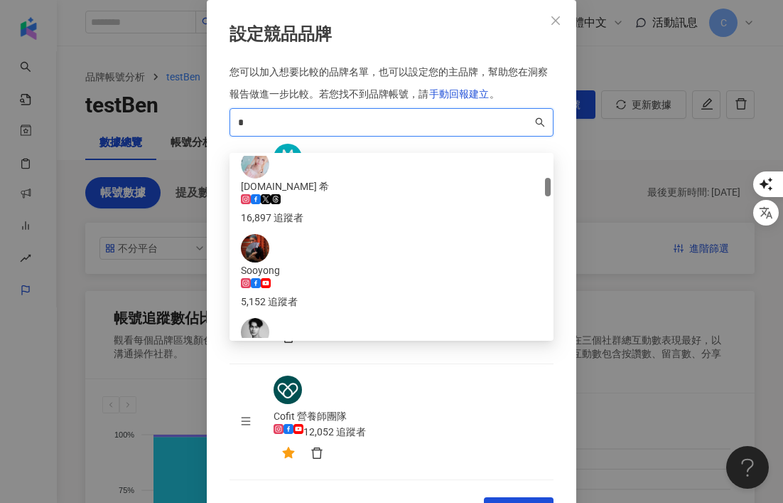
scroll to position [219, 0]
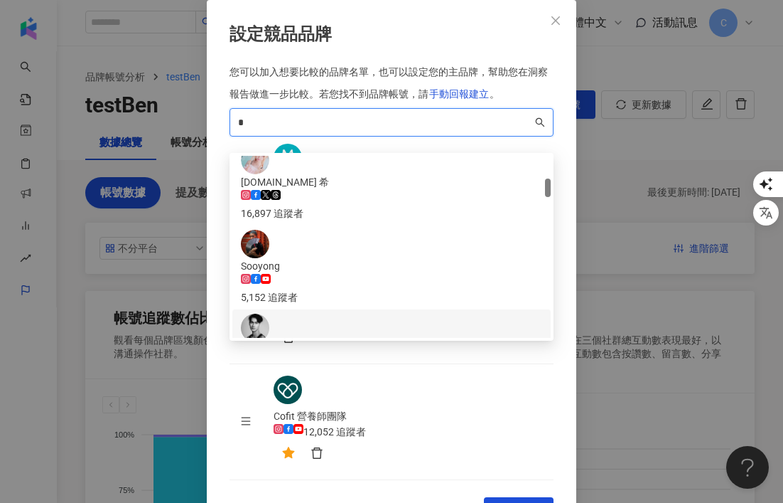
click at [372, 314] on div "Saka tiktok-icon 85,300 追蹤者" at bounding box center [391, 351] width 301 height 75
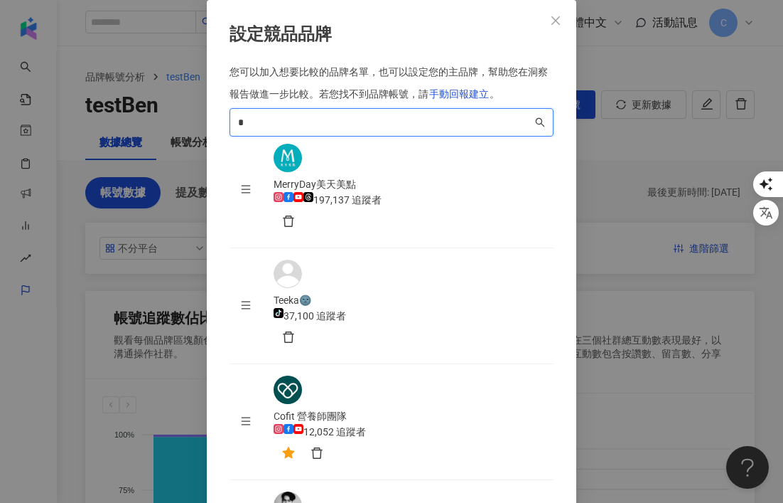
type input "*"
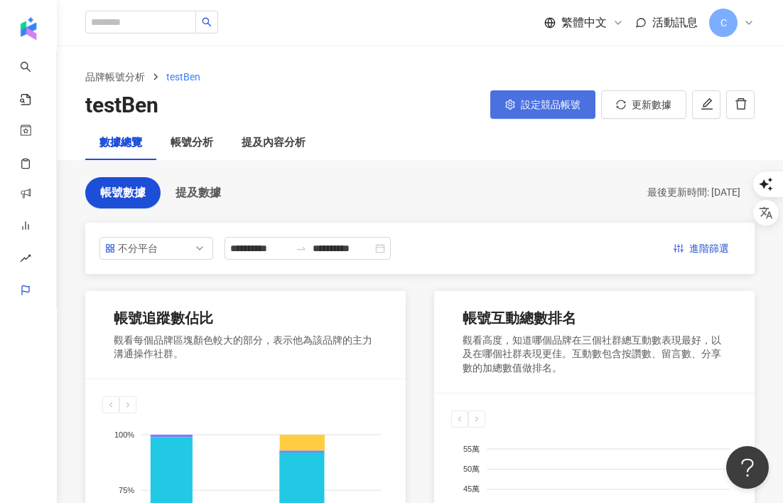
click at [448, 103] on span "設定競品帳號" at bounding box center [551, 104] width 60 height 11
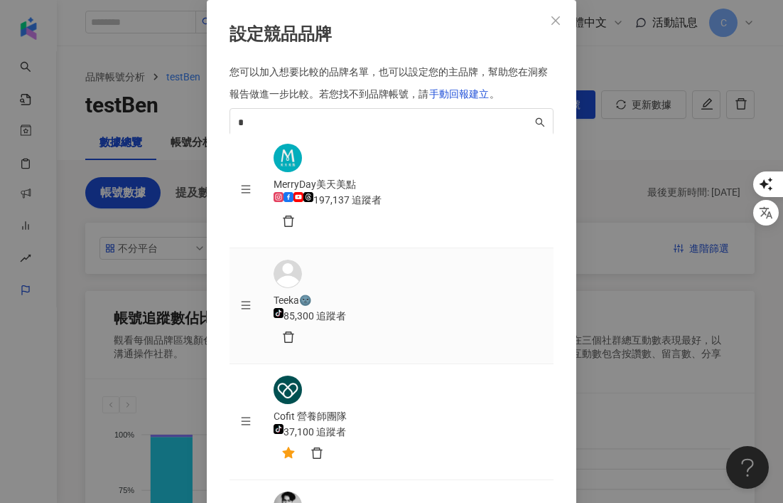
scroll to position [35, 0]
click at [295, 331] on icon "delete" at bounding box center [288, 337] width 13 height 13
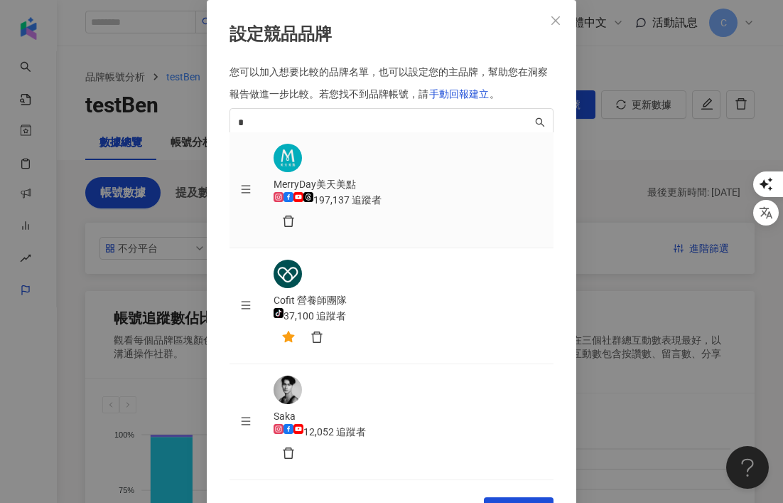
scroll to position [0, 0]
click at [448, 502] on span "儲存變更" at bounding box center [519, 511] width 40 height 11
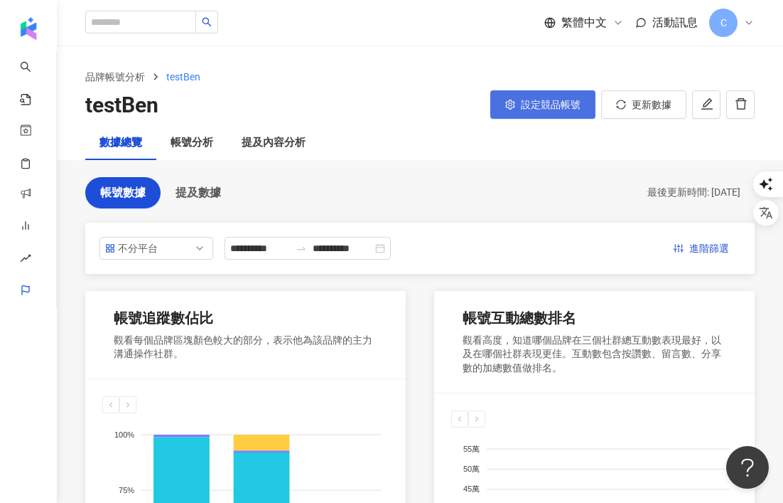
click at [448, 114] on button "設定競品帳號" at bounding box center [543, 104] width 105 height 28
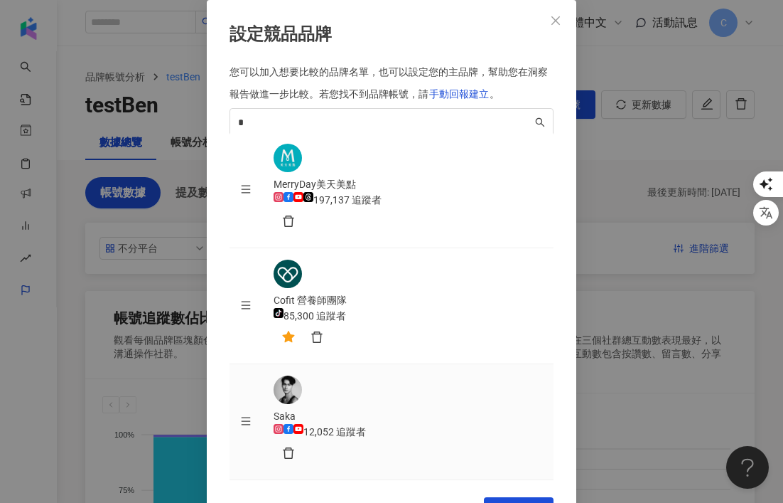
click at [326, 408] on div "Saka" at bounding box center [408, 416] width 269 height 16
click at [448, 497] on button "儲存變更" at bounding box center [519, 511] width 70 height 28
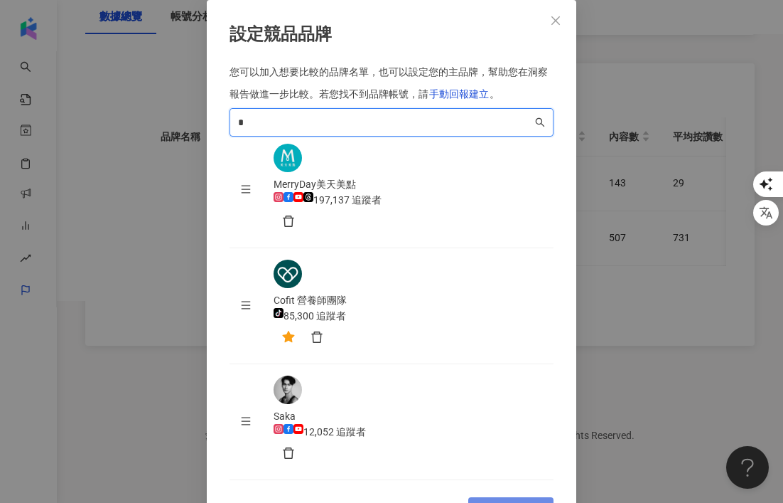
click at [390, 130] on input "*" at bounding box center [385, 122] width 294 height 16
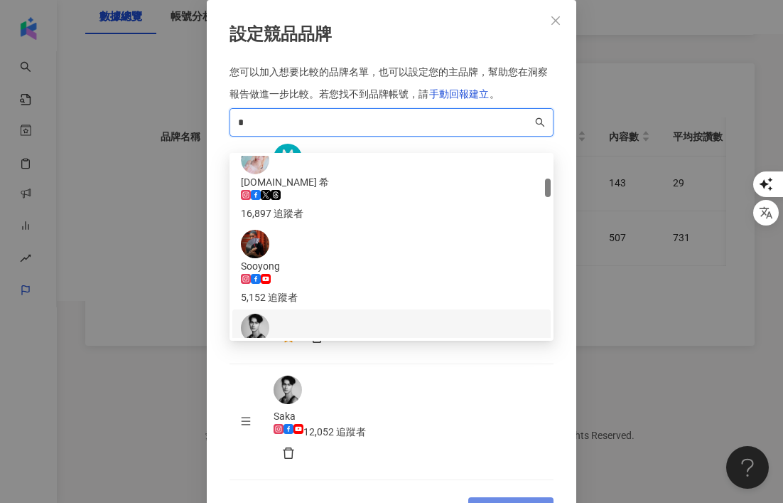
click at [309, 373] on div "85,300 追蹤者" at bounding box center [391, 381] width 301 height 16
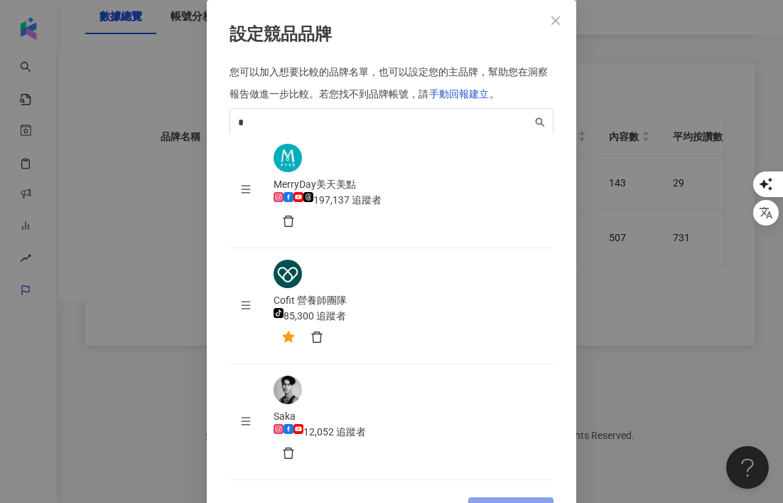
click at [448, 497] on button "儲存變更" at bounding box center [511, 511] width 85 height 28
click at [448, 26] on icon "close" at bounding box center [555, 20] width 11 height 11
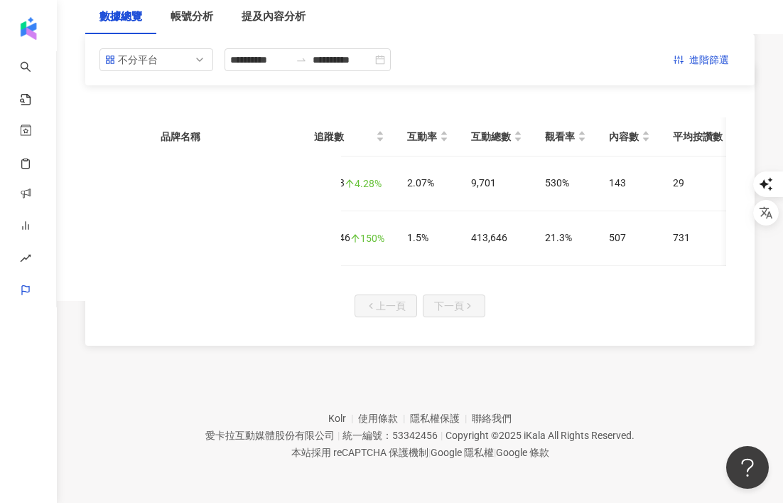
scroll to position [0, 0]
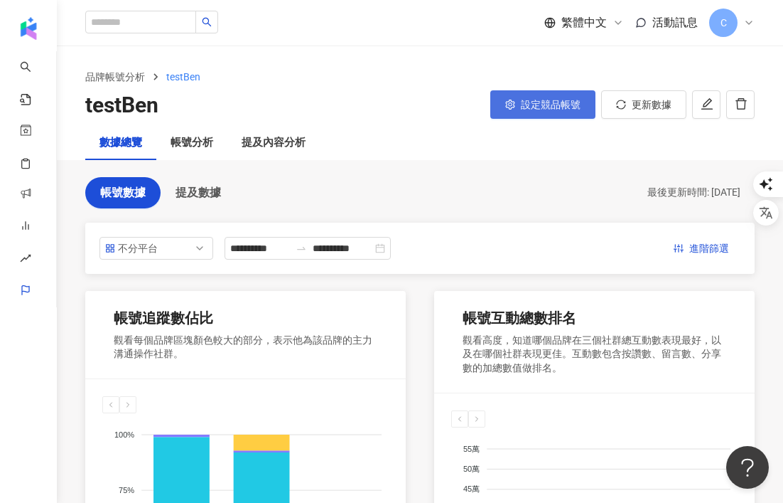
click at [448, 97] on button "設定競品帳號" at bounding box center [543, 104] width 105 height 28
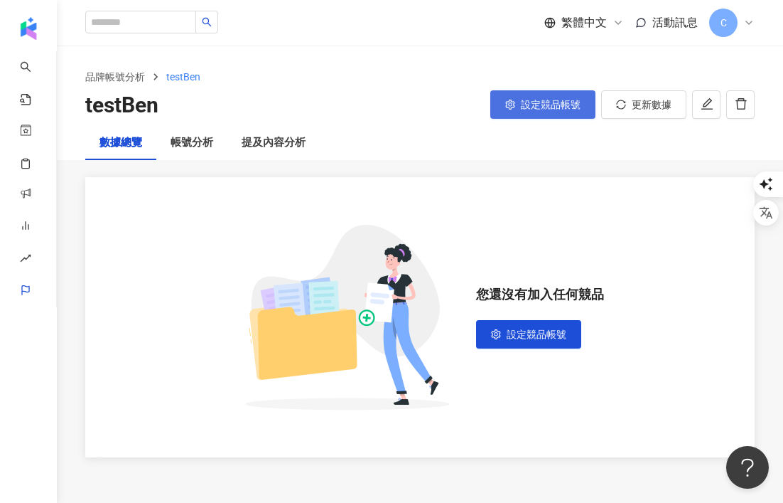
click at [540, 99] on span "設定競品帳號" at bounding box center [551, 104] width 60 height 11
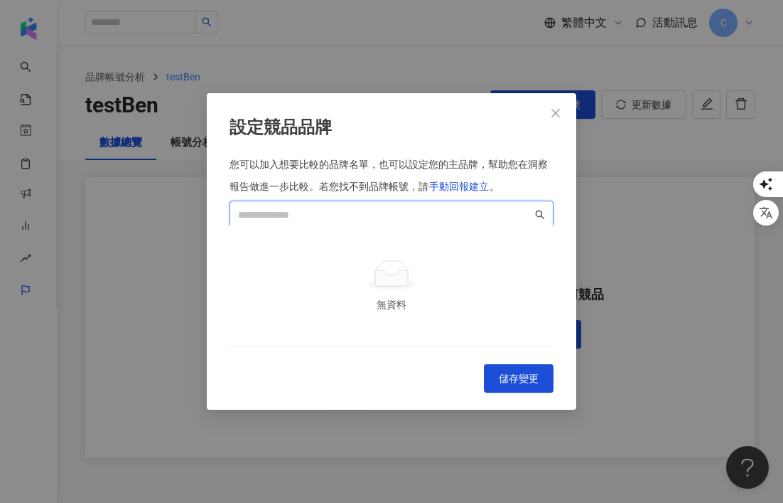
click at [358, 207] on input "search" at bounding box center [385, 215] width 294 height 16
click at [334, 200] on span at bounding box center [392, 214] width 324 height 28
paste input "**********"
click at [340, 282] on div "MerryDay美天美點" at bounding box center [391, 290] width 301 height 16
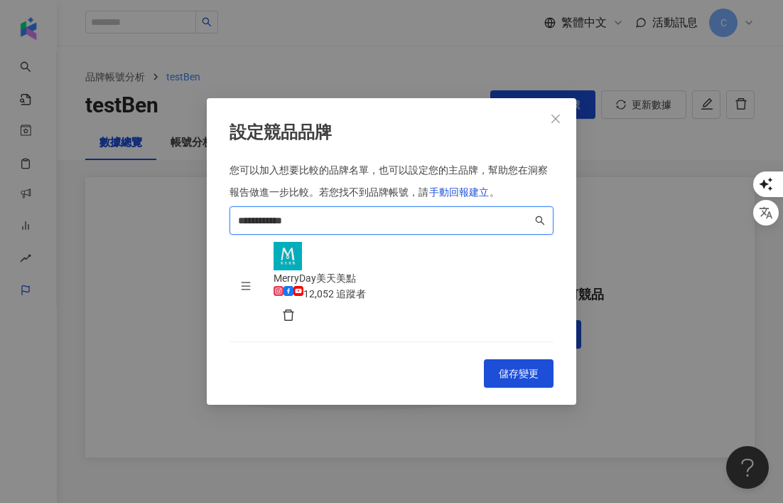
paste input "search"
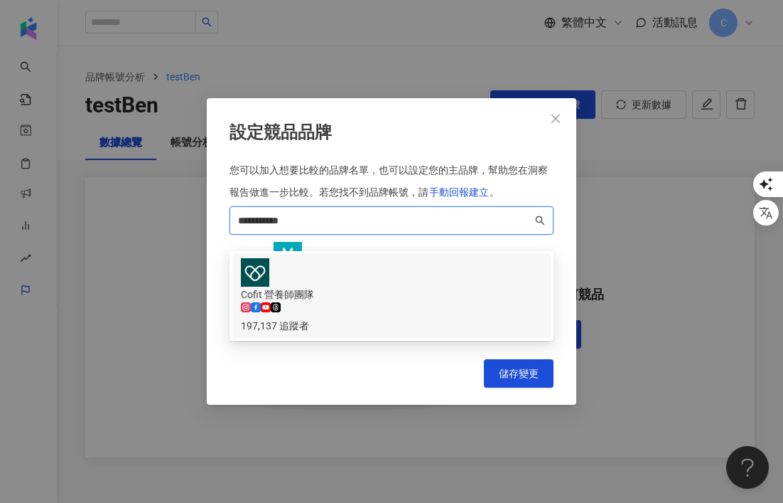
click at [342, 318] on div "197,137 追蹤者" at bounding box center [391, 326] width 301 height 16
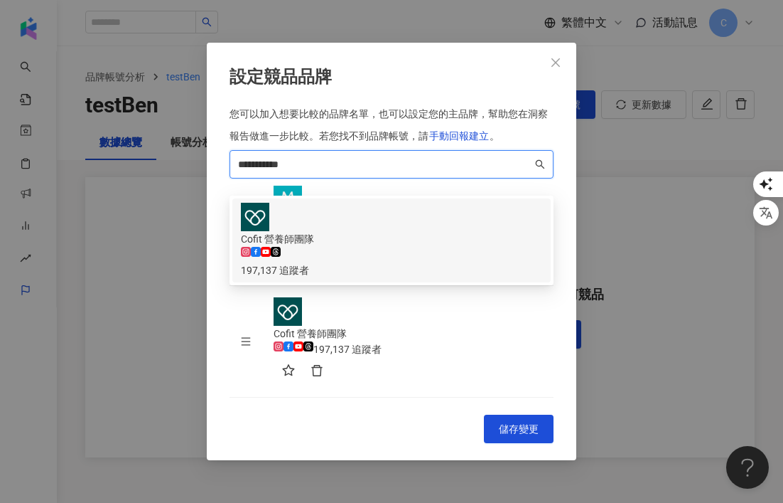
paste input "search"
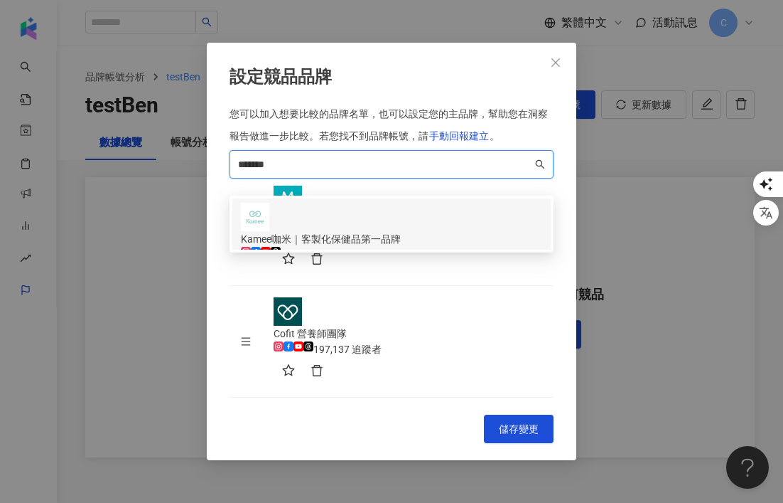
click at [349, 231] on div "Kamee咖米｜客製化保健品第一品牌" at bounding box center [391, 239] width 301 height 16
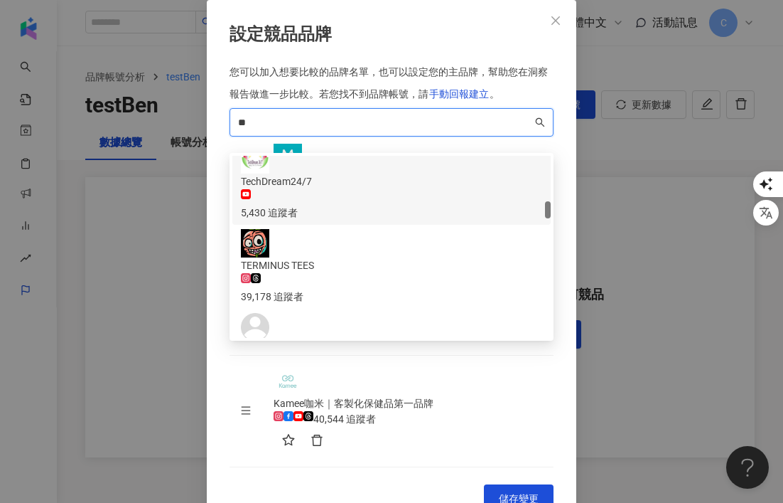
scroll to position [478, 0]
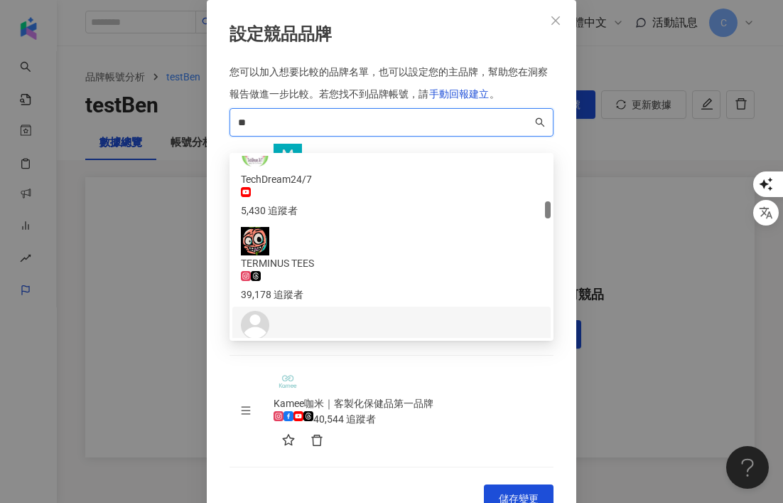
click at [348, 370] on div "37,100 追蹤者" at bounding box center [391, 378] width 301 height 16
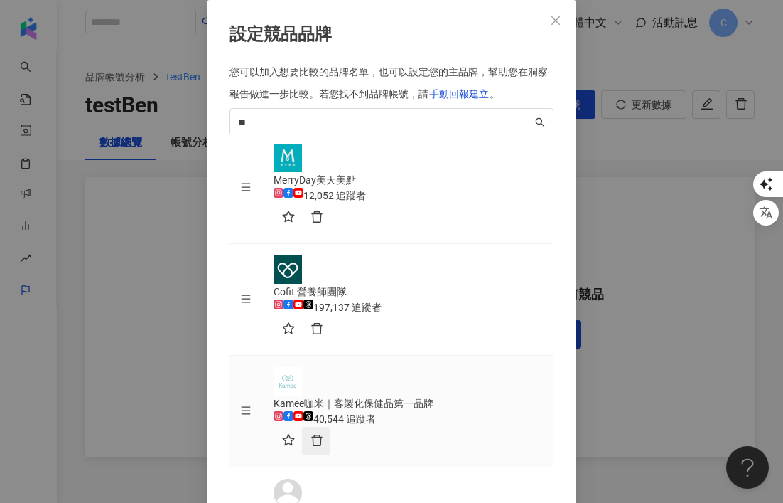
click at [323, 434] on icon "delete" at bounding box center [317, 440] width 13 height 13
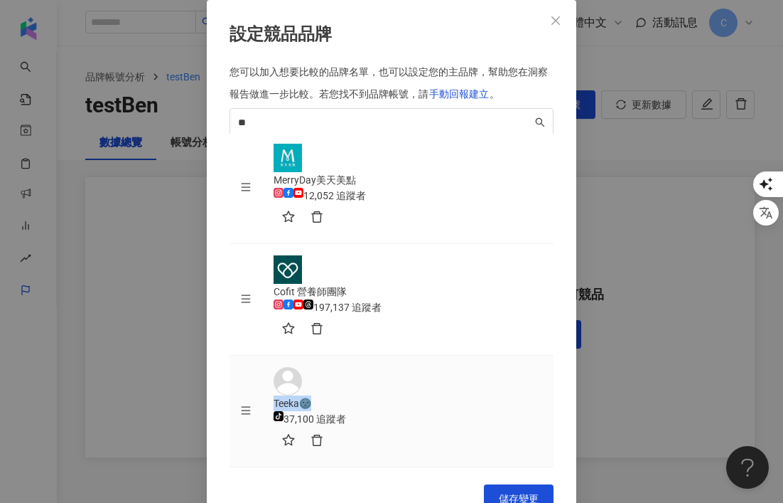
drag, startPoint x: 371, startPoint y: 333, endPoint x: 319, endPoint y: 334, distance: 52.6
click at [318, 395] on div "Teeka🌚" at bounding box center [408, 403] width 269 height 16
copy div "Teeka🌚"
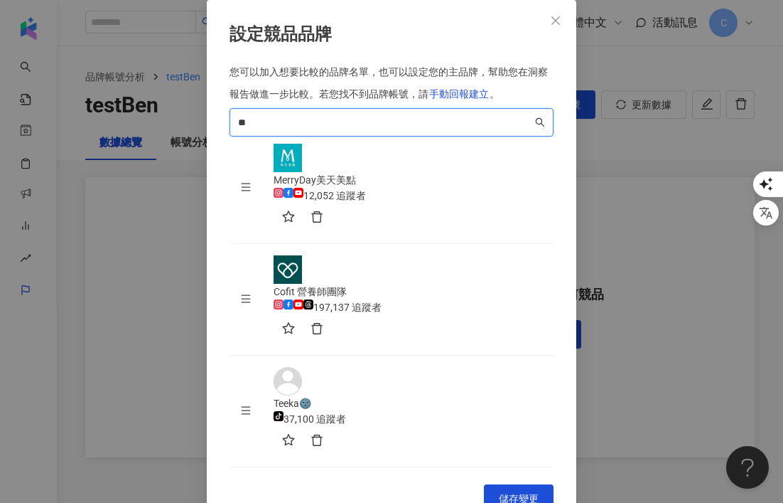
click at [310, 130] on input "**" at bounding box center [385, 122] width 294 height 16
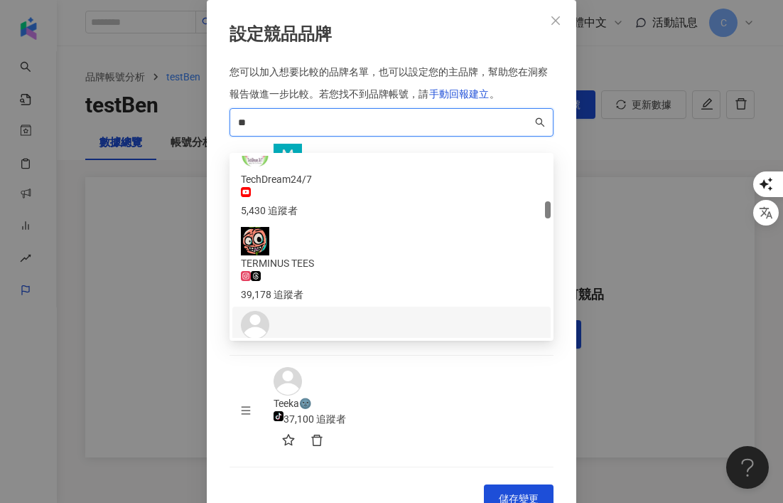
click at [310, 130] on input "**" at bounding box center [385, 122] width 294 height 16
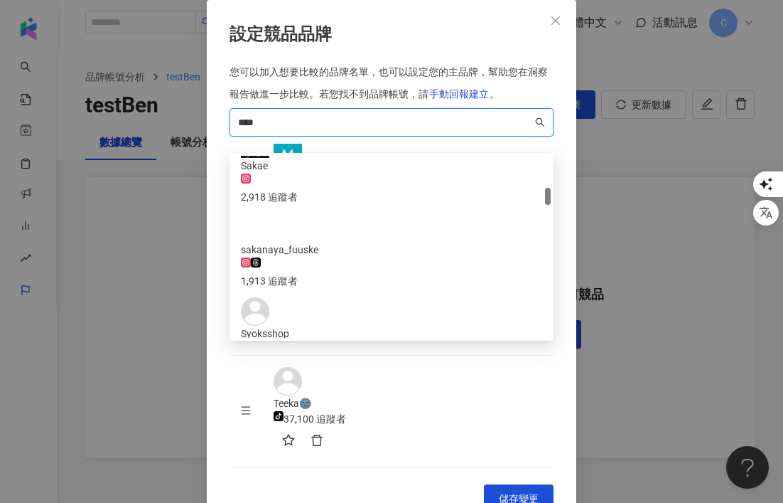
scroll to position [344, 0]
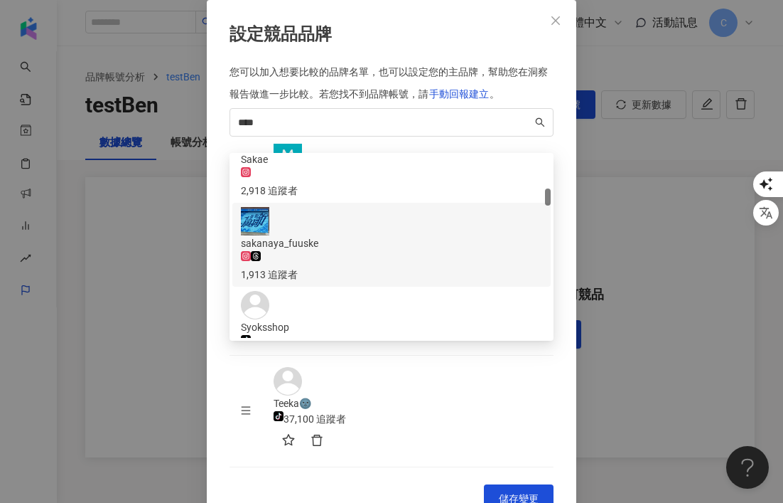
click at [333, 151] on div "您可以加入想要比較的品牌名單，也可以設定您的主品牌，幫助您在洞察報告做進一步比較。 若您找不到品牌帳號，請 手動回報建立 。 **** 55c69653-0c…" at bounding box center [392, 265] width 324 height 403
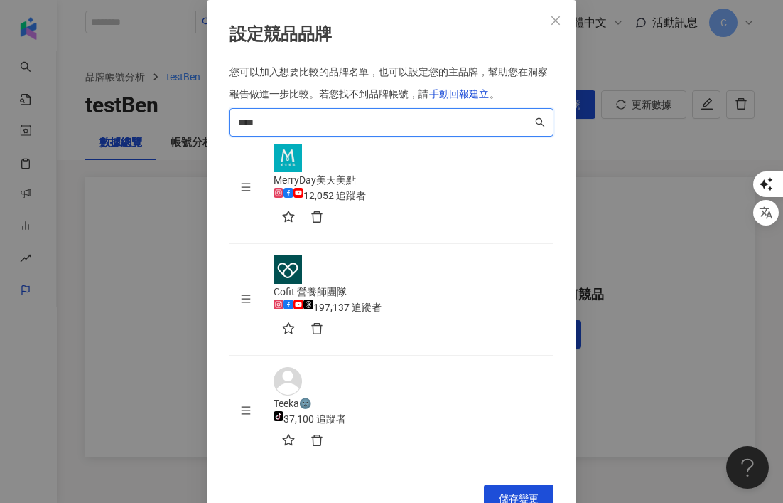
click at [312, 130] on input "****" at bounding box center [385, 122] width 294 height 16
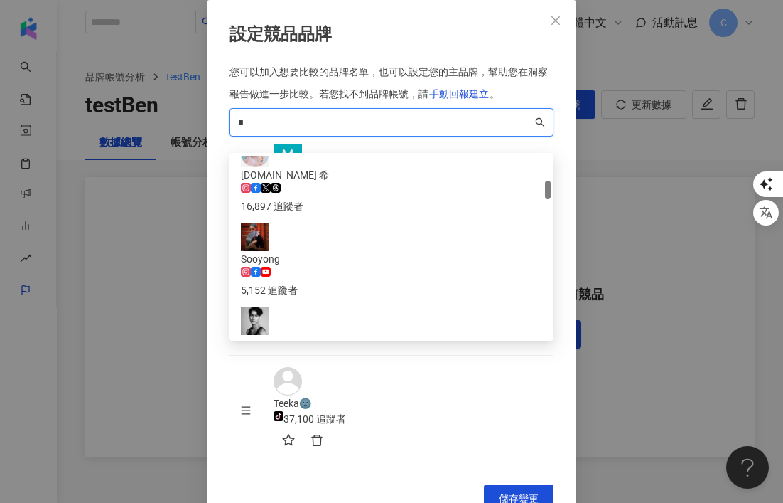
scroll to position [248, 0]
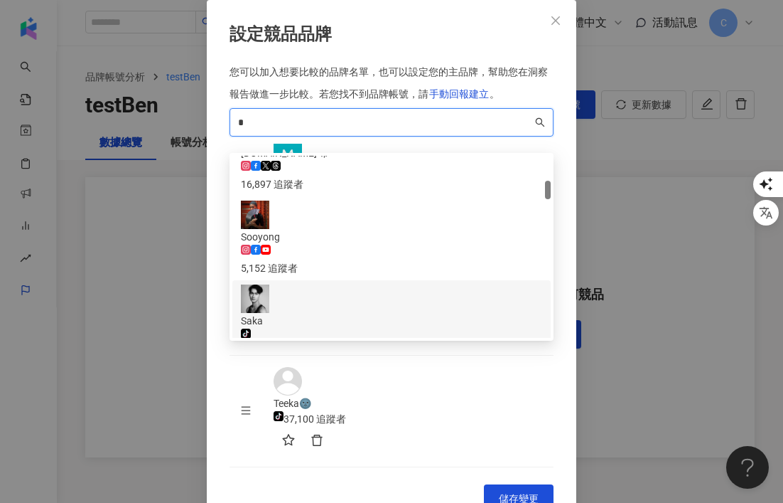
click at [317, 344] on div "85,300 追蹤者" at bounding box center [391, 352] width 301 height 16
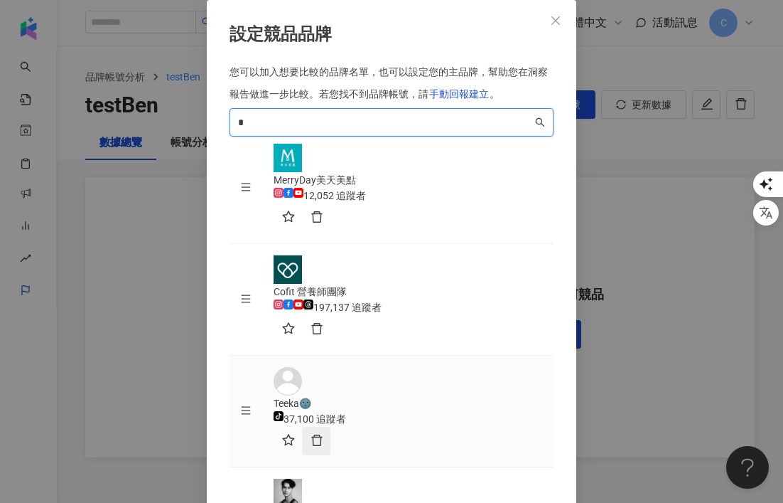
type input "*"
click at [323, 434] on icon "delete" at bounding box center [317, 440] width 13 height 13
